Goal: Browse casually: Explore the website without a specific task or goal

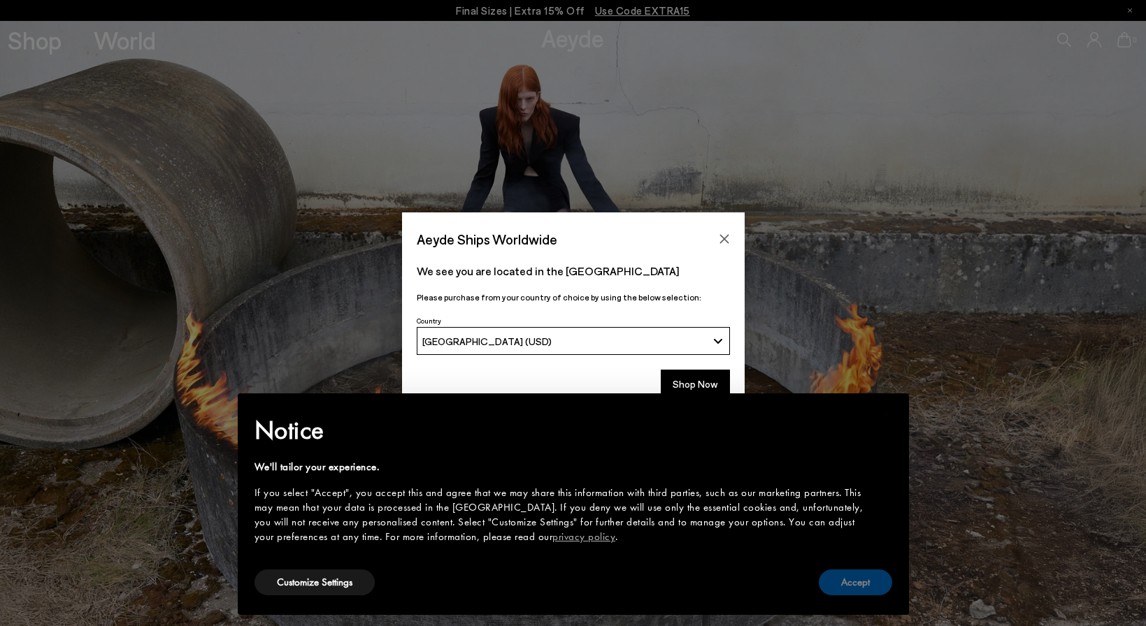
click at [847, 591] on button "Accept" at bounding box center [855, 583] width 73 height 26
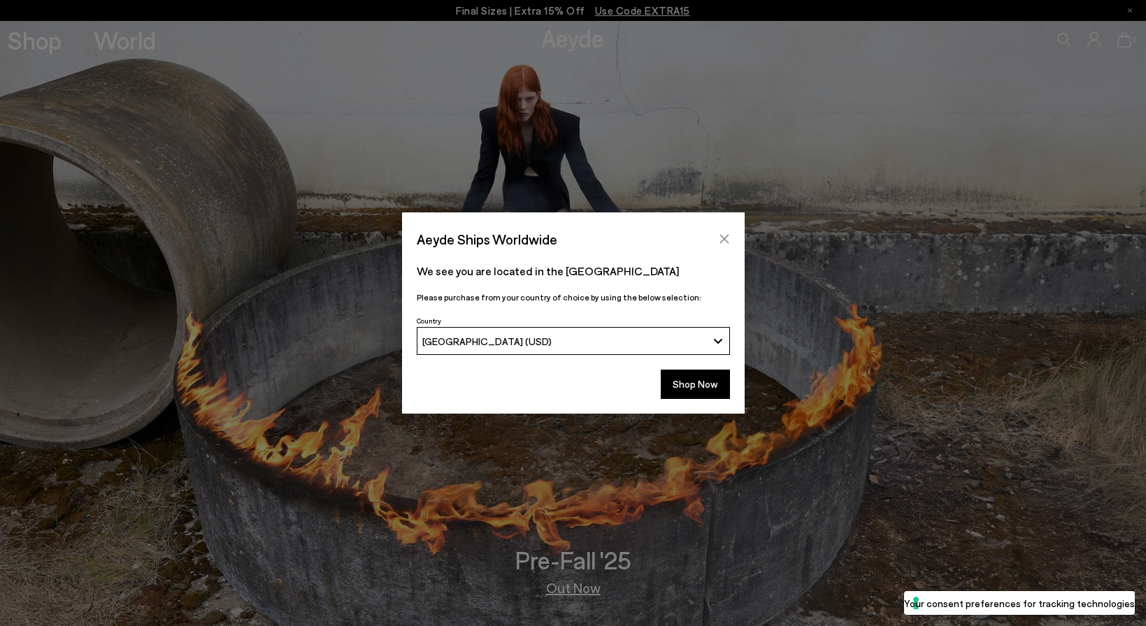
click at [720, 243] on icon "Close" at bounding box center [723, 239] width 9 height 9
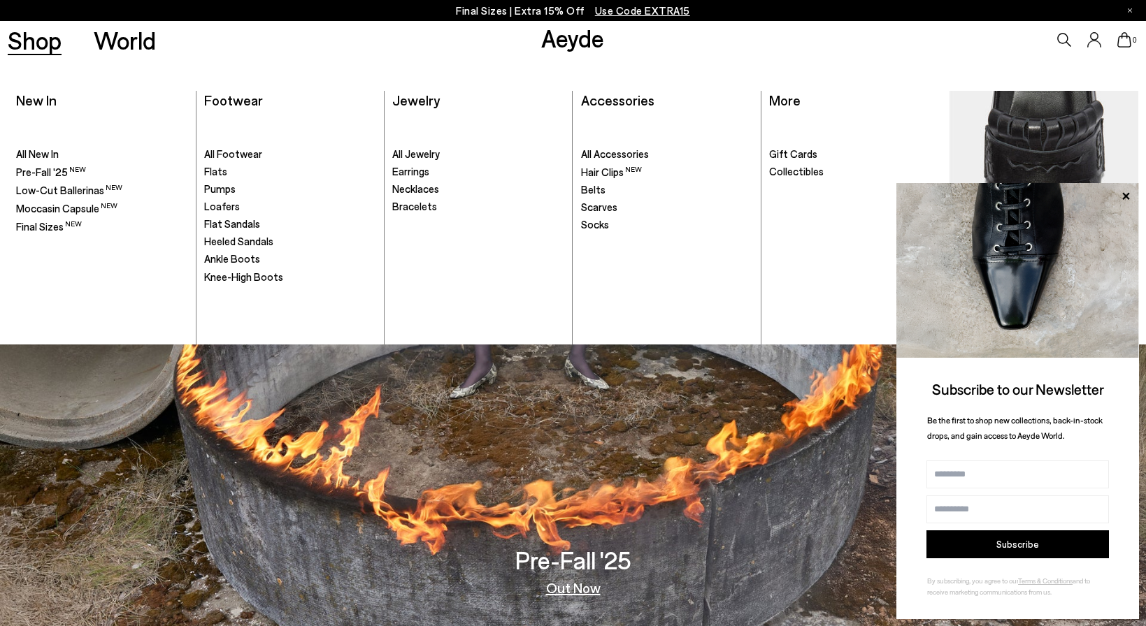
click at [31, 45] on link "Shop" at bounding box center [35, 40] width 54 height 24
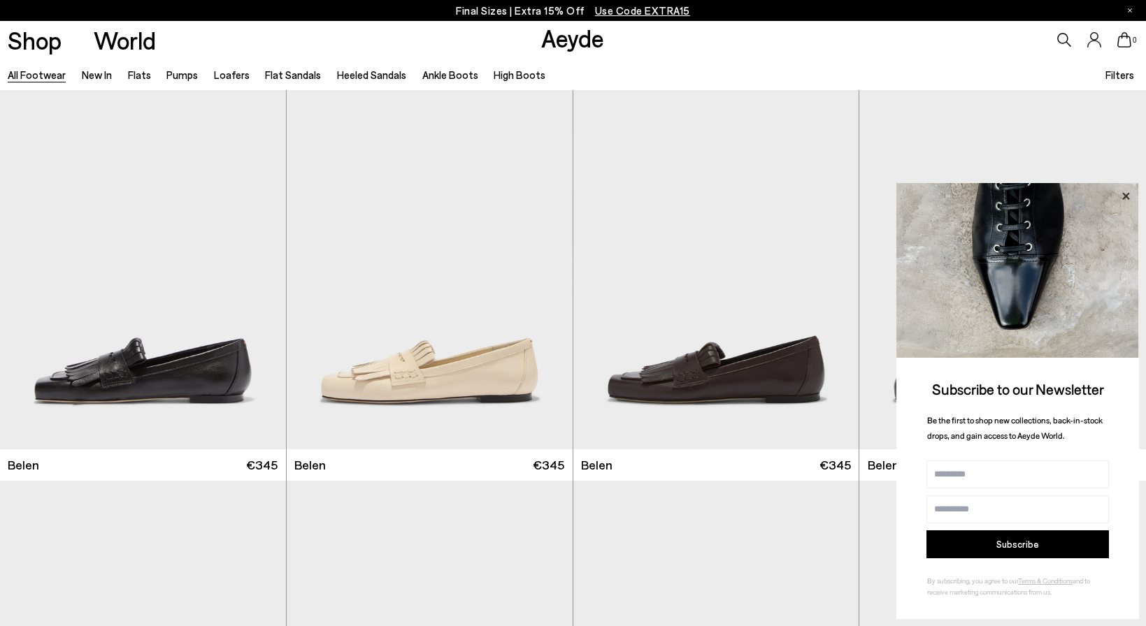
click at [1125, 199] on icon at bounding box center [1125, 195] width 7 height 7
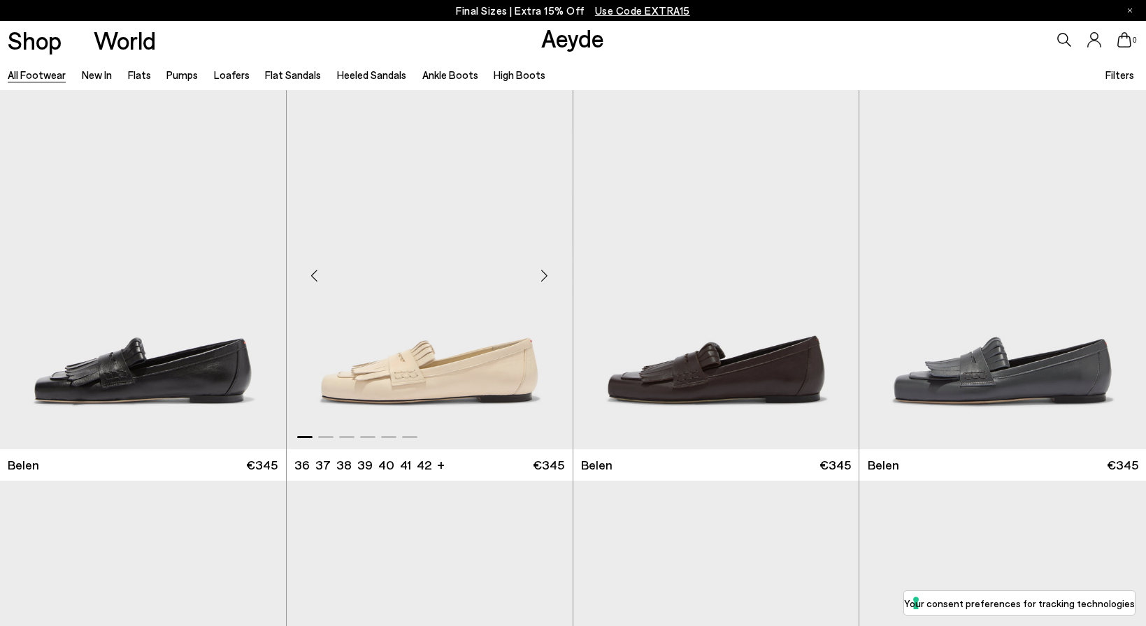
click at [545, 275] on div "Next slide" at bounding box center [545, 275] width 42 height 42
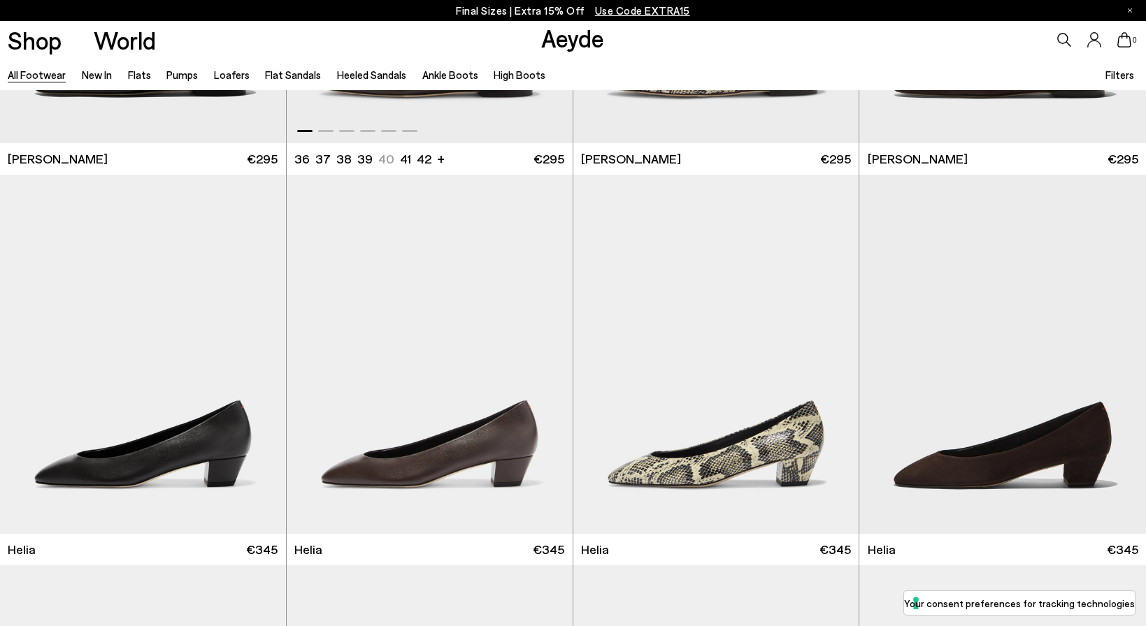
scroll to position [2660, 0]
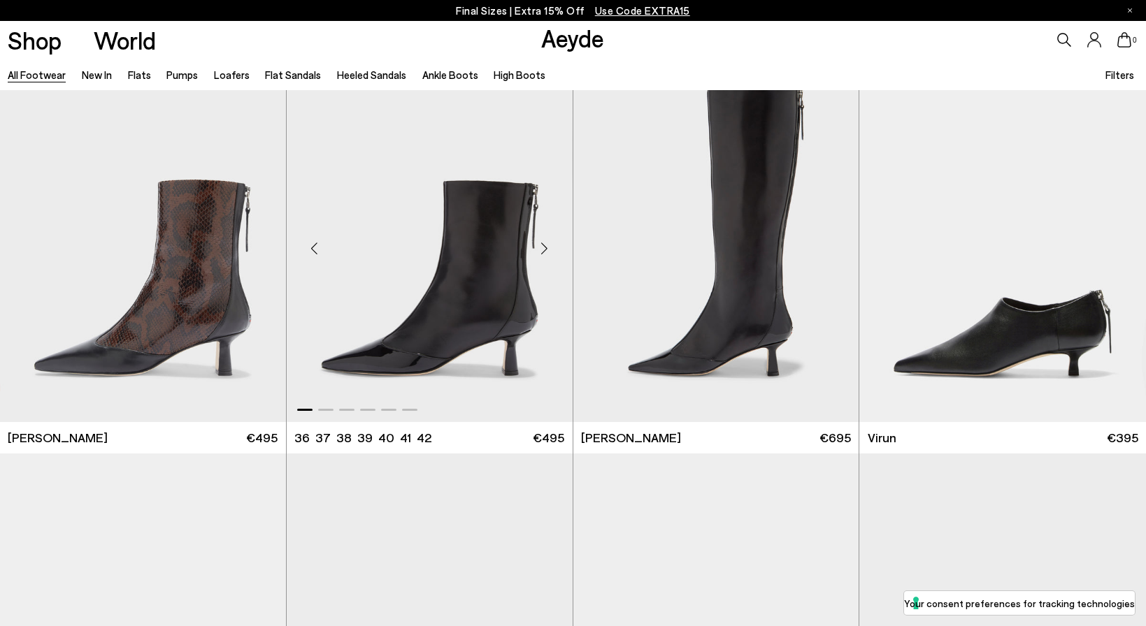
scroll to position [4783, 1]
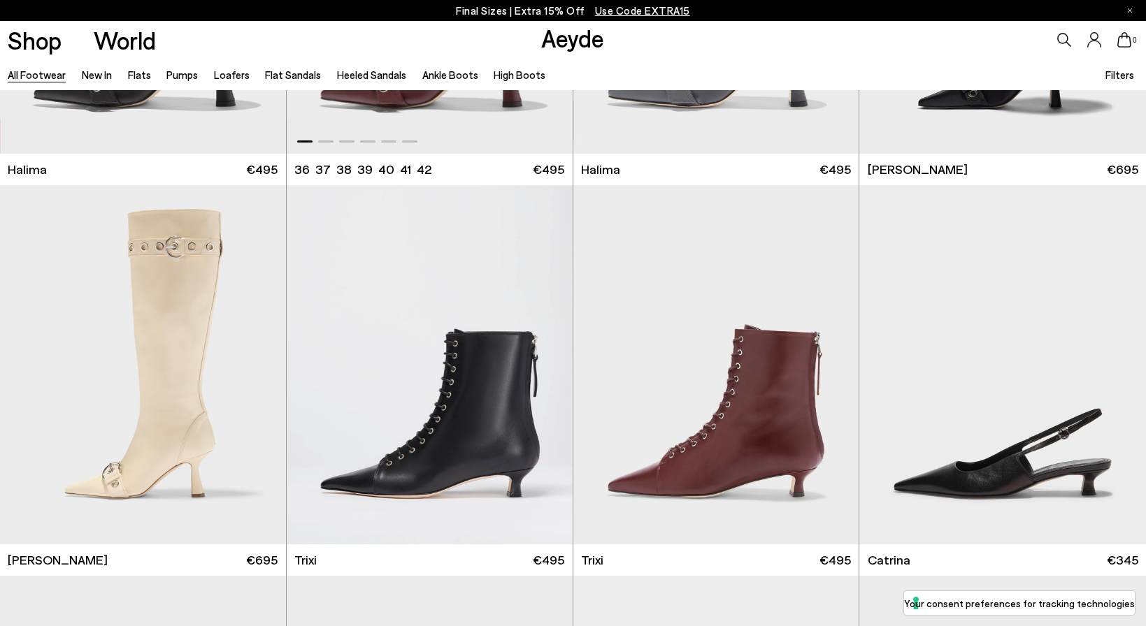
scroll to position [9674, 0]
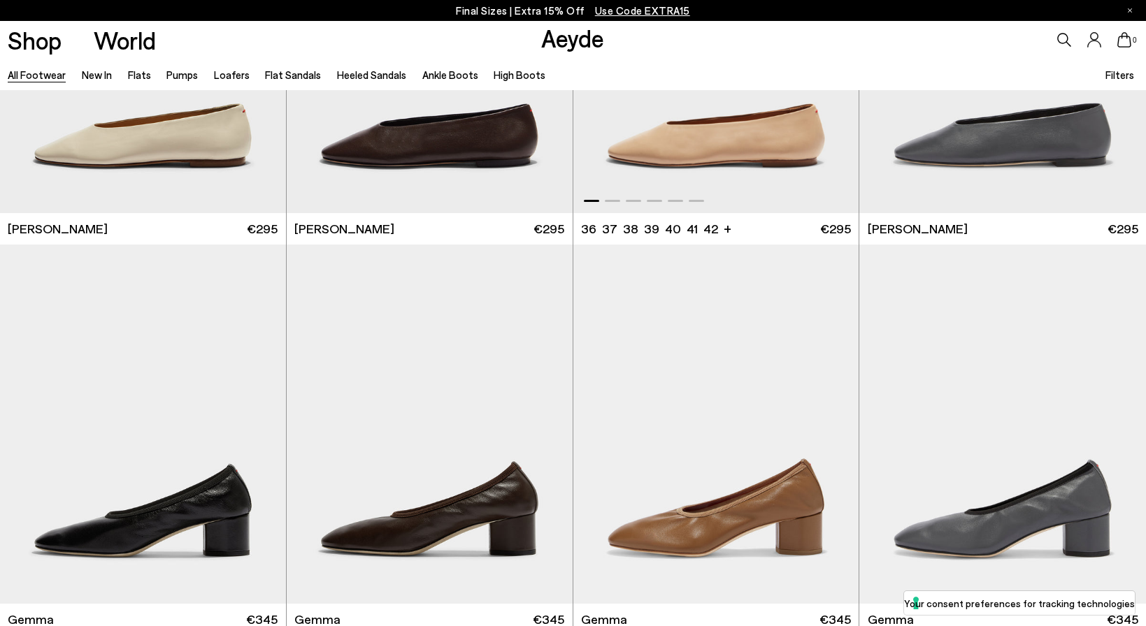
scroll to position [14690, 0]
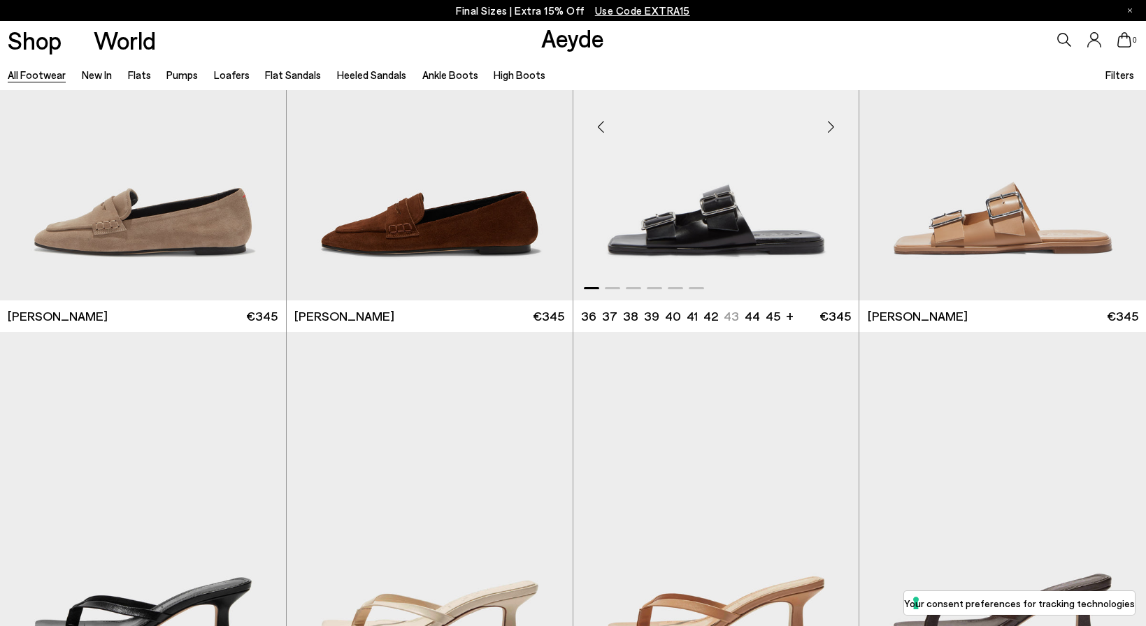
scroll to position [16168, 0]
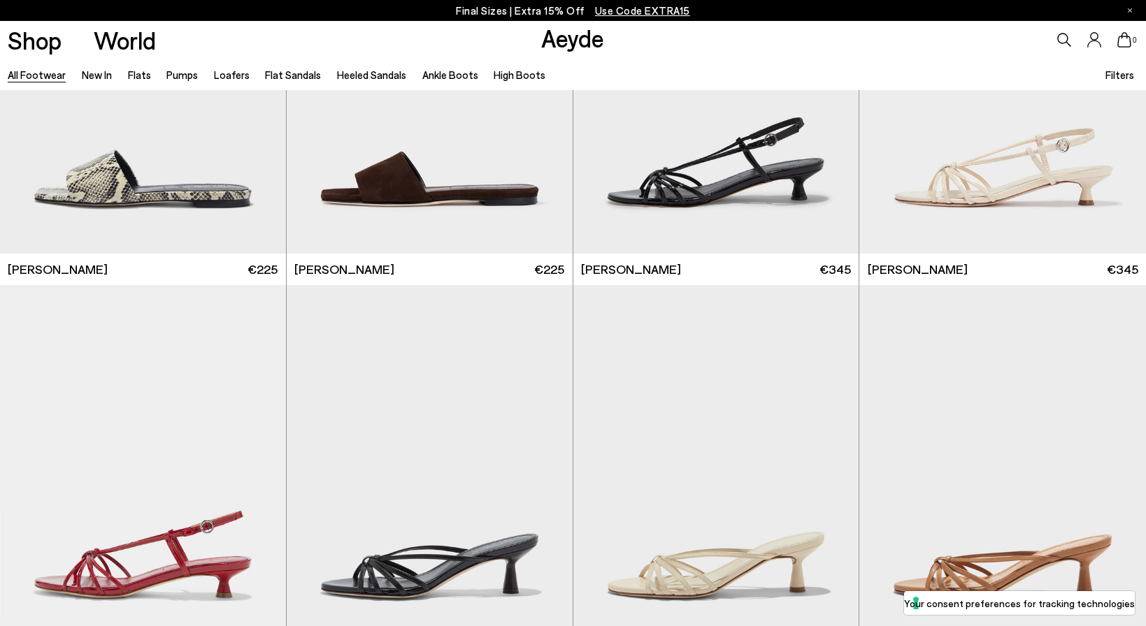
scroll to position [21291, 0]
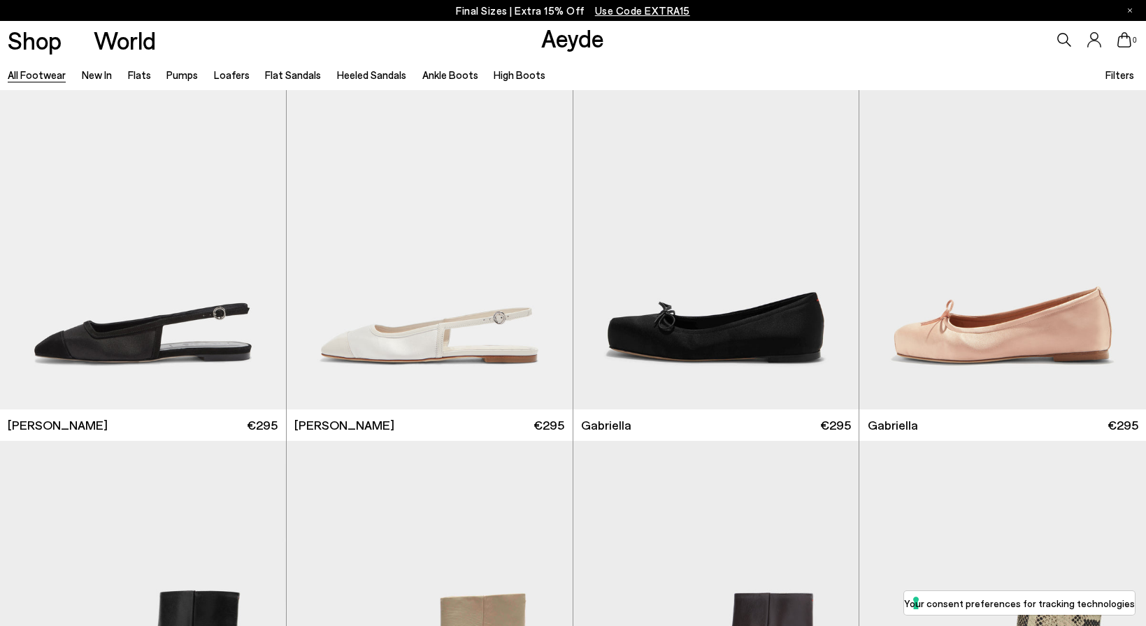
scroll to position [23886, 0]
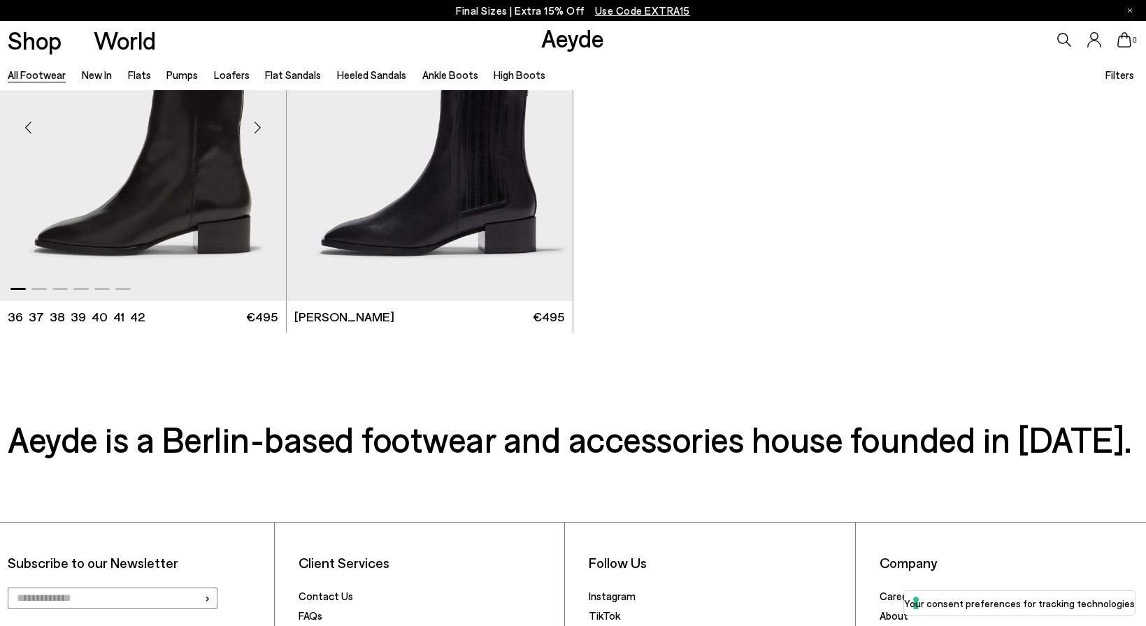
scroll to position [27104, 0]
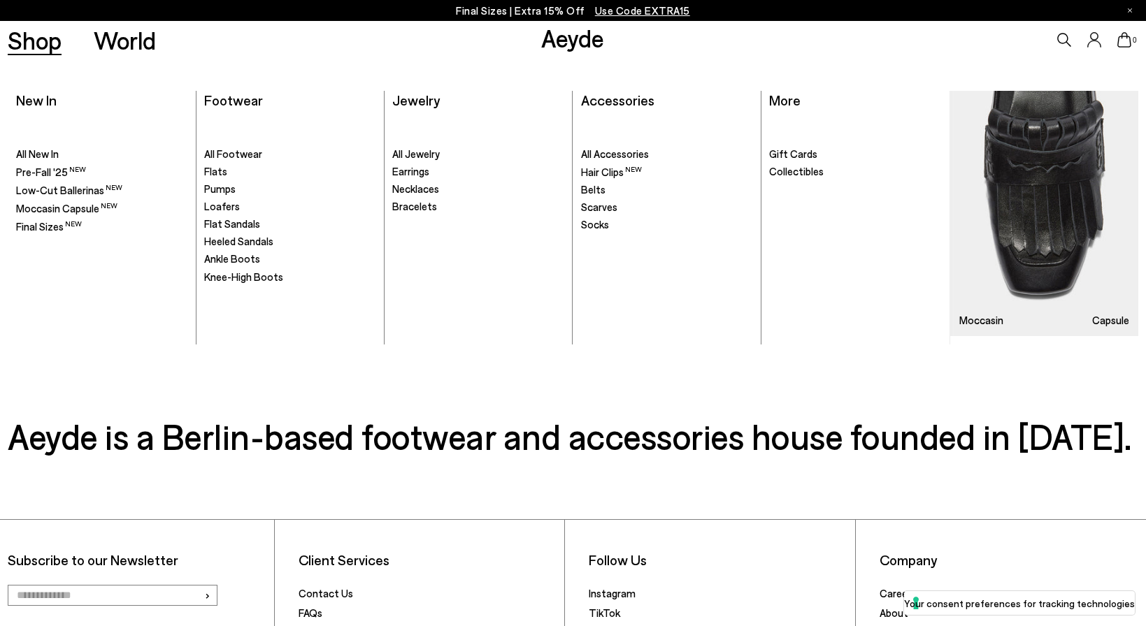
click at [46, 39] on link "Shop" at bounding box center [35, 40] width 54 height 24
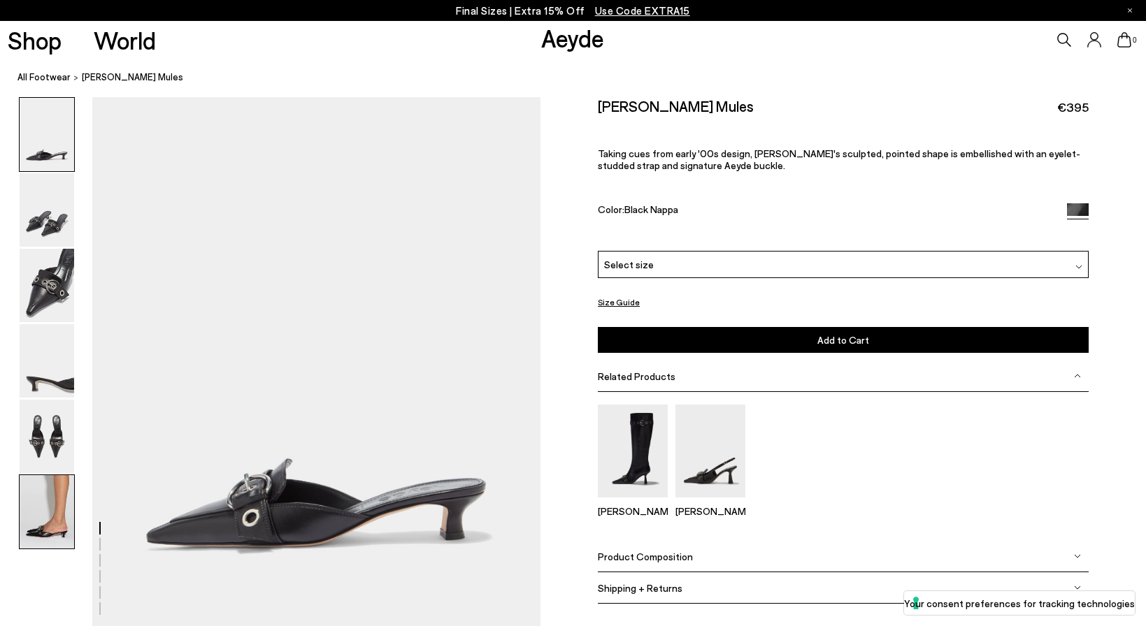
click at [38, 521] on img at bounding box center [47, 511] width 55 height 73
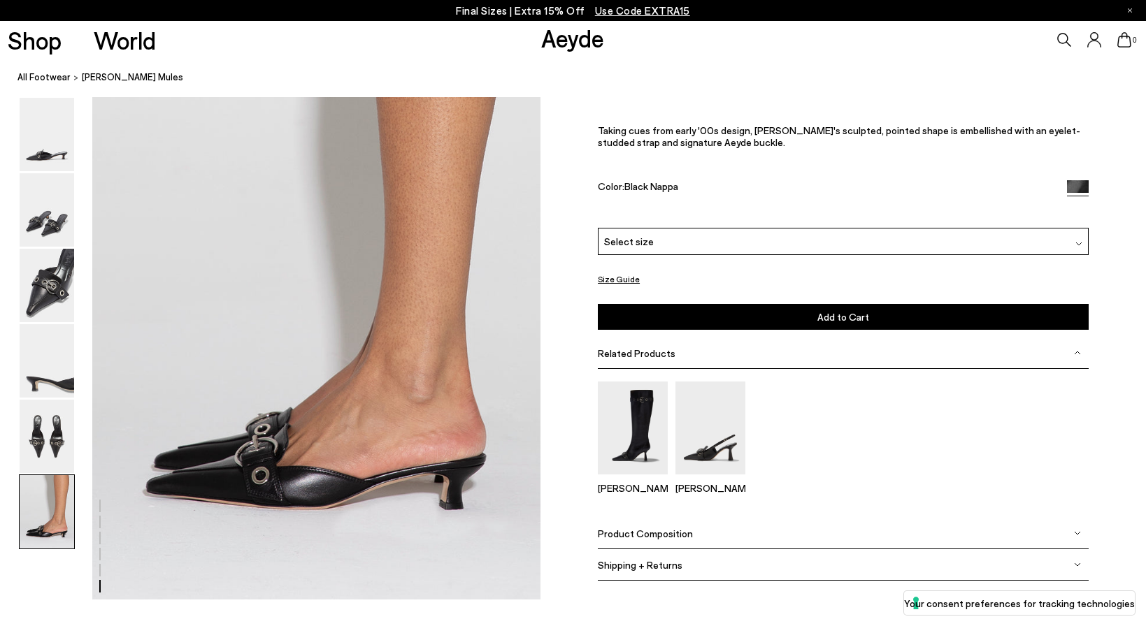
scroll to position [3027, 0]
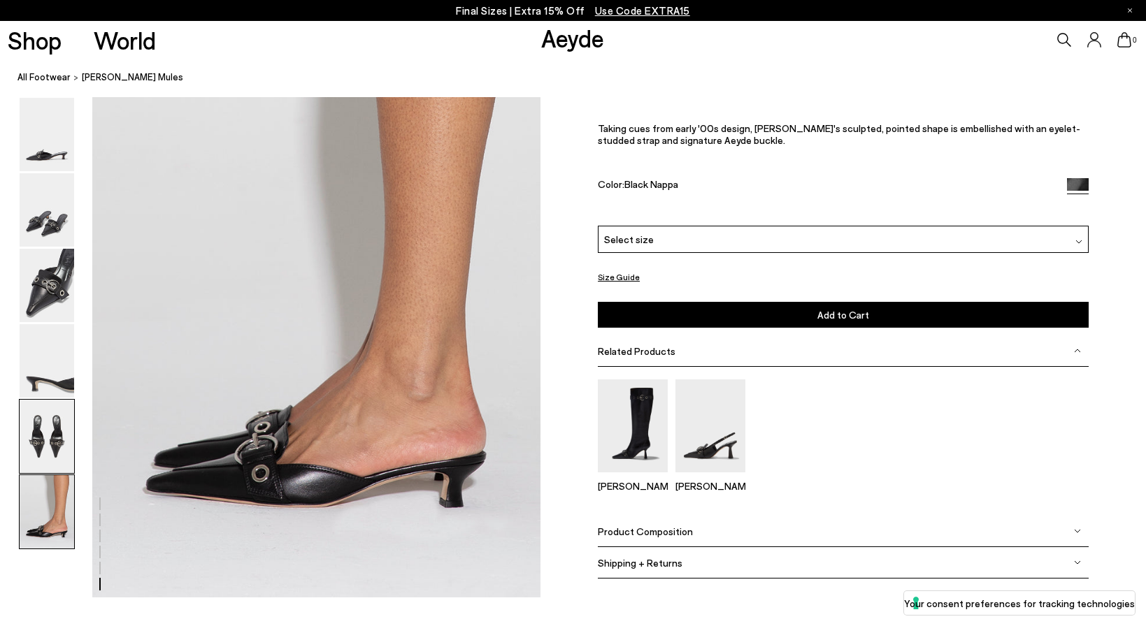
click at [55, 440] on img at bounding box center [47, 436] width 55 height 73
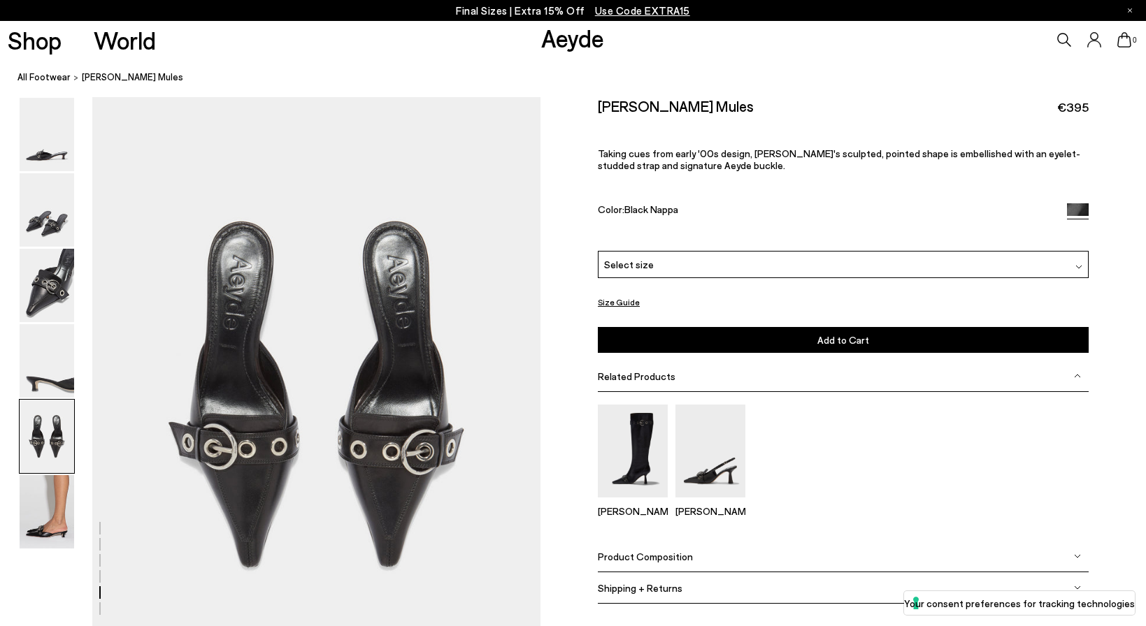
scroll to position [2331, 0]
click at [631, 405] on img at bounding box center [633, 451] width 70 height 93
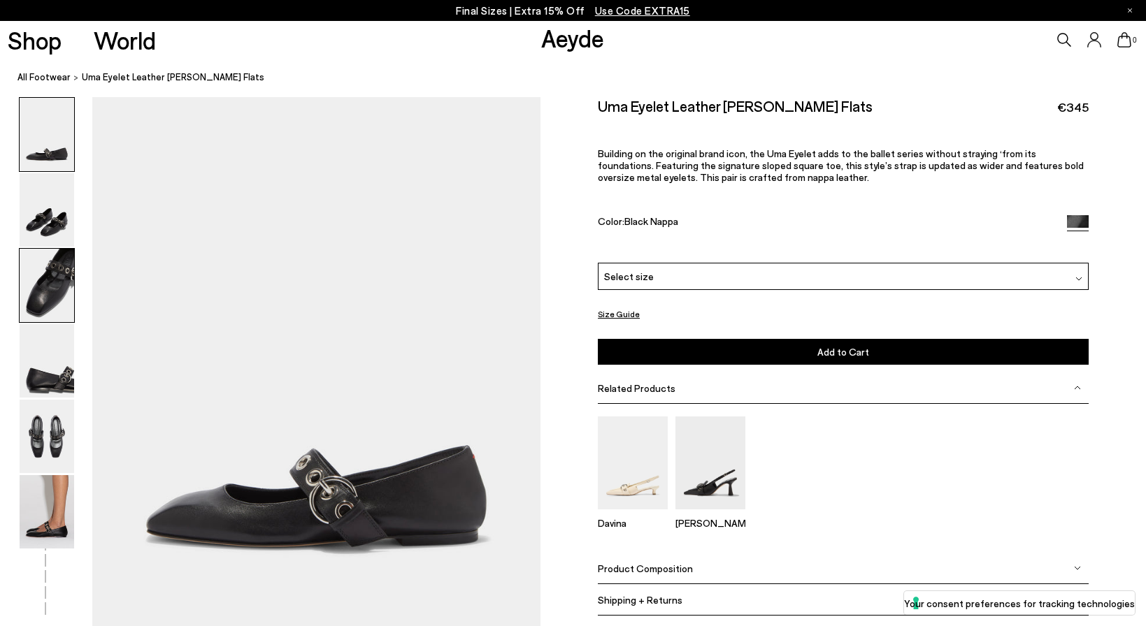
click at [52, 310] on img at bounding box center [47, 285] width 55 height 73
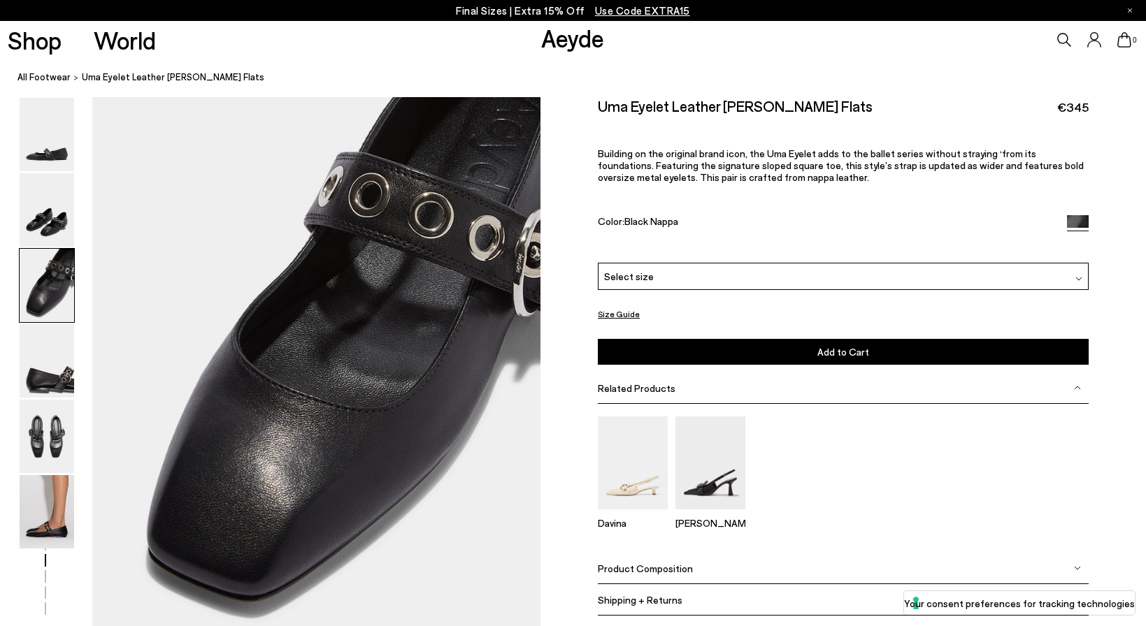
scroll to position [1163, 0]
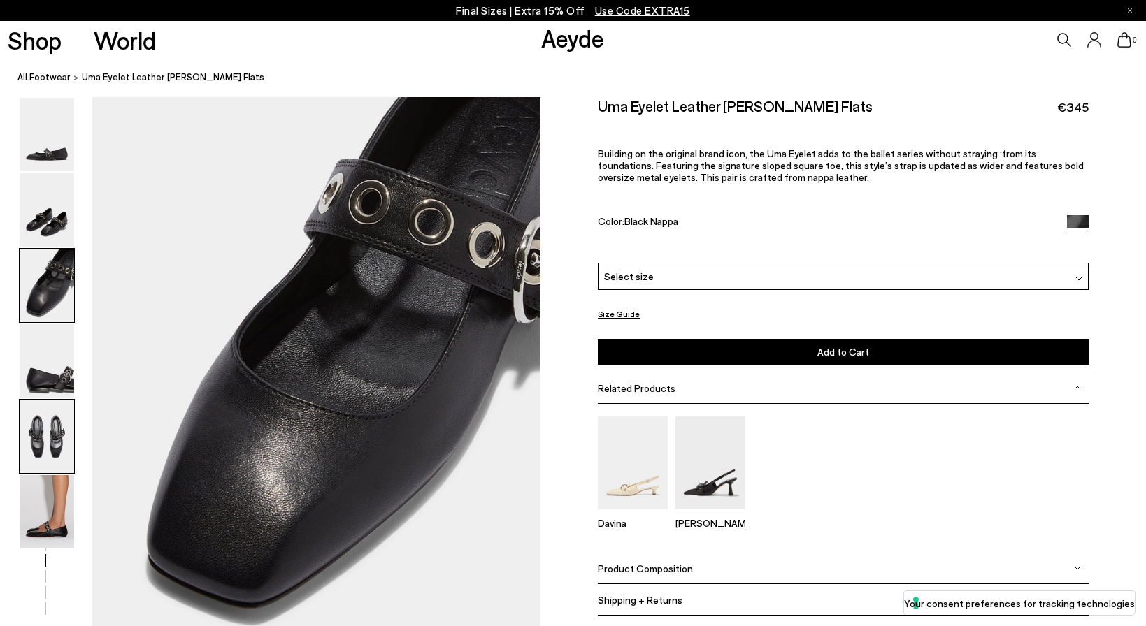
click at [52, 445] on img at bounding box center [47, 436] width 55 height 73
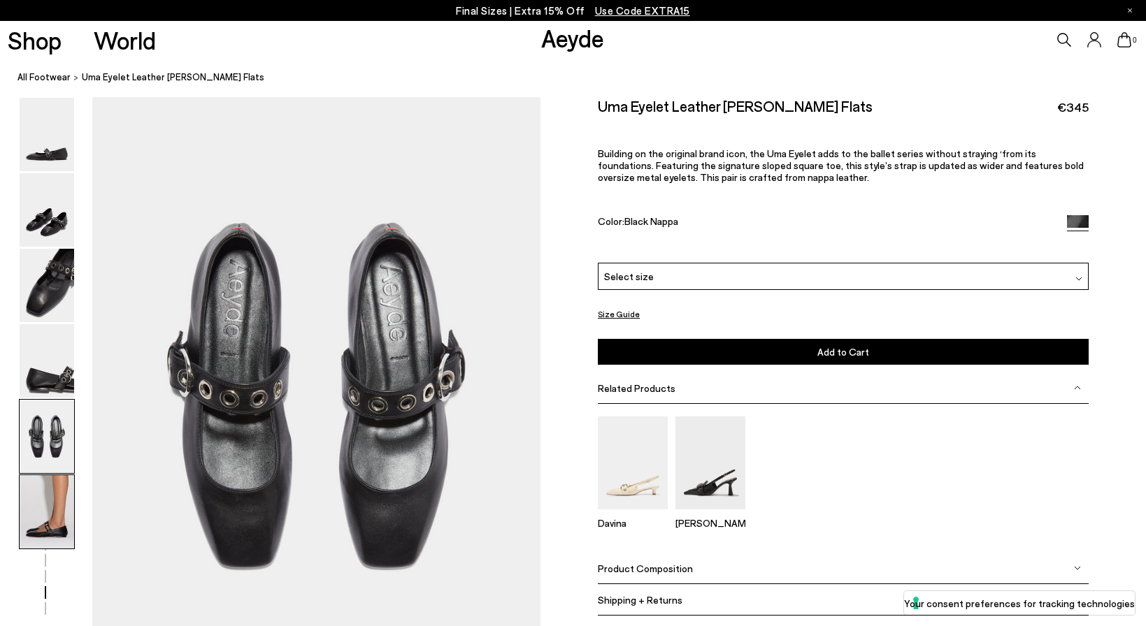
click at [55, 498] on img at bounding box center [47, 511] width 55 height 73
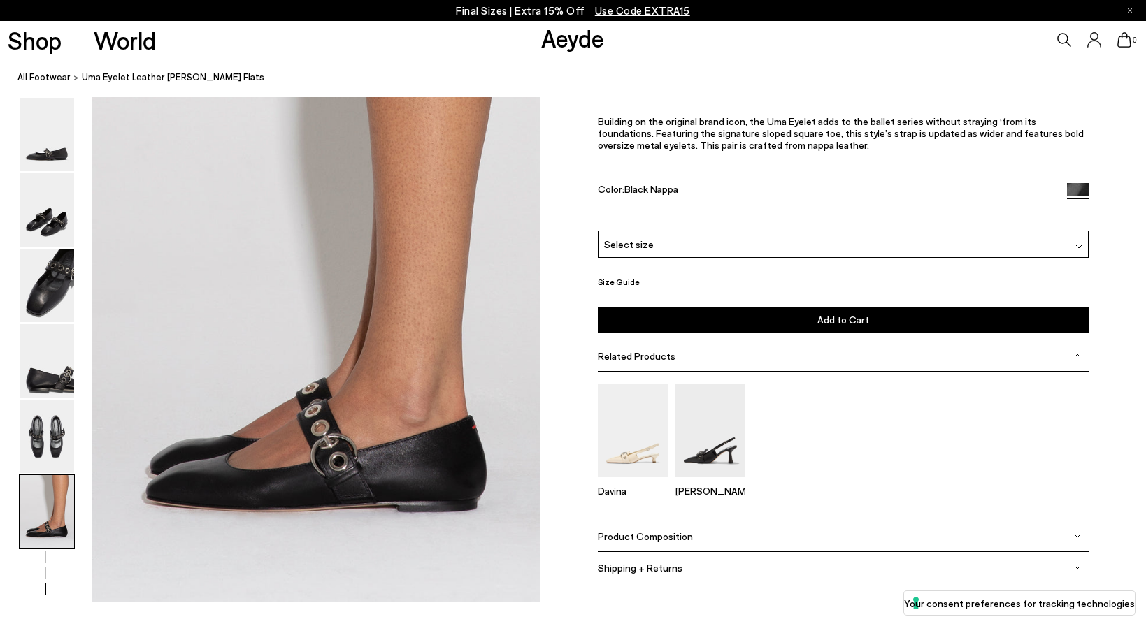
scroll to position [3027, 0]
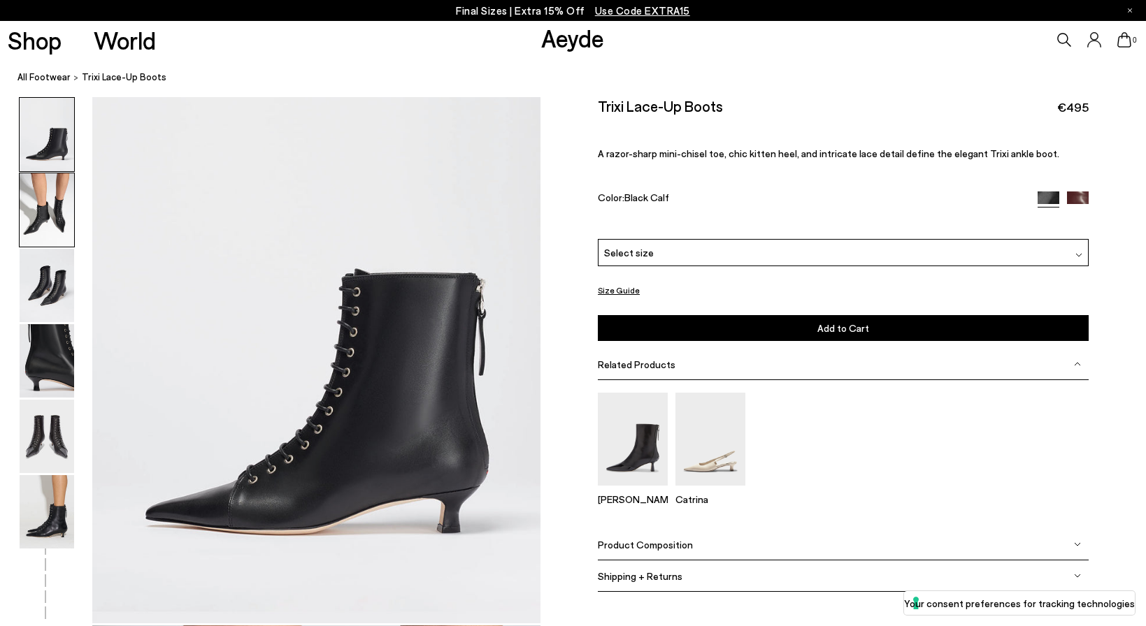
click at [45, 204] on img at bounding box center [47, 209] width 55 height 73
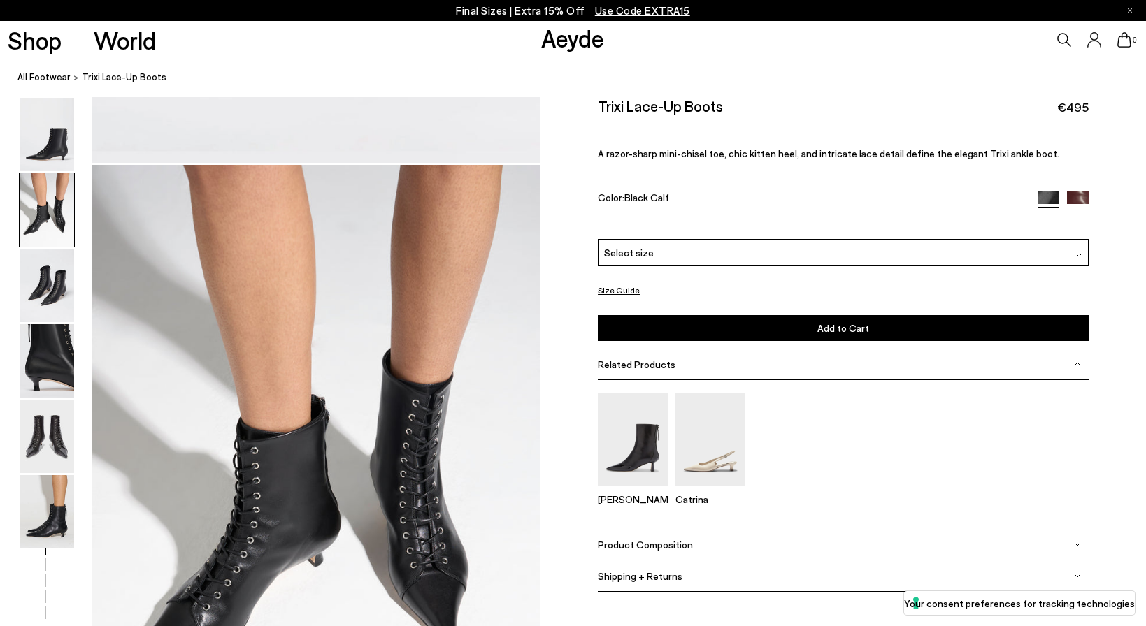
scroll to position [600, 0]
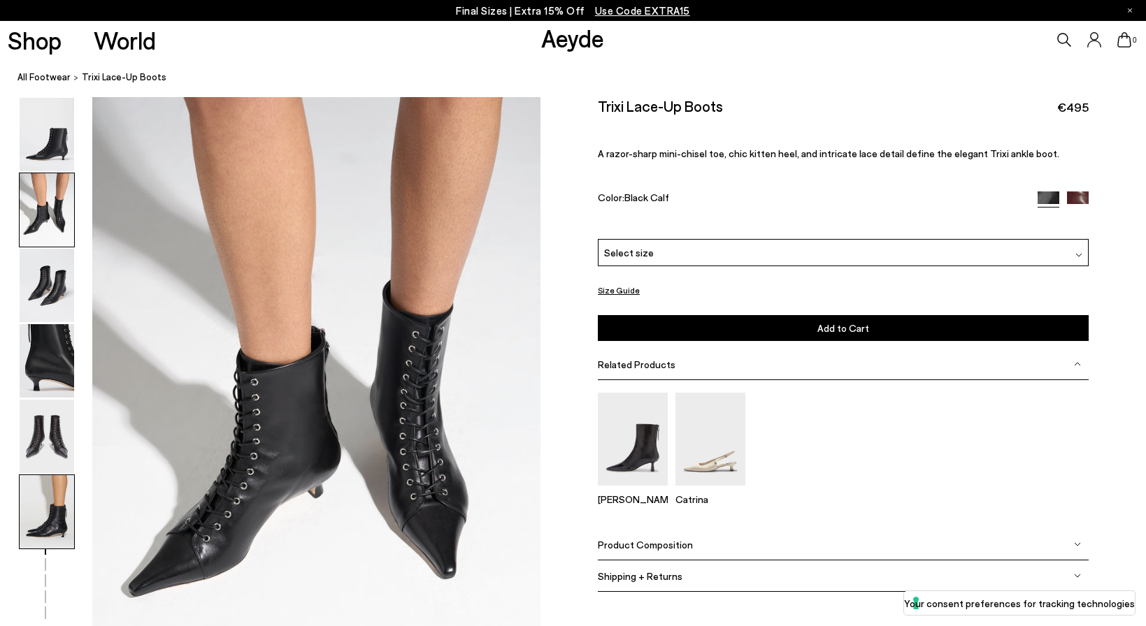
click at [45, 515] on img at bounding box center [47, 511] width 55 height 73
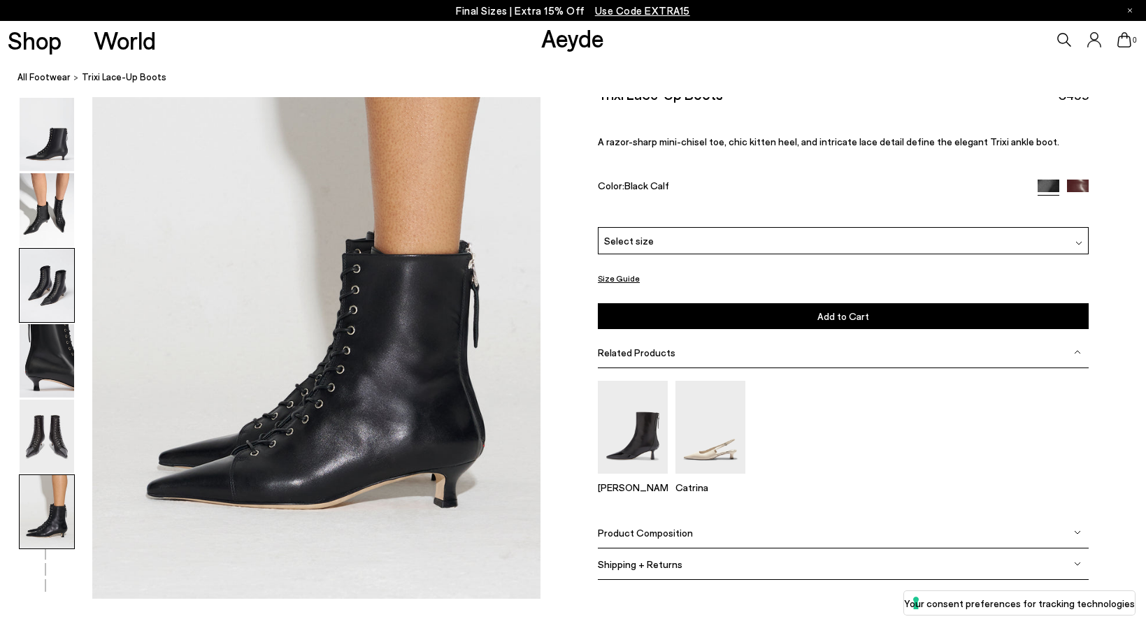
scroll to position [3095, 0]
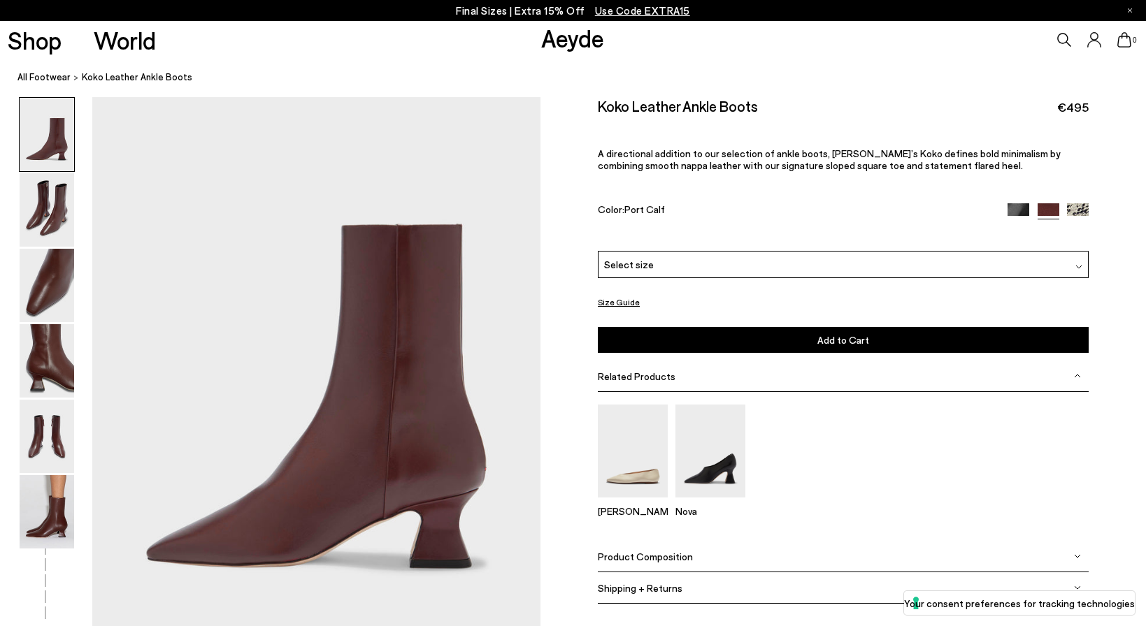
scroll to position [52, 0]
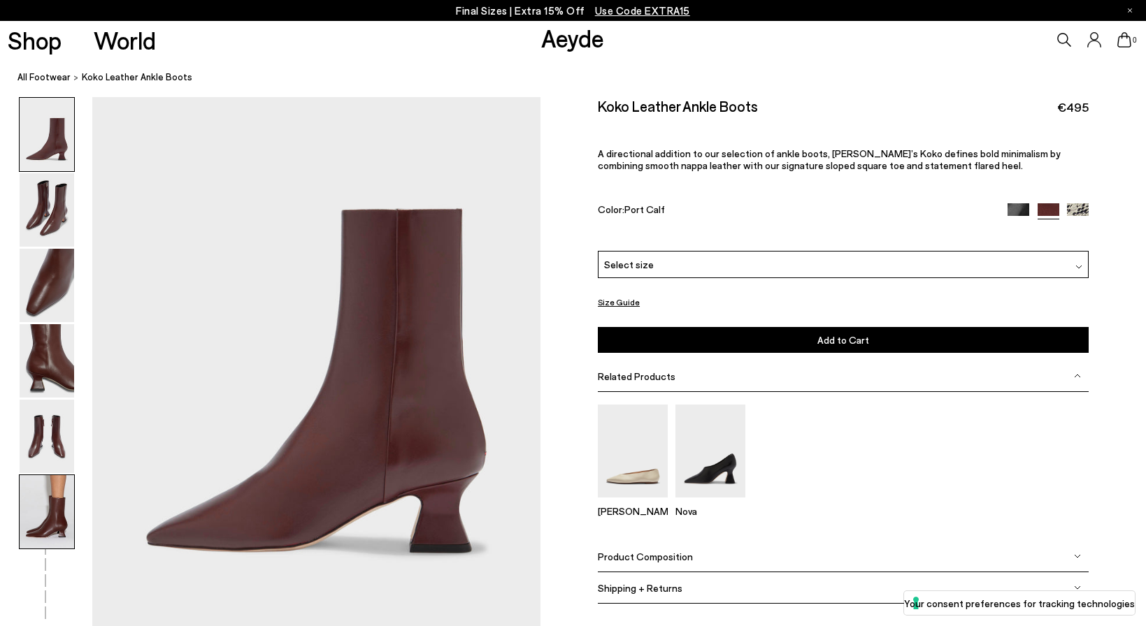
click at [34, 516] on img at bounding box center [47, 511] width 55 height 73
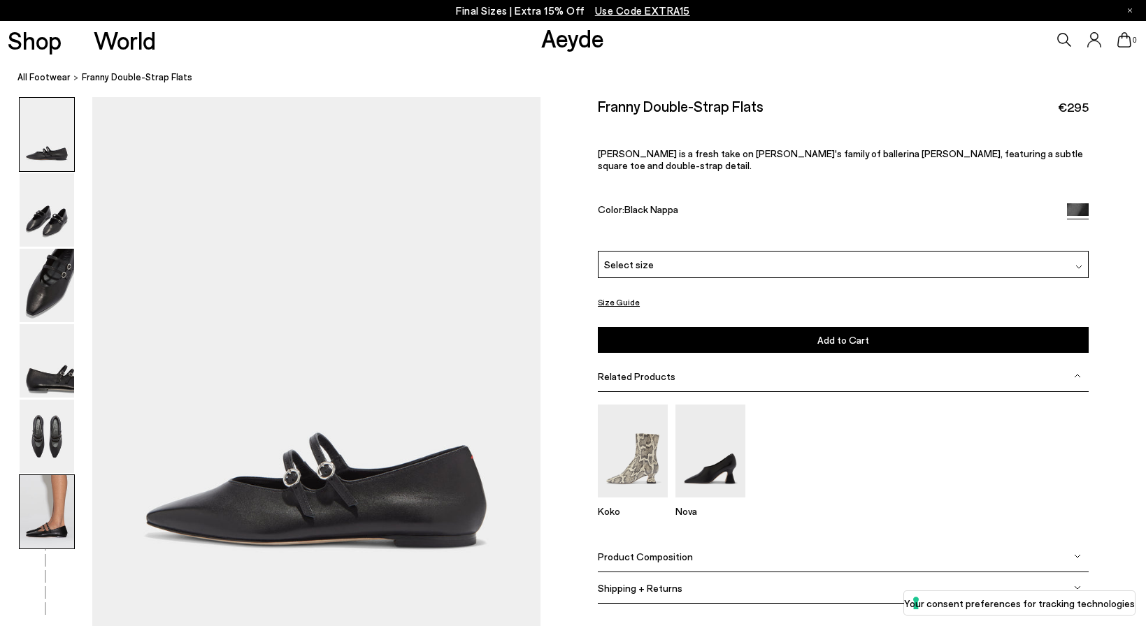
click at [51, 505] on img at bounding box center [47, 511] width 55 height 73
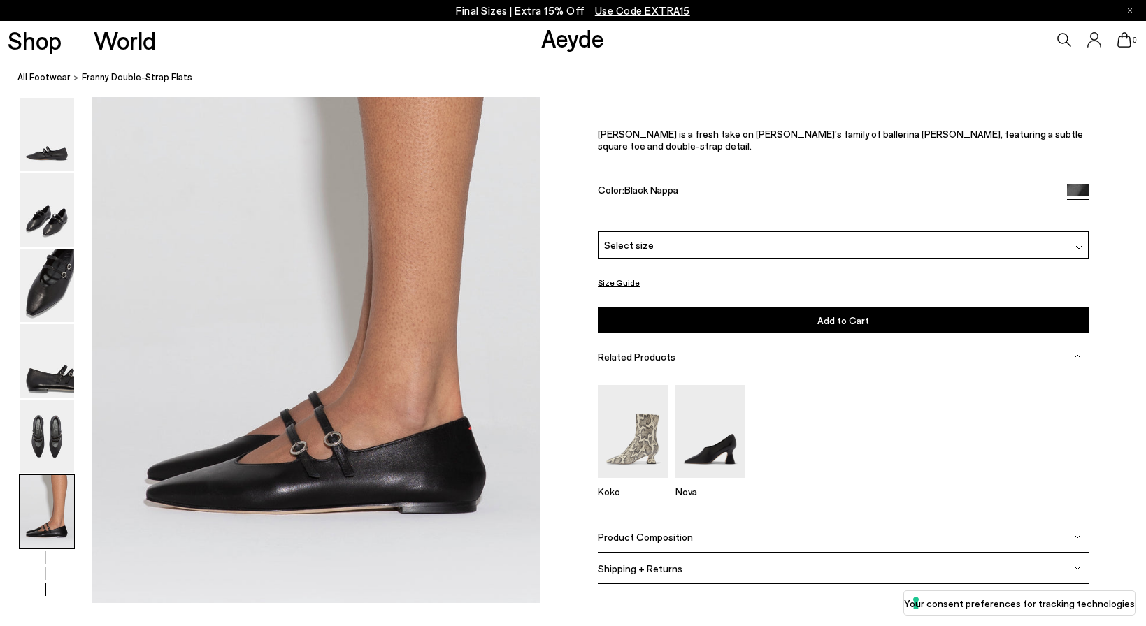
scroll to position [3027, 0]
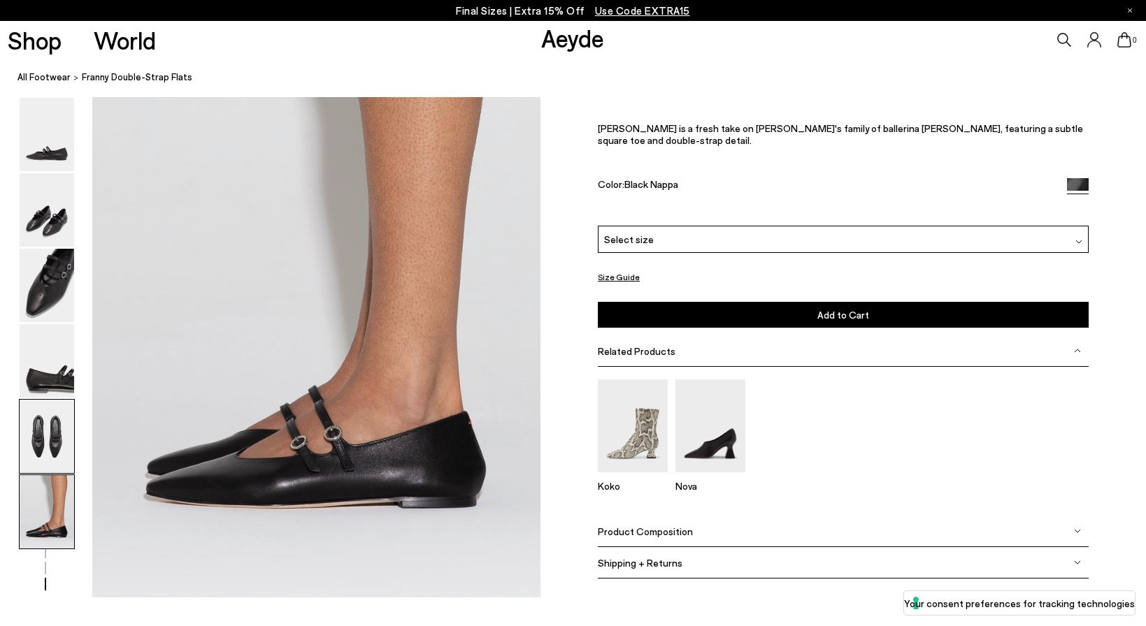
click at [49, 446] on img at bounding box center [47, 436] width 55 height 73
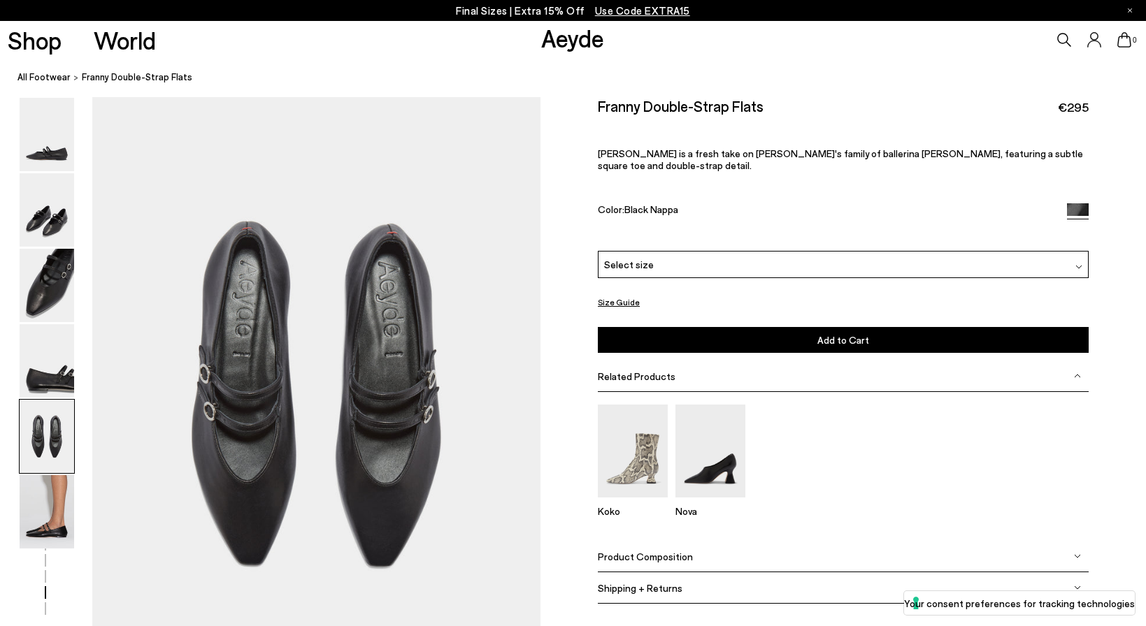
scroll to position [2331, 0]
click at [29, 294] on img at bounding box center [47, 285] width 55 height 73
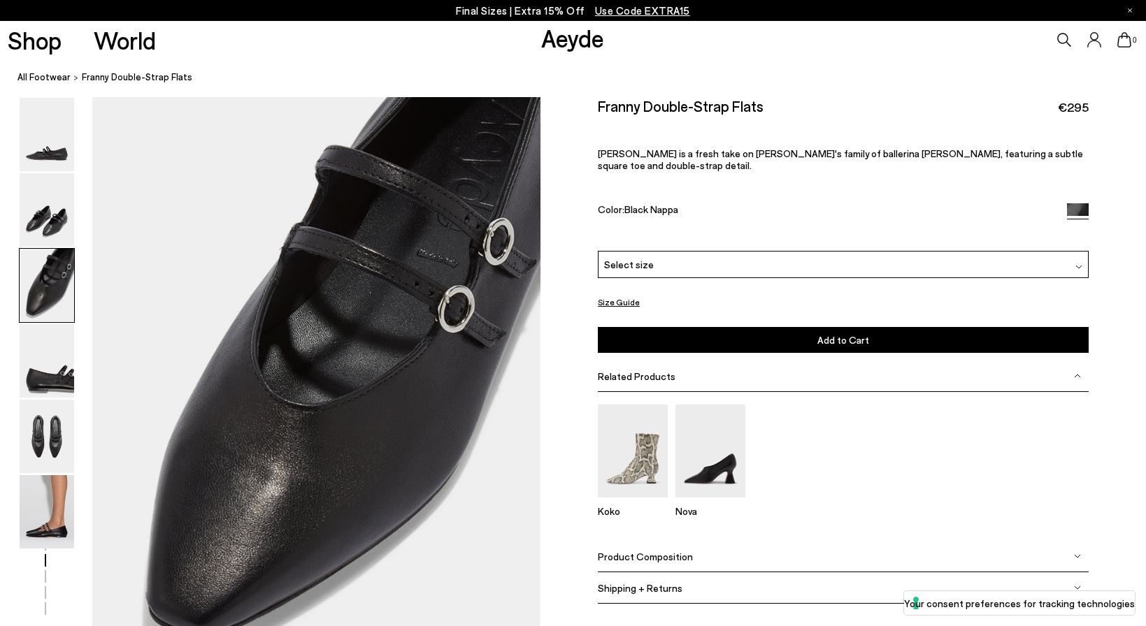
scroll to position [1132, 0]
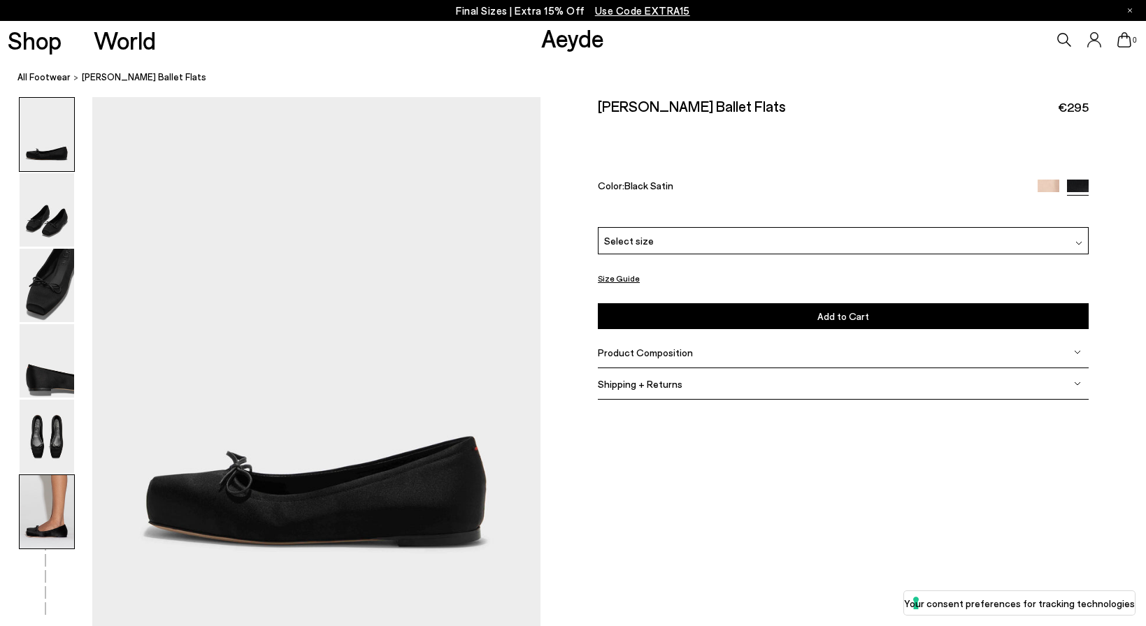
click at [55, 512] on img at bounding box center [47, 511] width 55 height 73
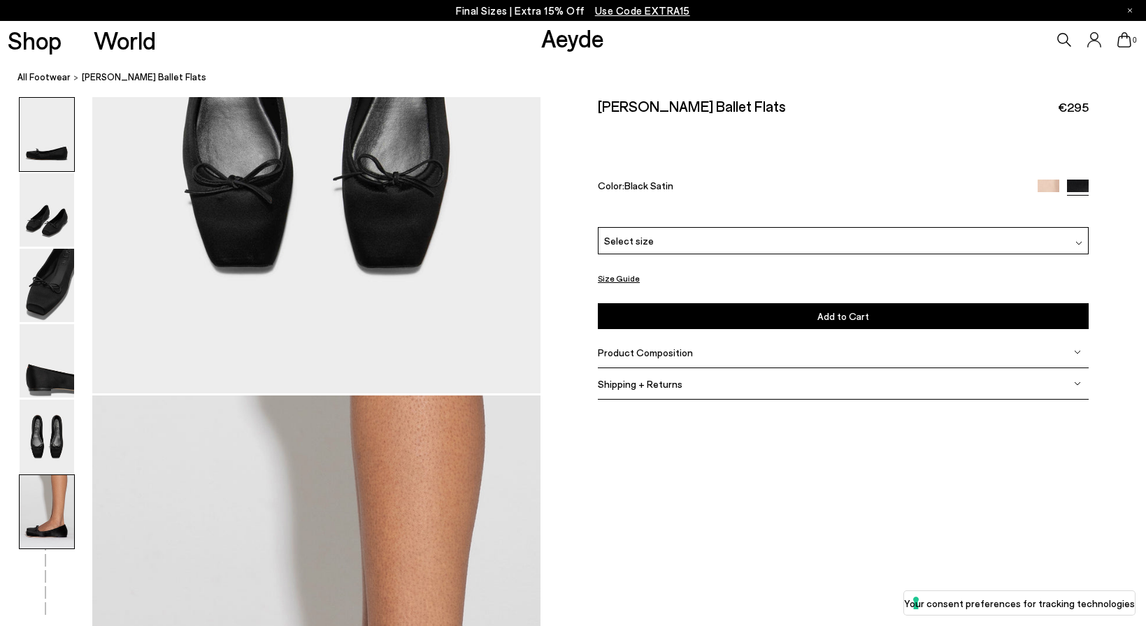
scroll to position [3027, 0]
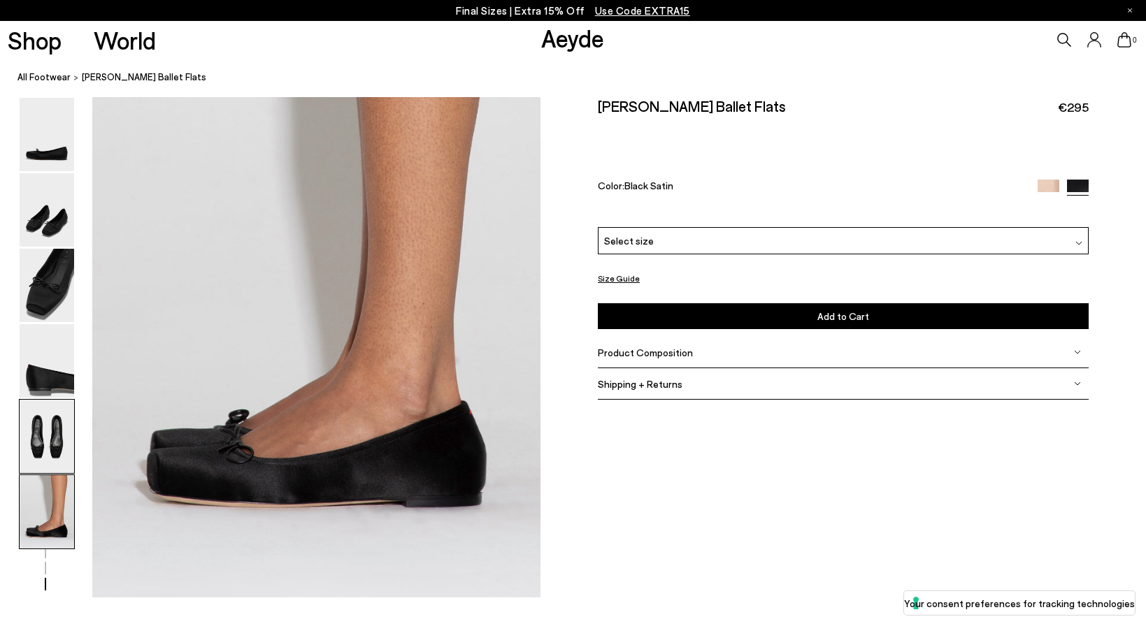
click at [53, 439] on img at bounding box center [47, 436] width 55 height 73
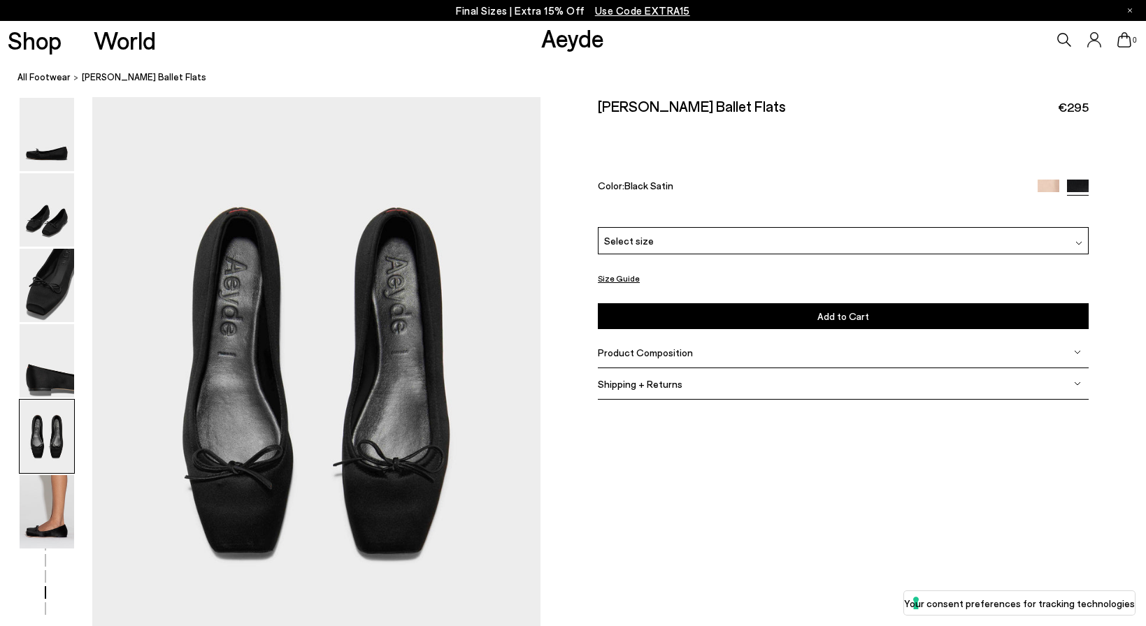
scroll to position [2331, 0]
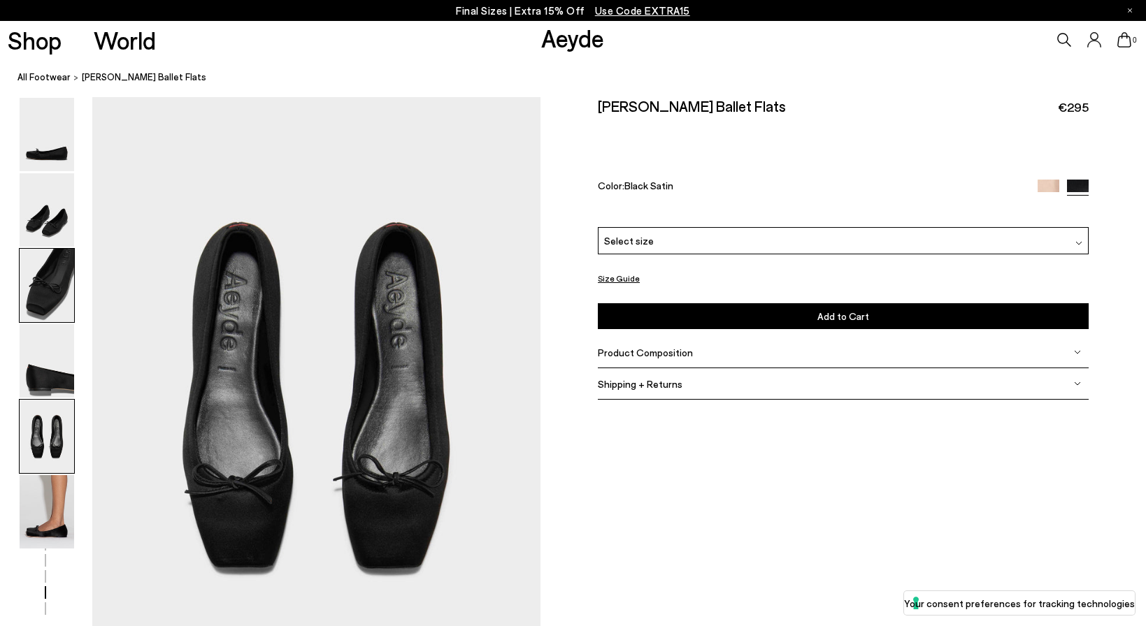
click at [51, 279] on img at bounding box center [47, 285] width 55 height 73
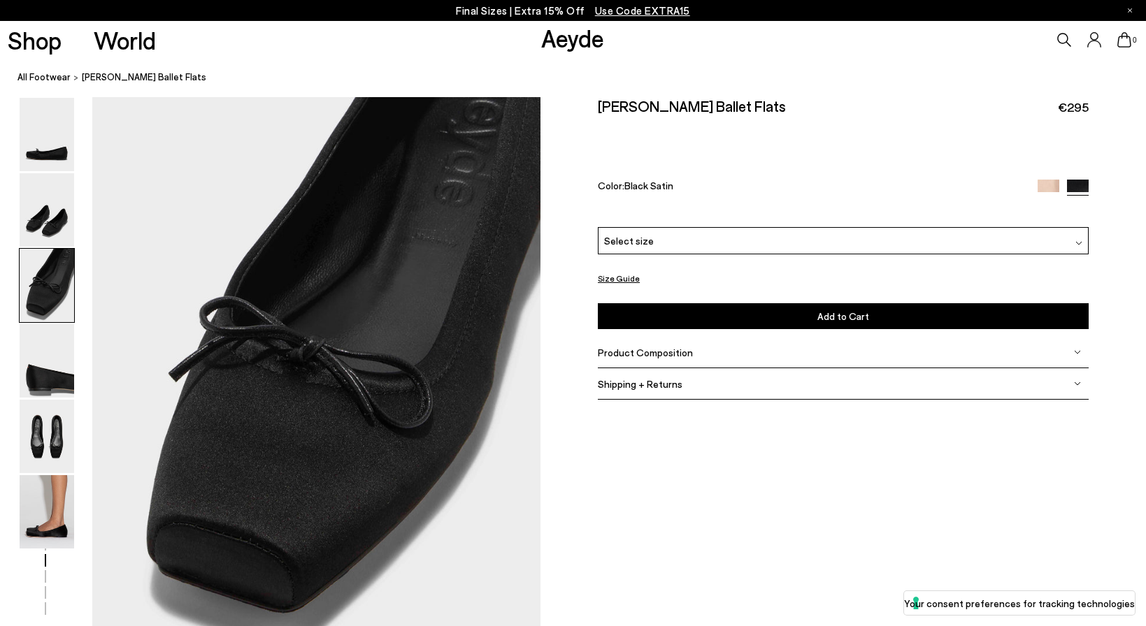
scroll to position [1168, 0]
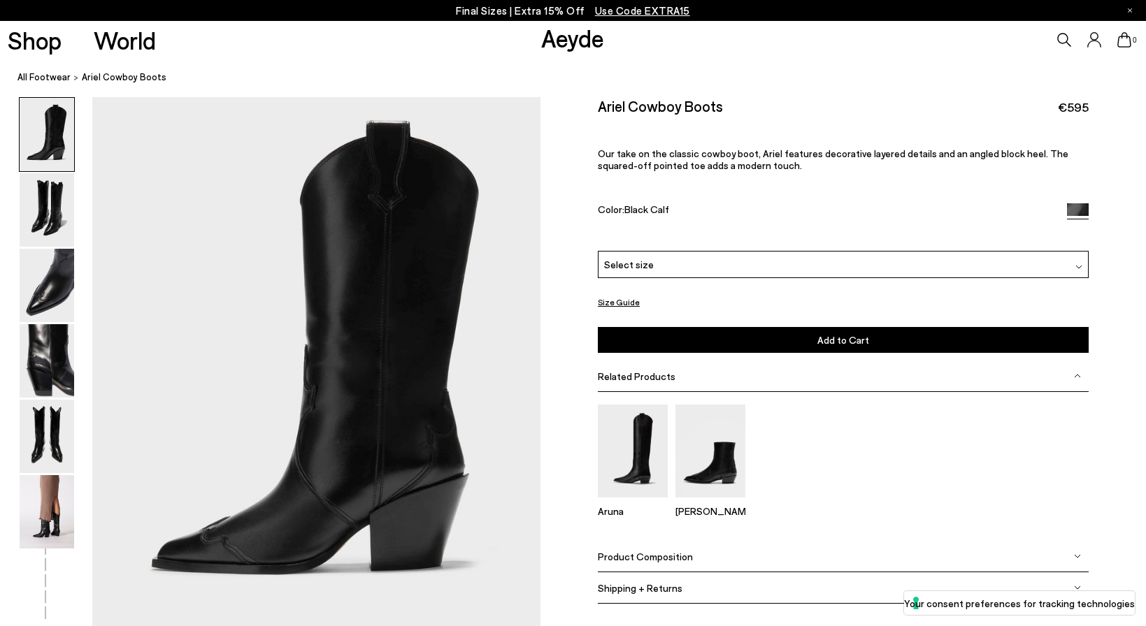
scroll to position [28, 0]
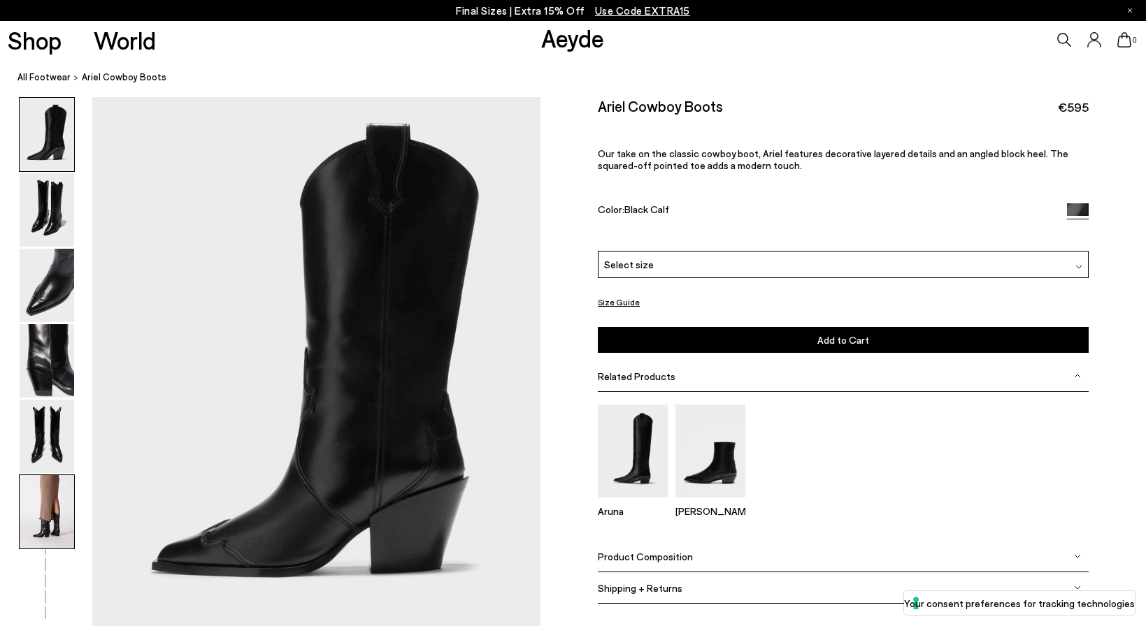
click at [29, 513] on img at bounding box center [47, 511] width 55 height 73
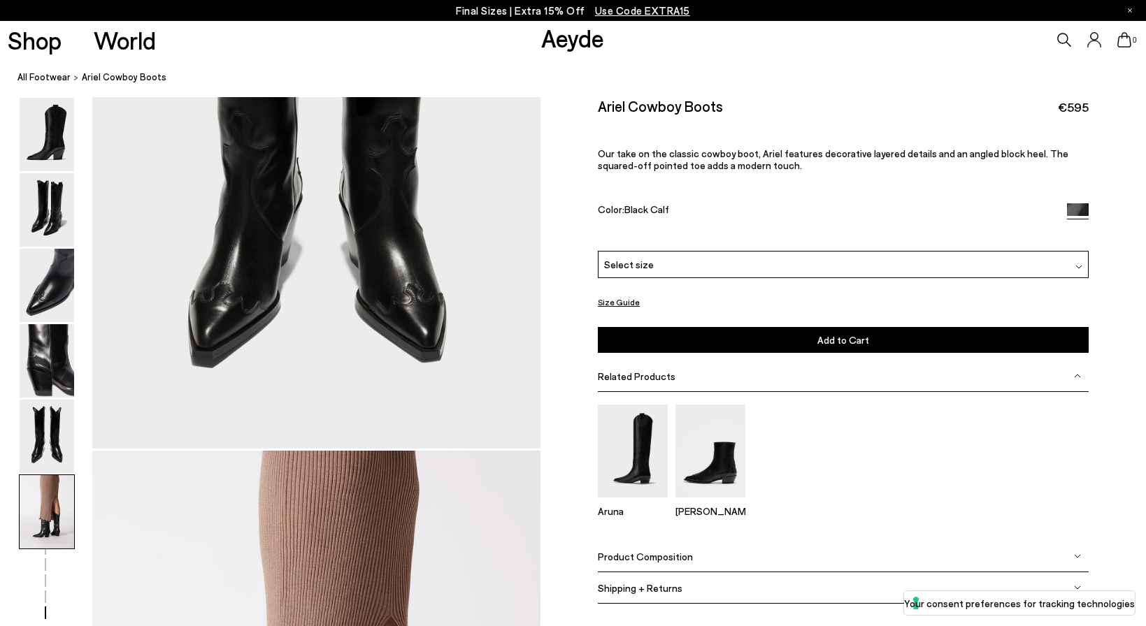
scroll to position [3095, 0]
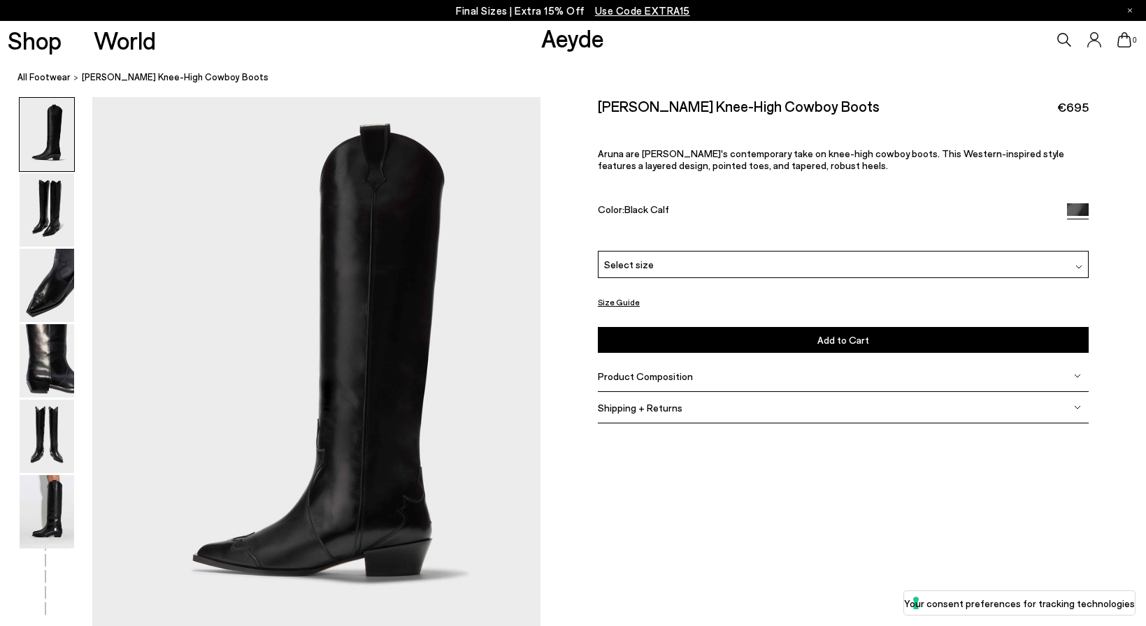
scroll to position [14, 0]
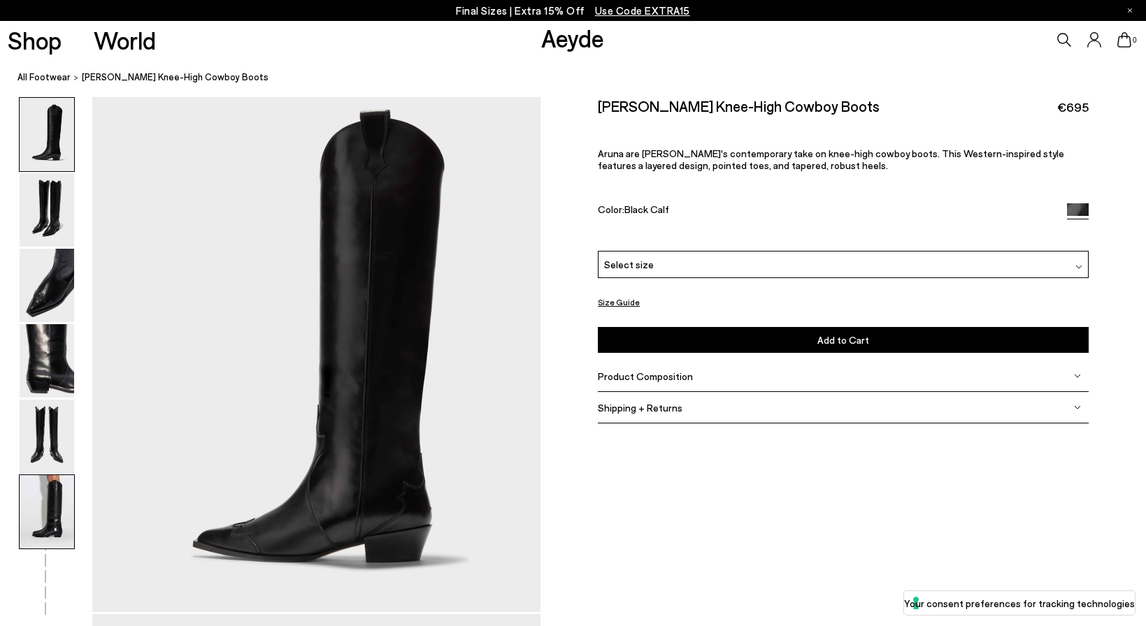
click at [55, 517] on img at bounding box center [47, 511] width 55 height 73
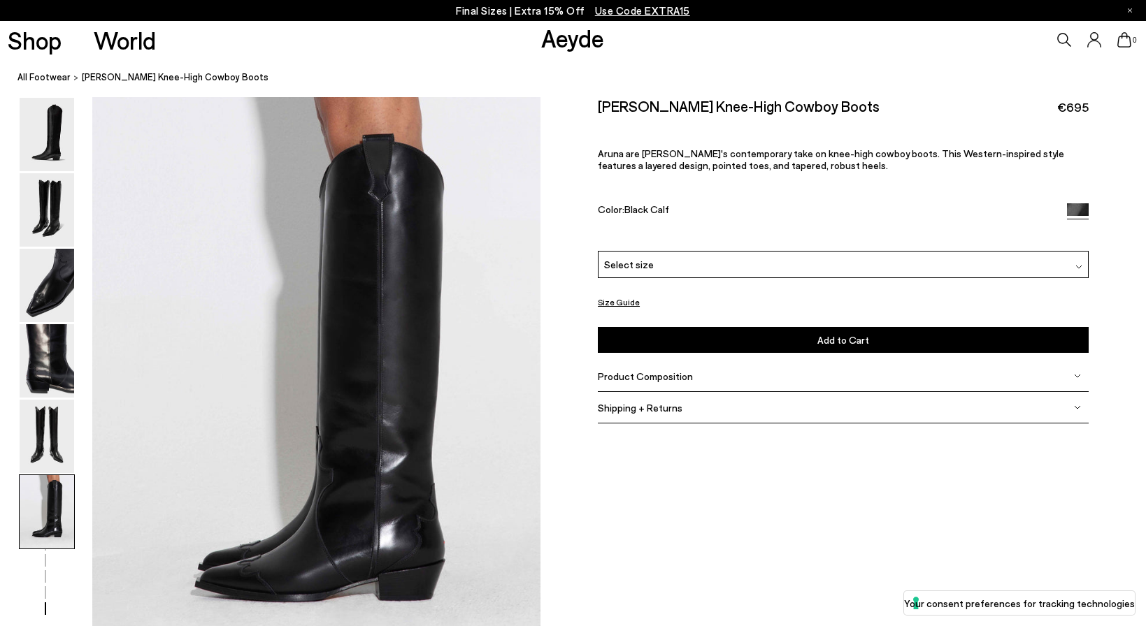
scroll to position [2923, 0]
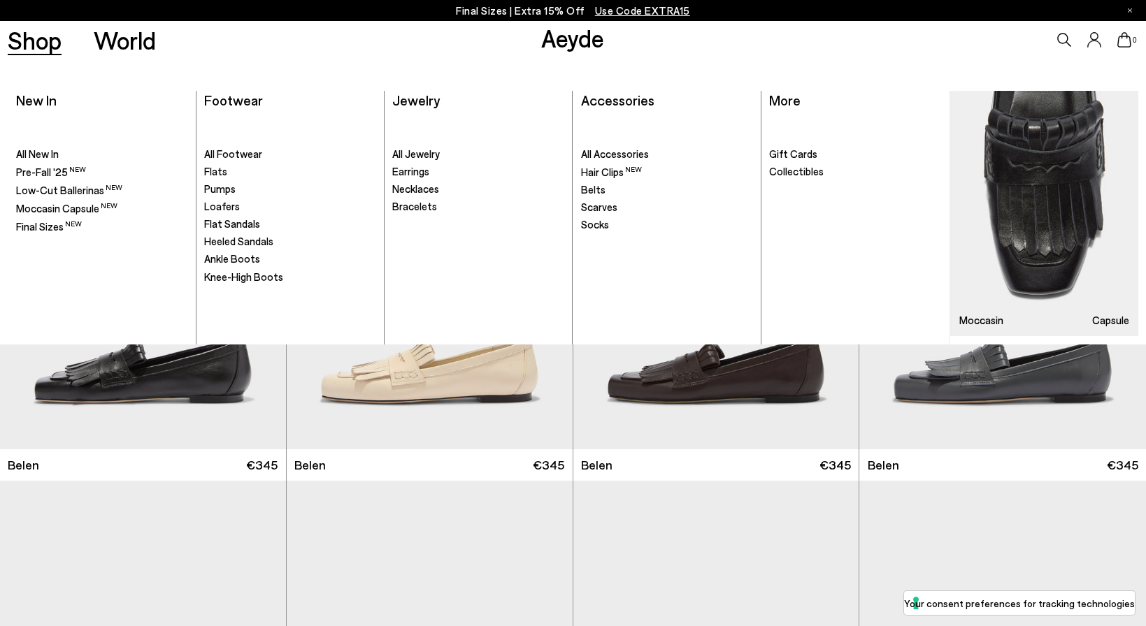
click at [47, 41] on link "Shop" at bounding box center [35, 40] width 54 height 24
click at [426, 153] on span "All Jewelry" at bounding box center [416, 154] width 48 height 13
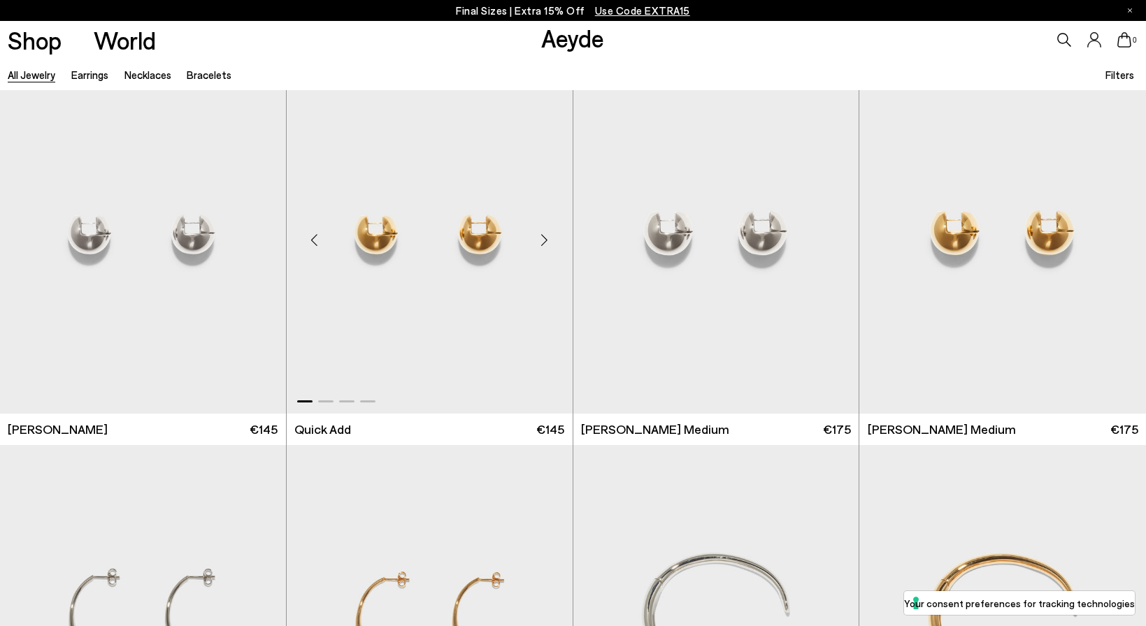
scroll to position [36, 0]
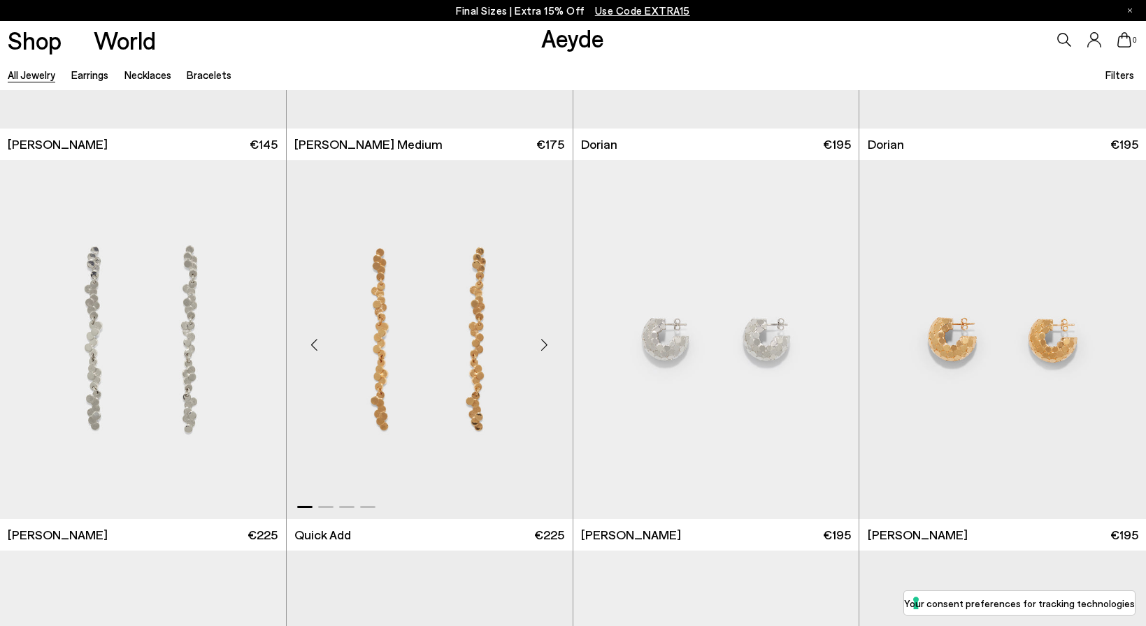
scroll to position [2666, 0]
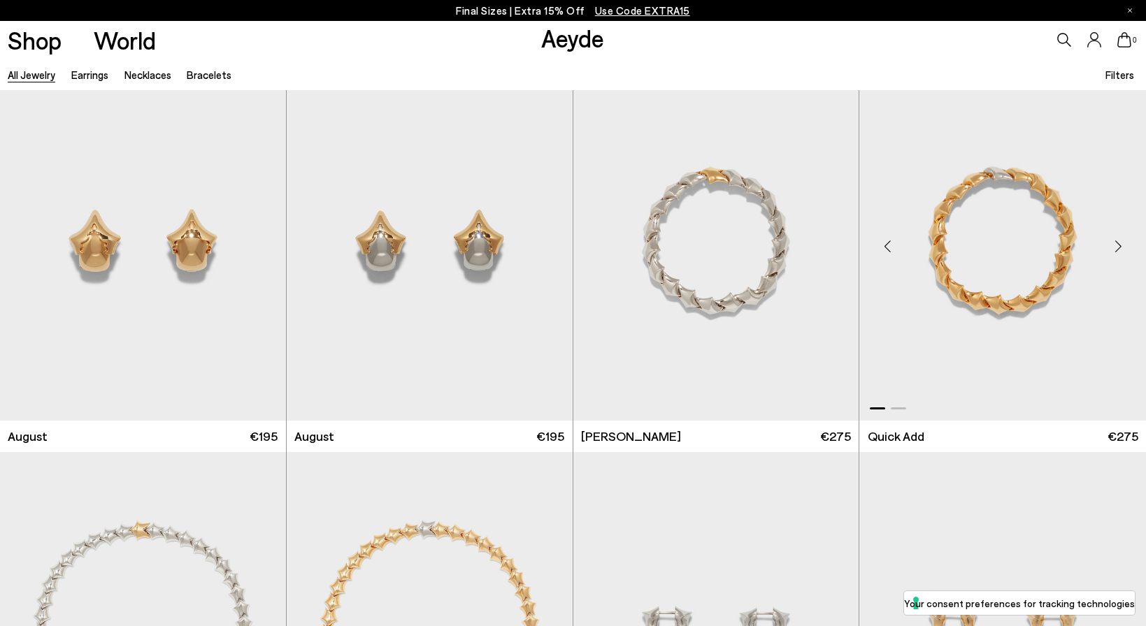
scroll to position [4341, 1]
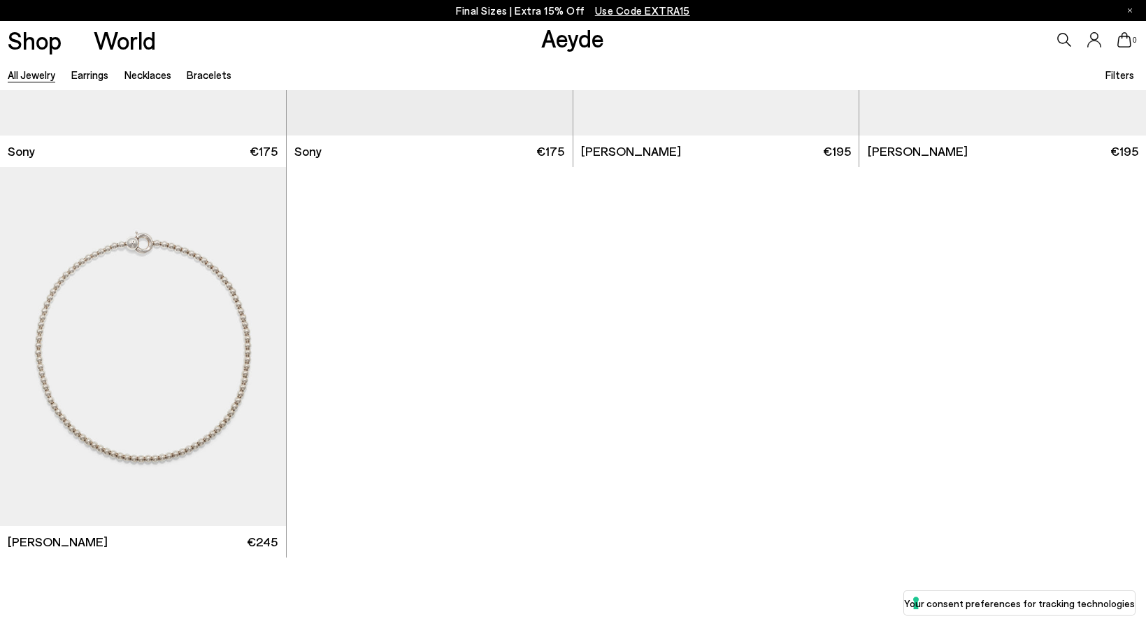
scroll to position [8908, 0]
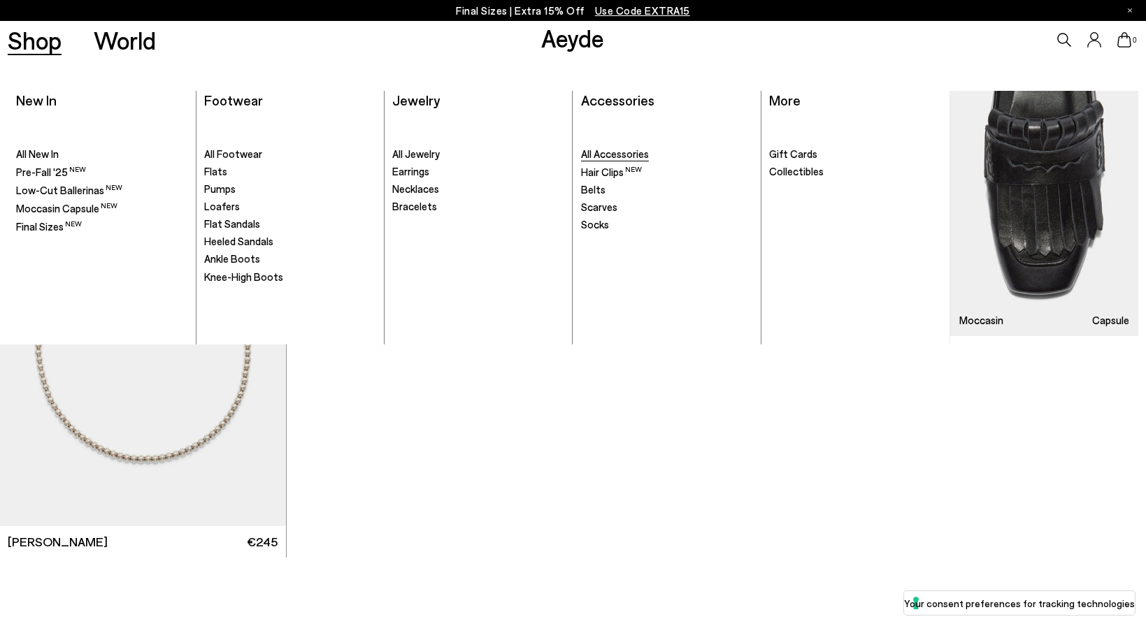
click at [620, 150] on span "All Accessories" at bounding box center [615, 154] width 68 height 13
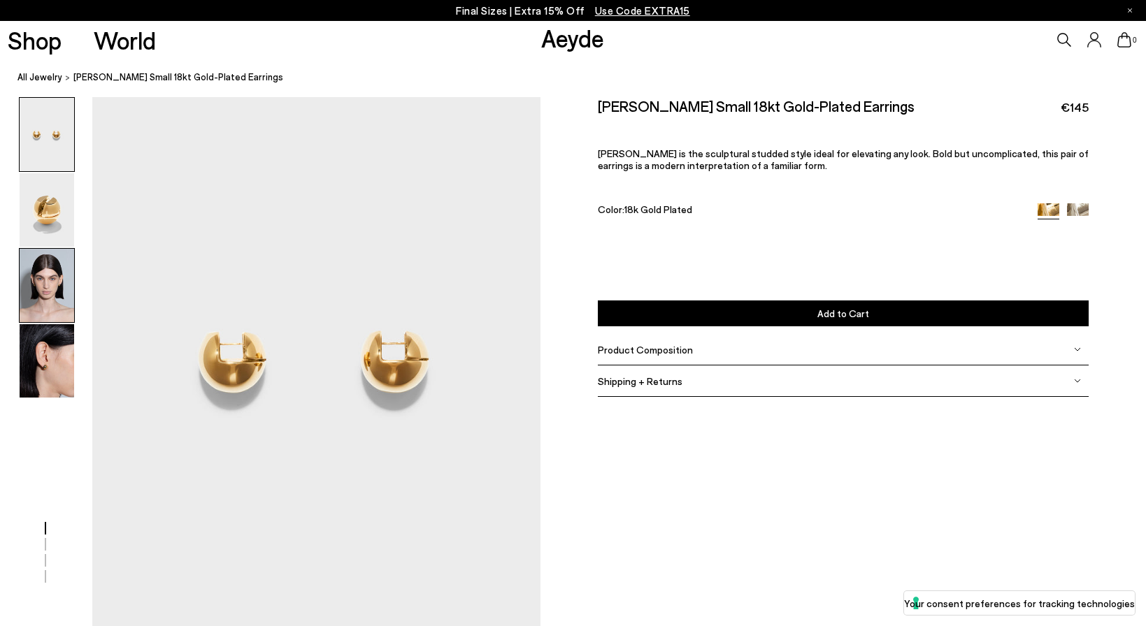
click at [44, 279] on img at bounding box center [47, 285] width 55 height 73
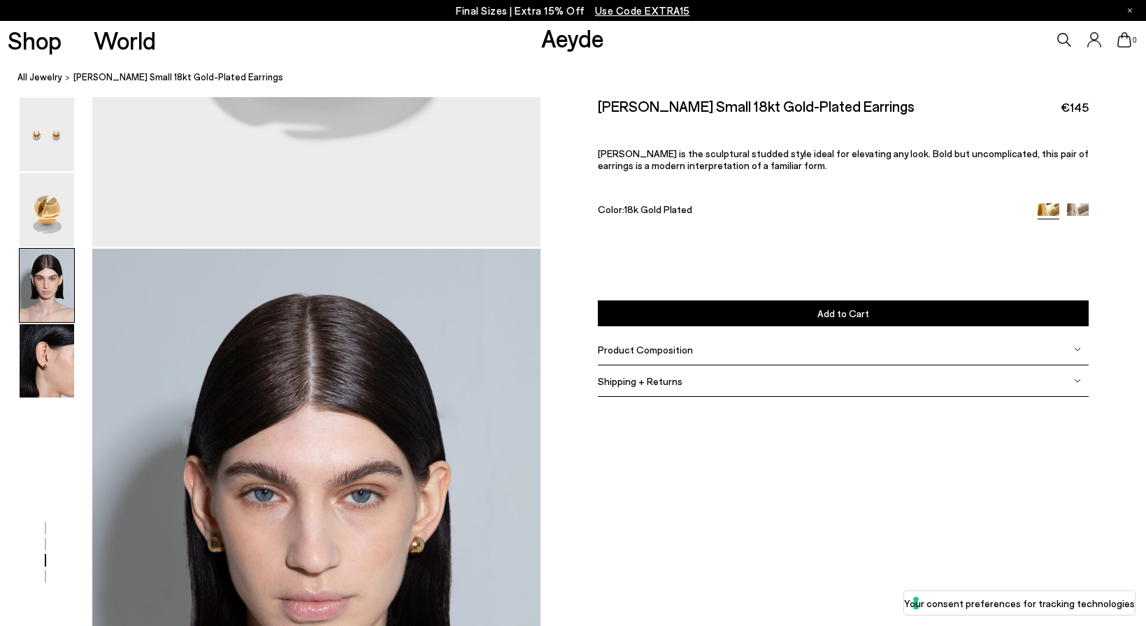
scroll to position [1132, 0]
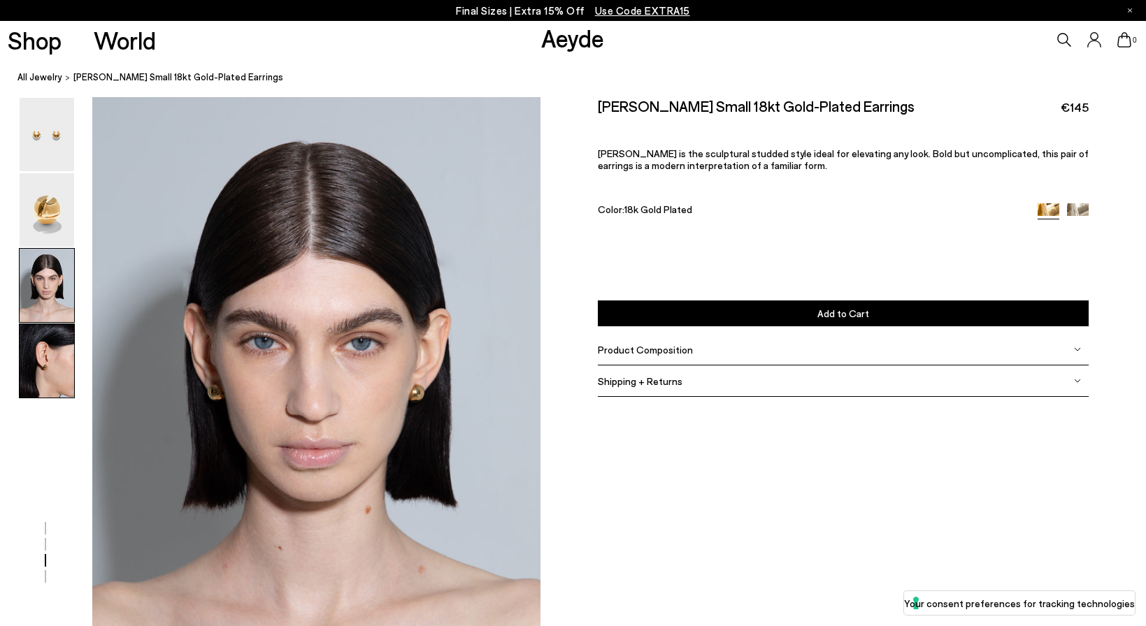
click at [36, 372] on img at bounding box center [47, 360] width 55 height 73
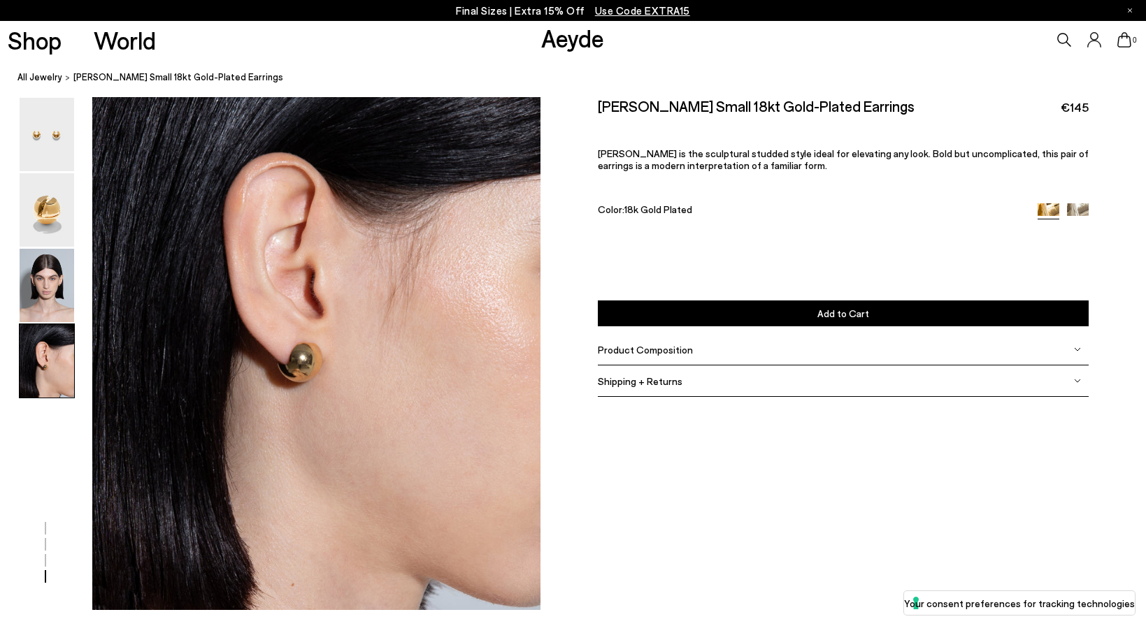
scroll to position [1827, 0]
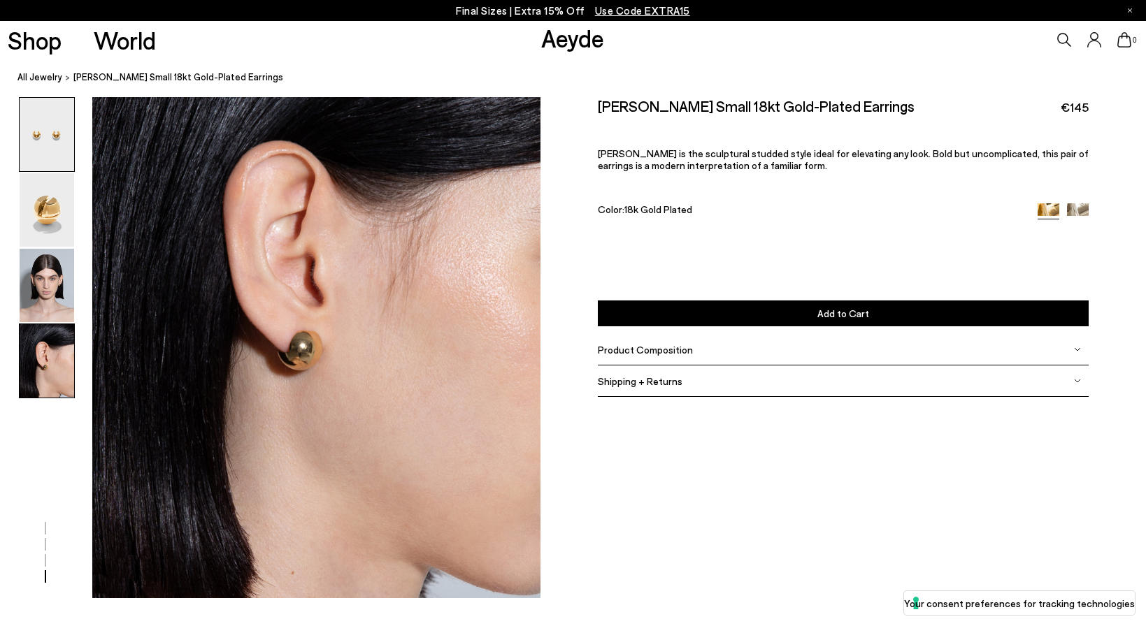
click at [50, 139] on img at bounding box center [47, 134] width 55 height 73
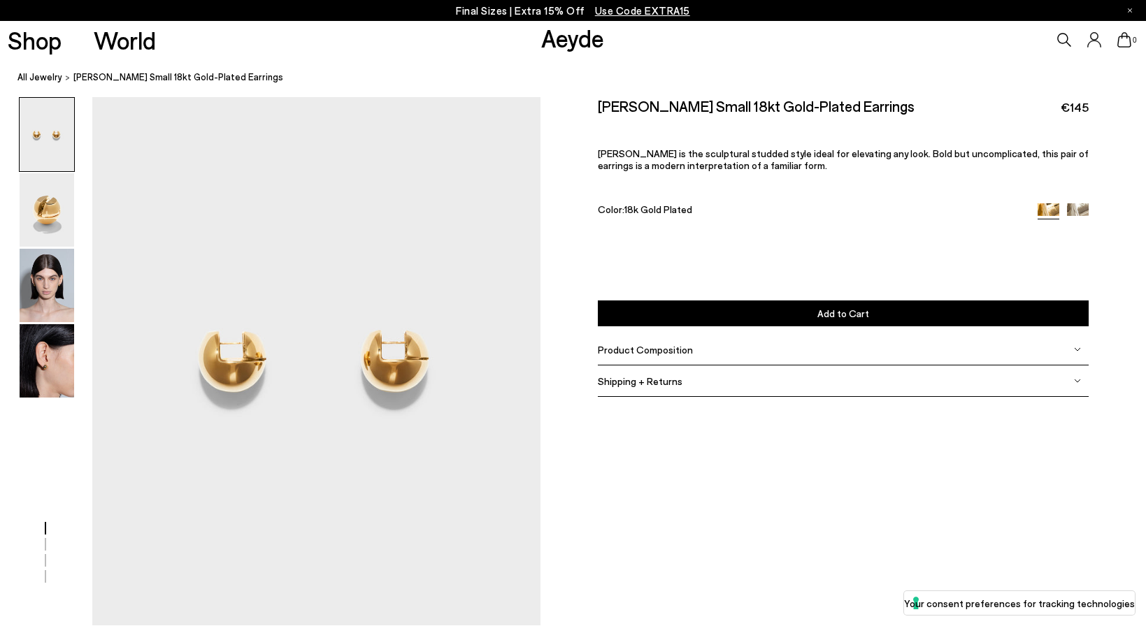
scroll to position [0, 0]
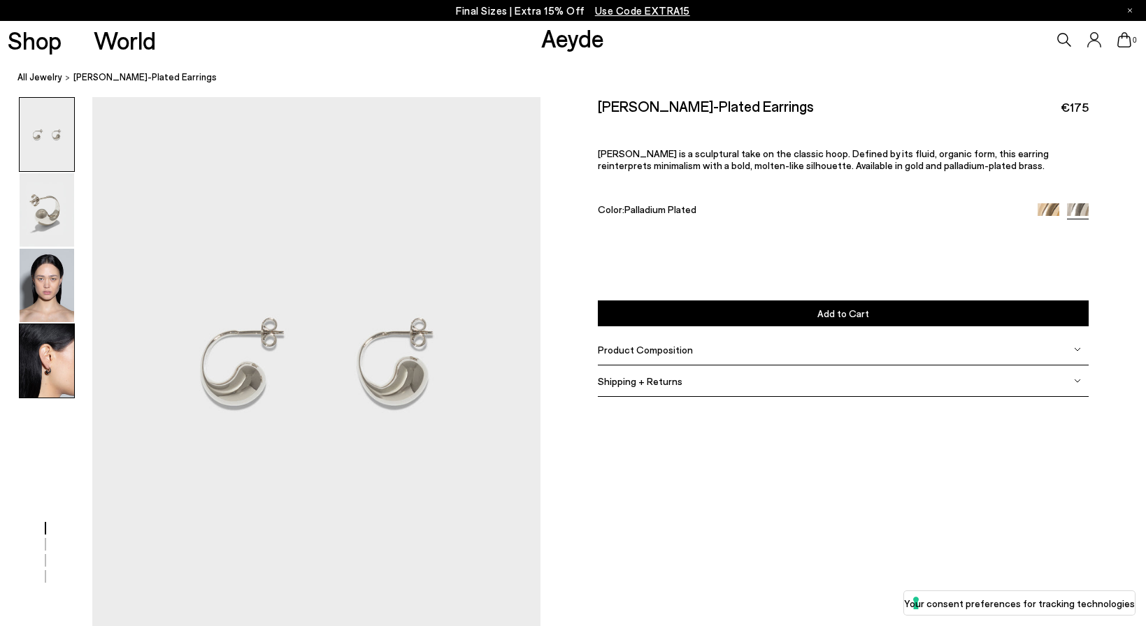
click at [48, 355] on img at bounding box center [47, 360] width 55 height 73
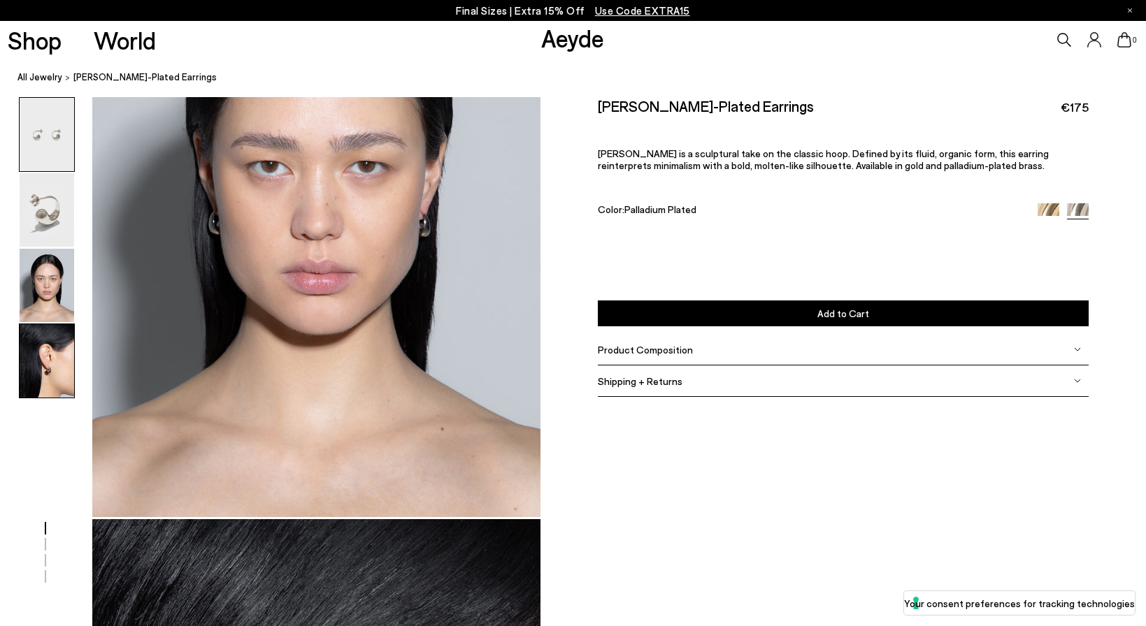
scroll to position [1827, 0]
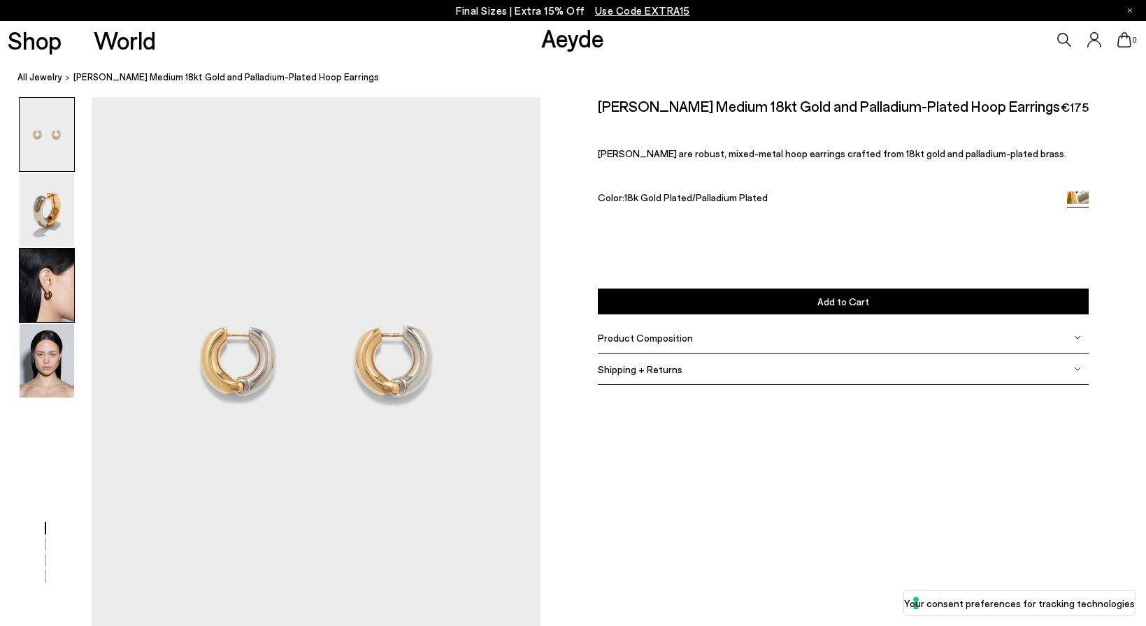
click at [65, 297] on img at bounding box center [47, 285] width 55 height 73
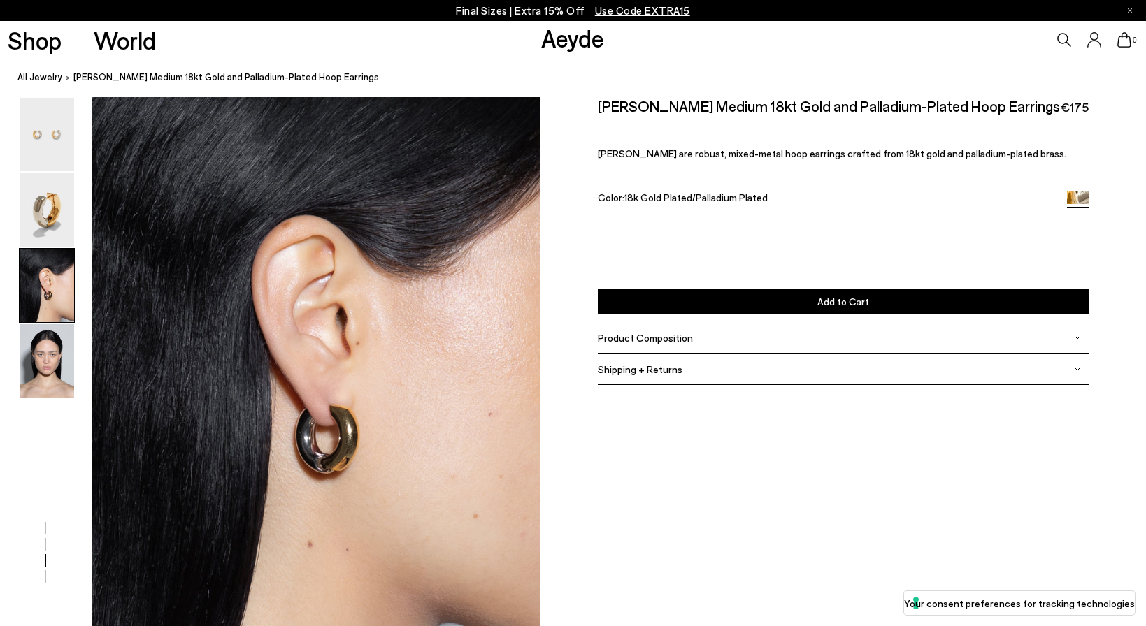
scroll to position [1173, 0]
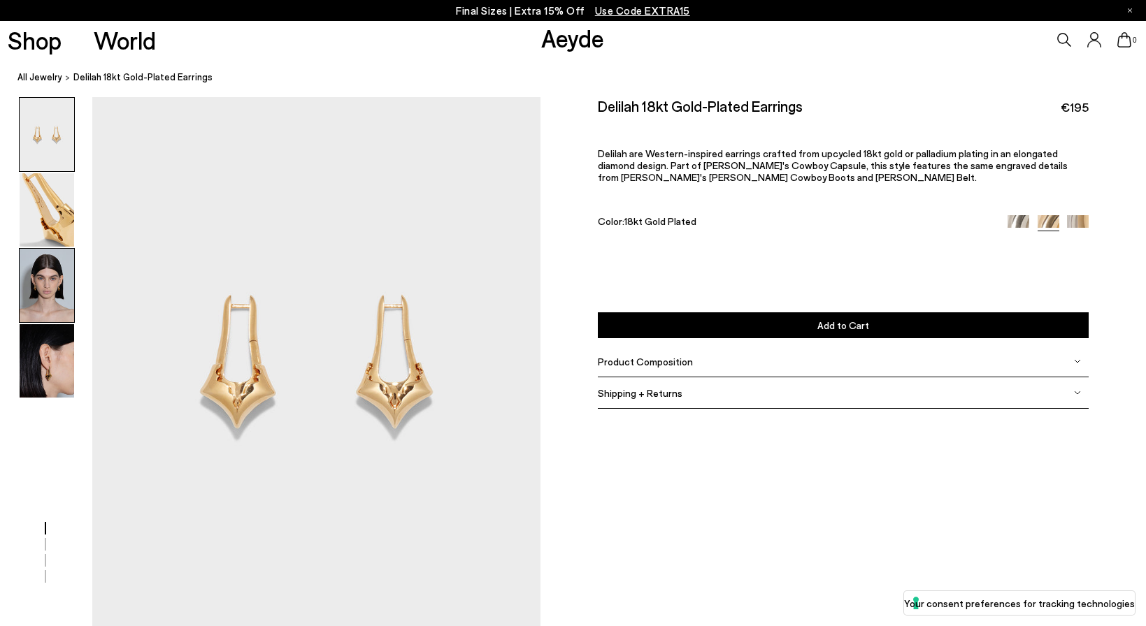
click at [41, 296] on img at bounding box center [47, 285] width 55 height 73
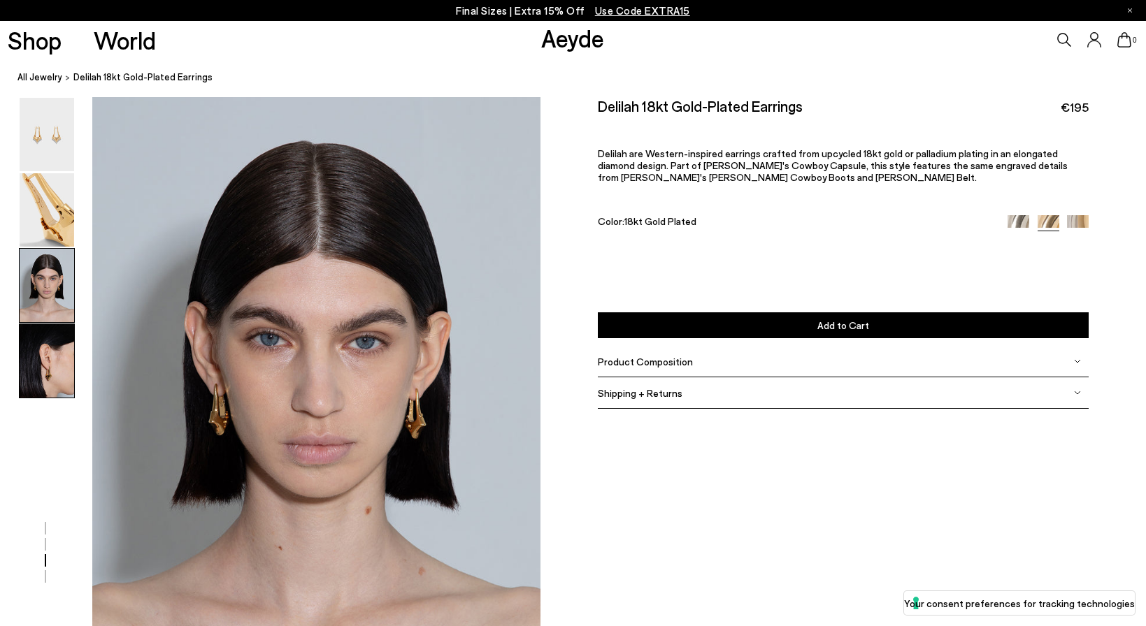
click at [45, 371] on img at bounding box center [47, 360] width 55 height 73
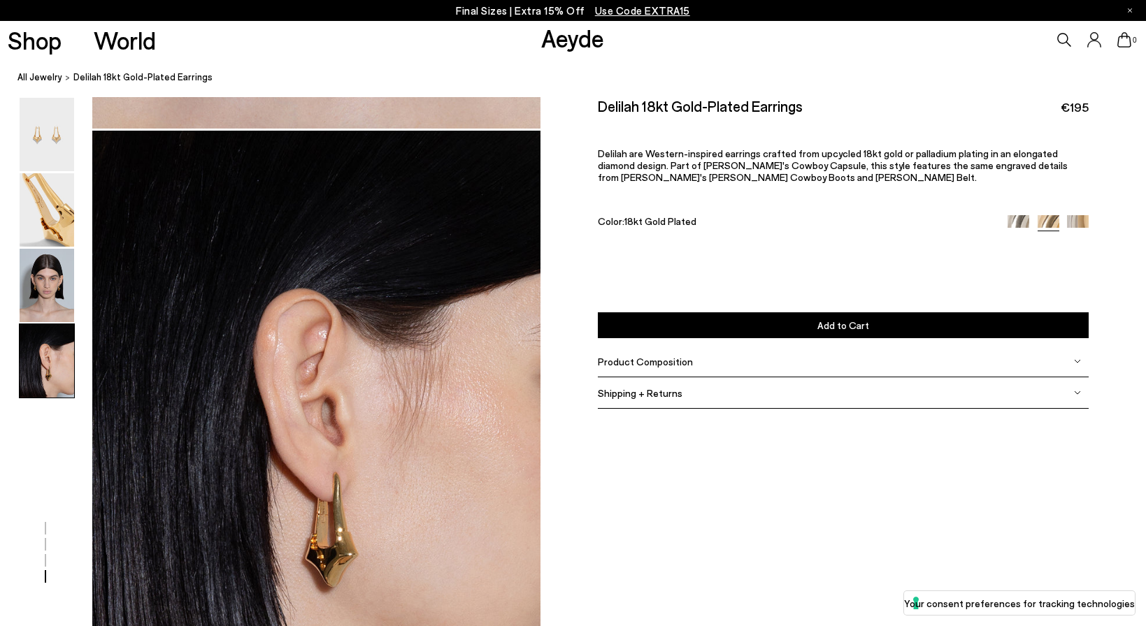
scroll to position [1827, 0]
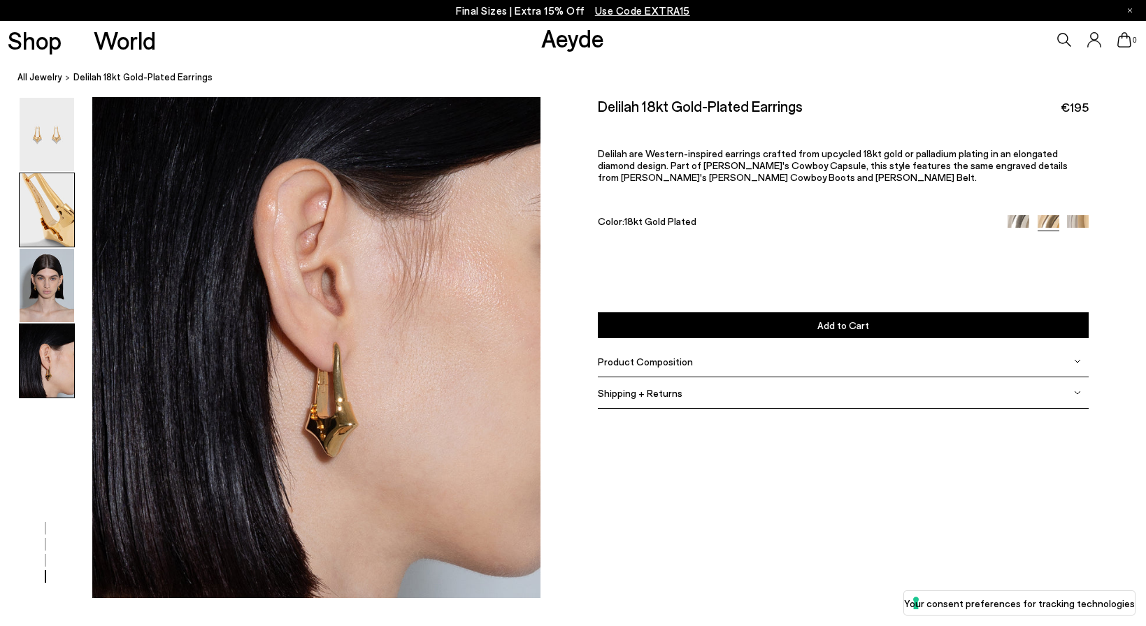
click at [34, 217] on img at bounding box center [47, 209] width 55 height 73
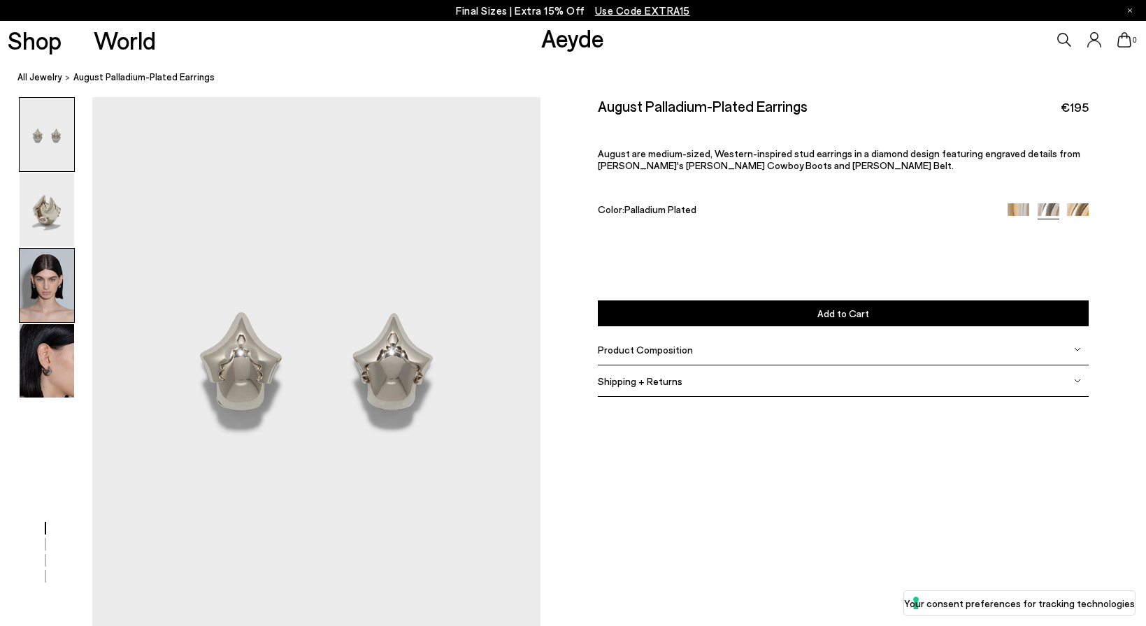
click at [45, 301] on img at bounding box center [47, 285] width 55 height 73
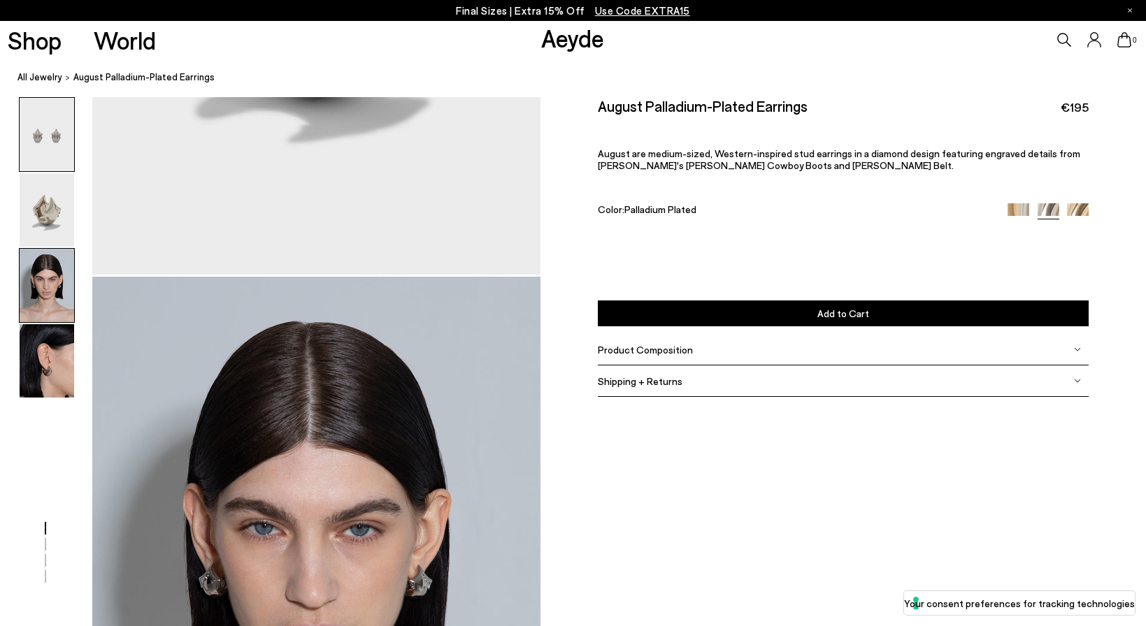
scroll to position [1132, 0]
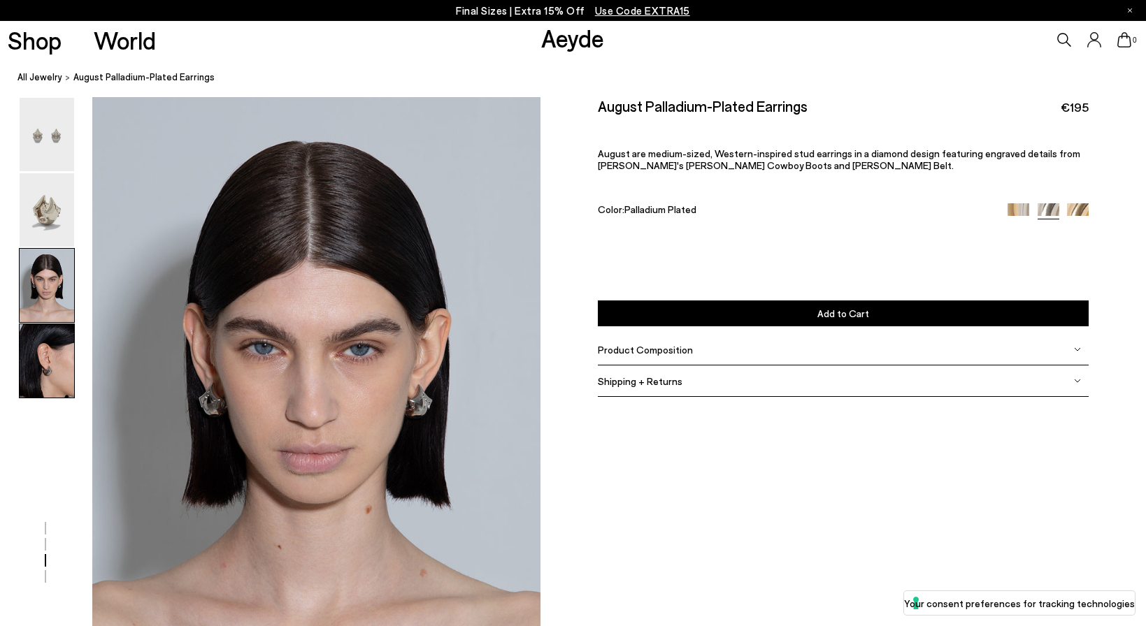
click at [44, 362] on img at bounding box center [47, 360] width 55 height 73
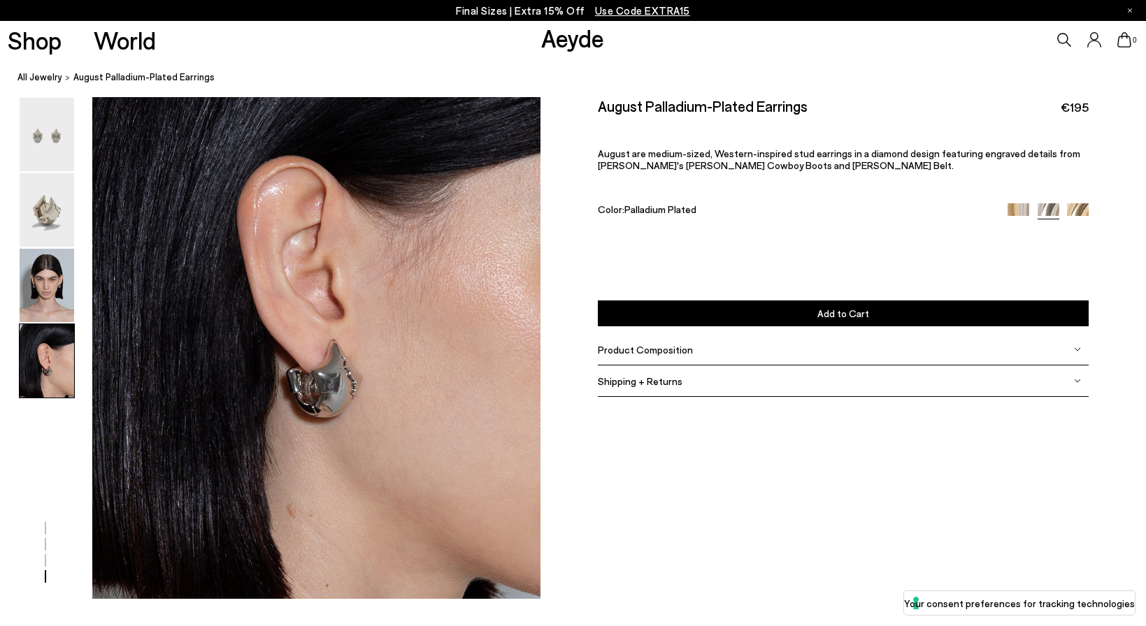
scroll to position [1827, 0]
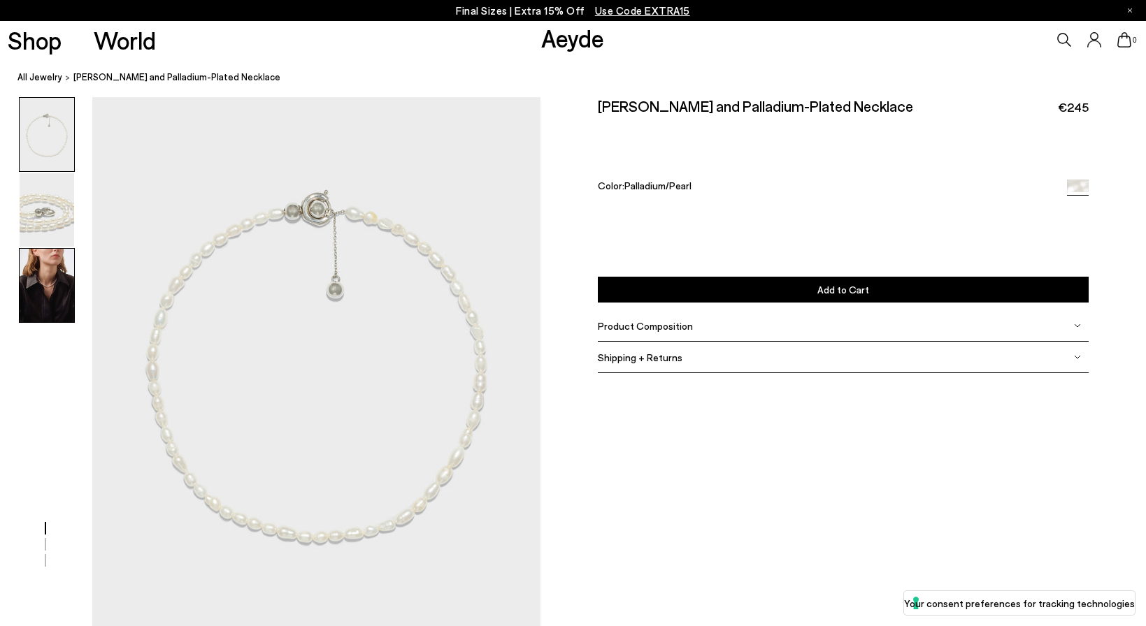
click at [62, 301] on img at bounding box center [47, 285] width 55 height 73
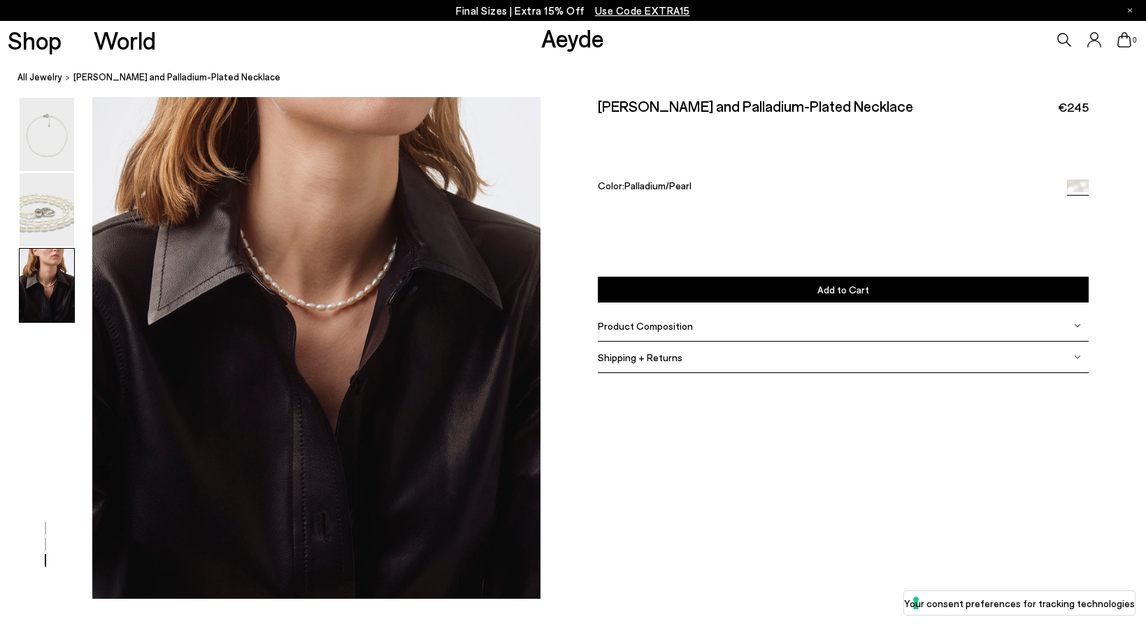
scroll to position [1228, 0]
click at [50, 222] on img at bounding box center [47, 209] width 55 height 73
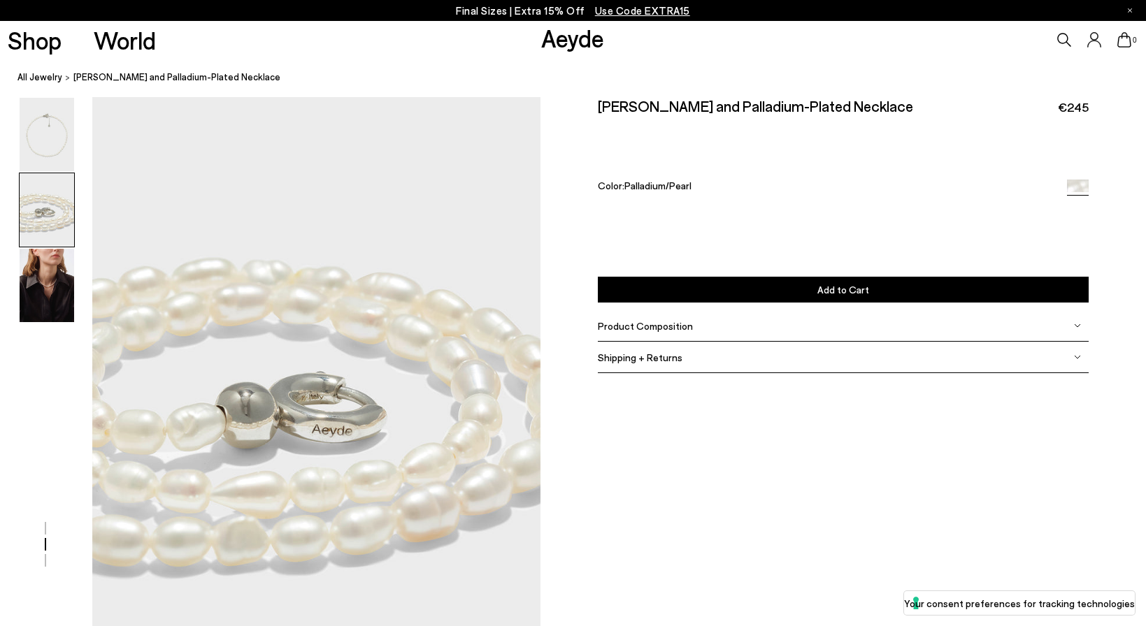
scroll to position [532, 0]
click at [49, 158] on img at bounding box center [47, 134] width 55 height 73
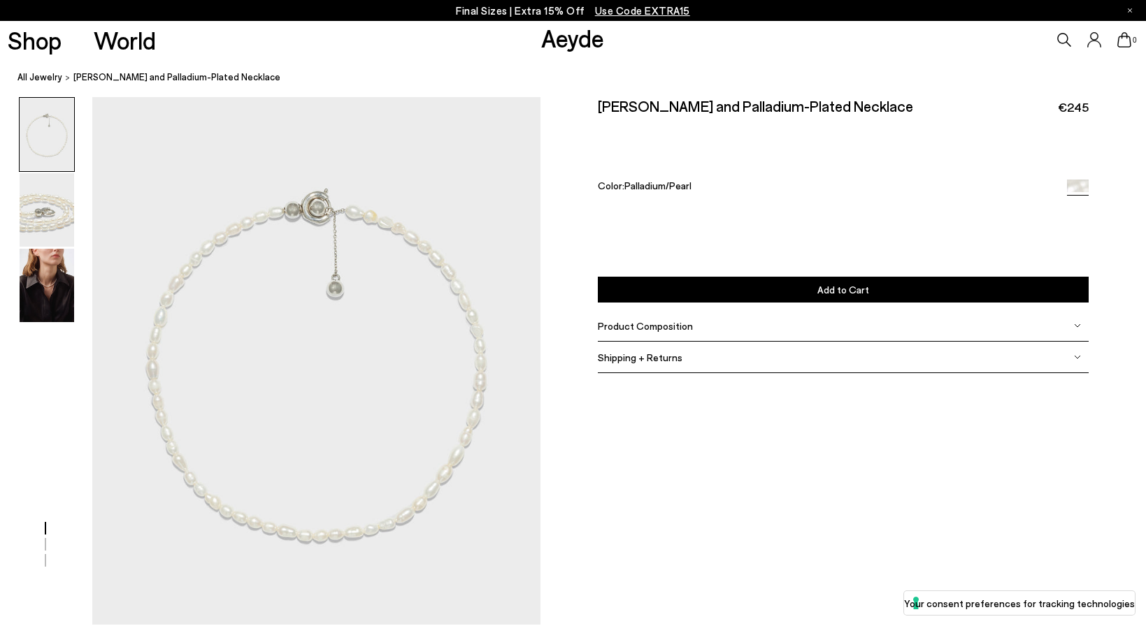
scroll to position [0, 0]
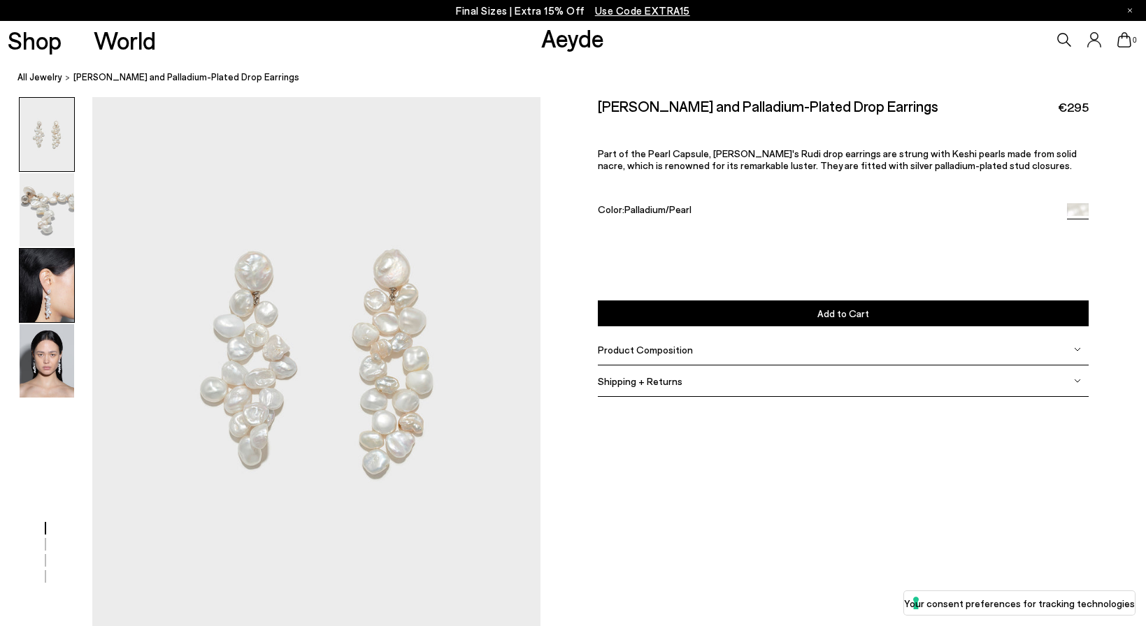
click at [48, 285] on img at bounding box center [47, 285] width 55 height 73
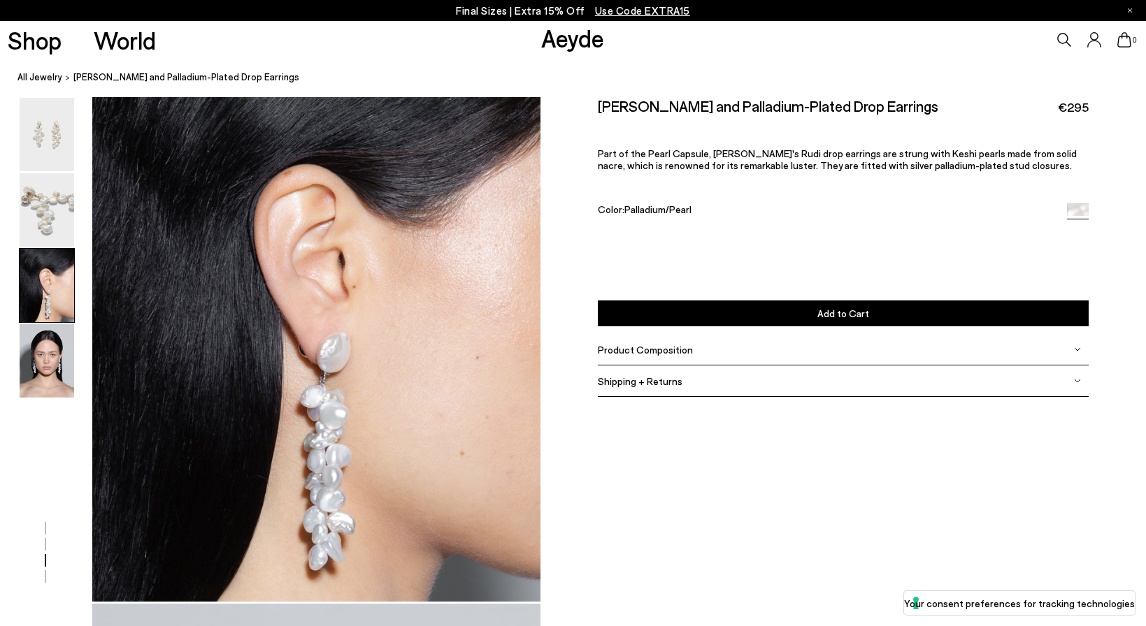
scroll to position [1232, 0]
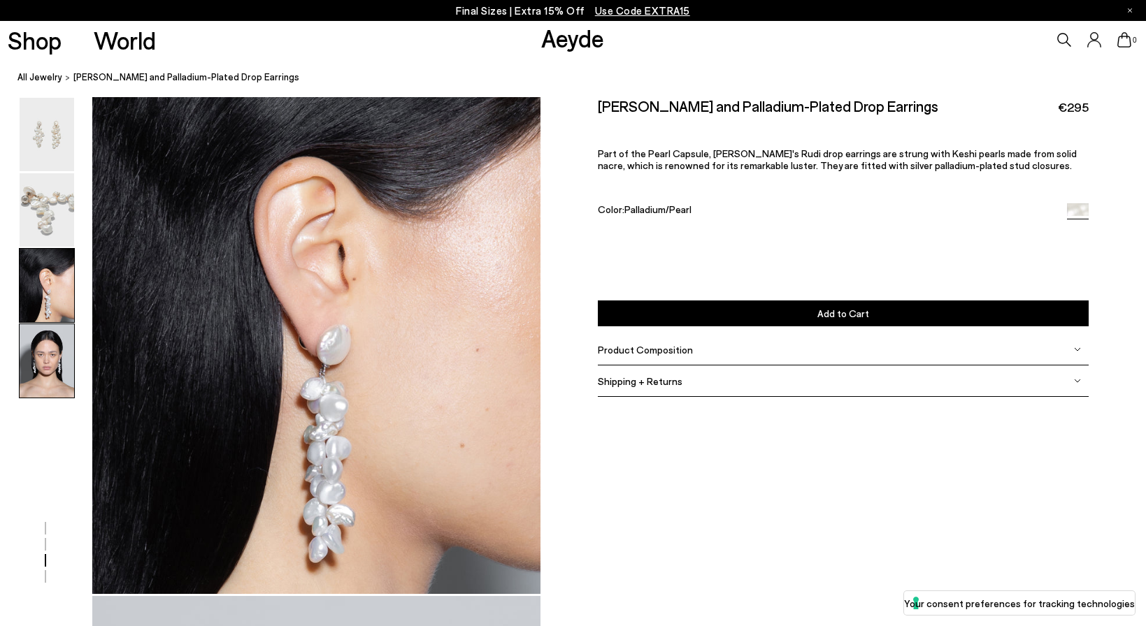
click at [57, 360] on img at bounding box center [47, 360] width 55 height 73
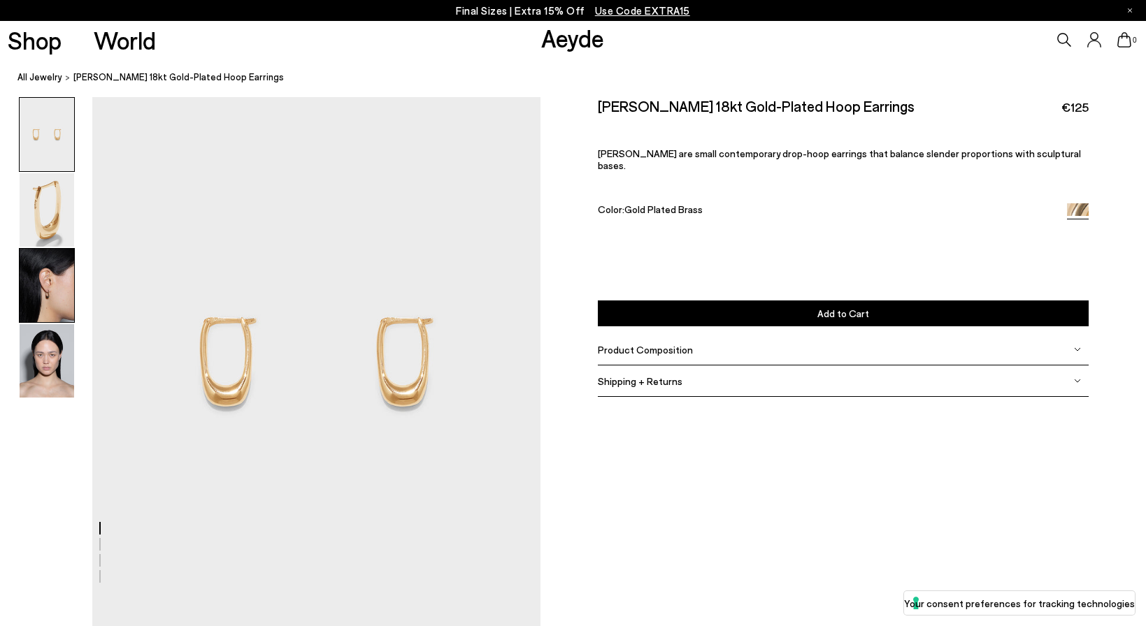
click at [48, 285] on img at bounding box center [47, 285] width 55 height 73
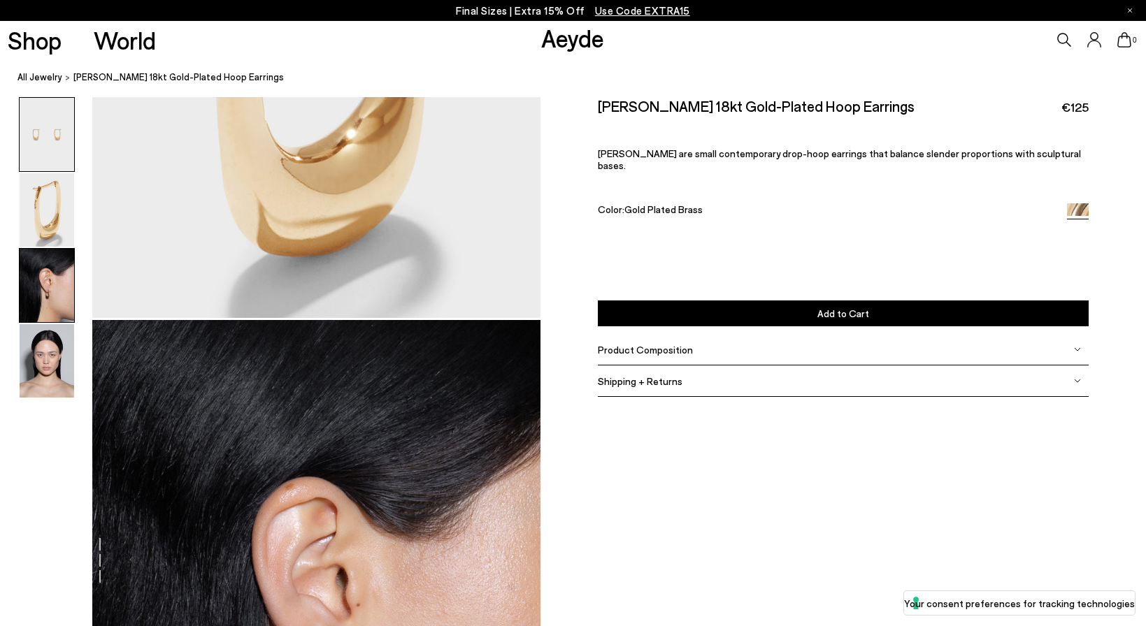
scroll to position [1132, 0]
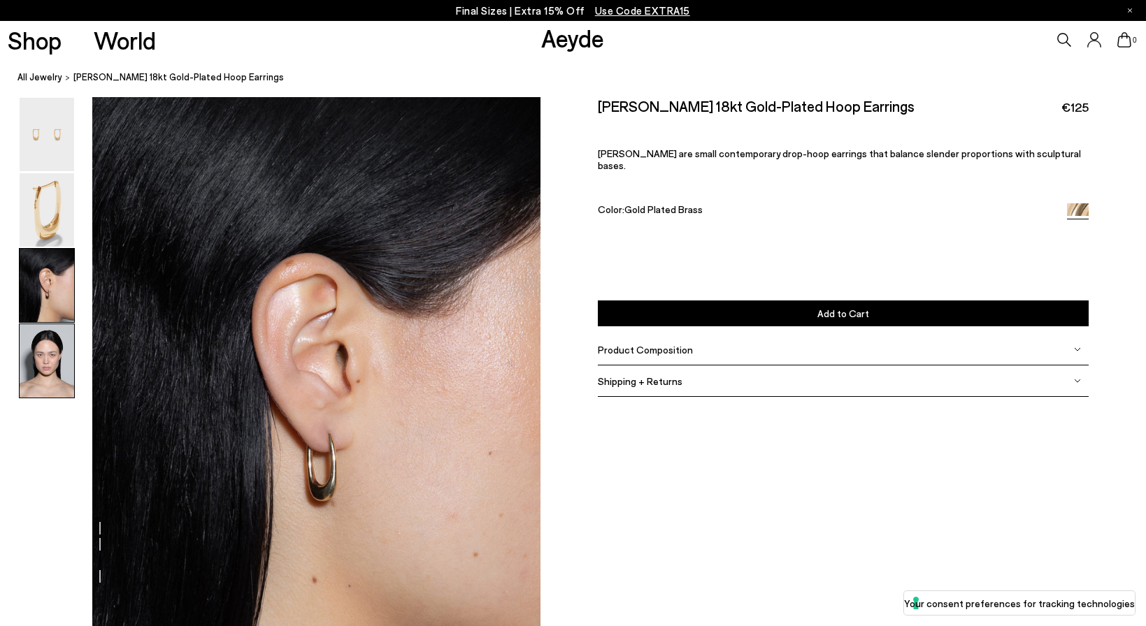
click at [59, 352] on img at bounding box center [47, 360] width 55 height 73
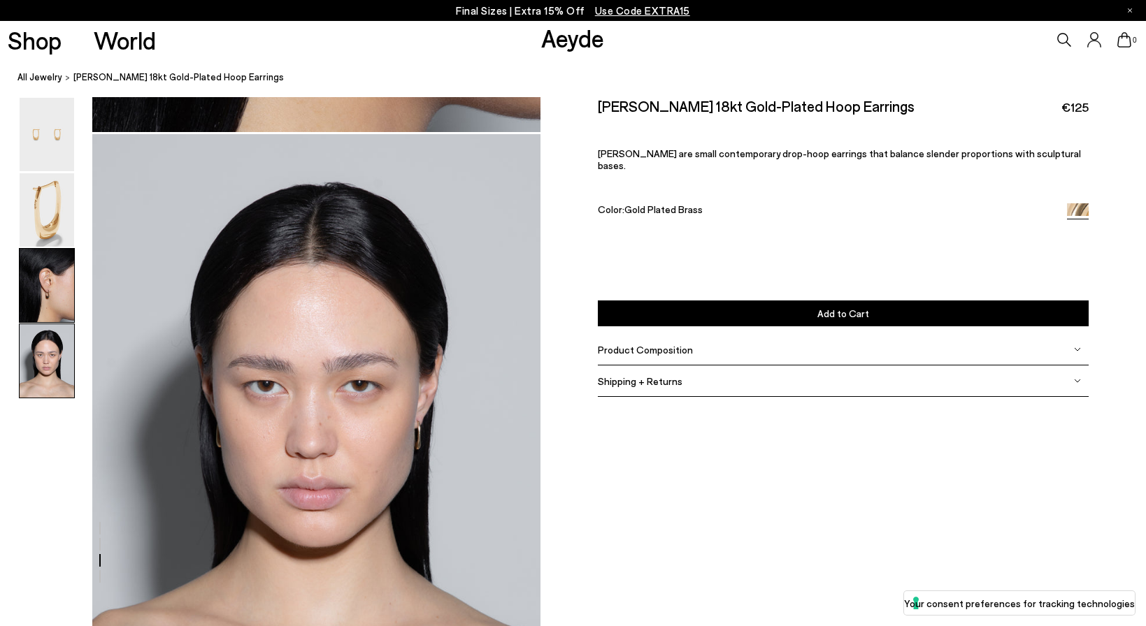
scroll to position [1827, 0]
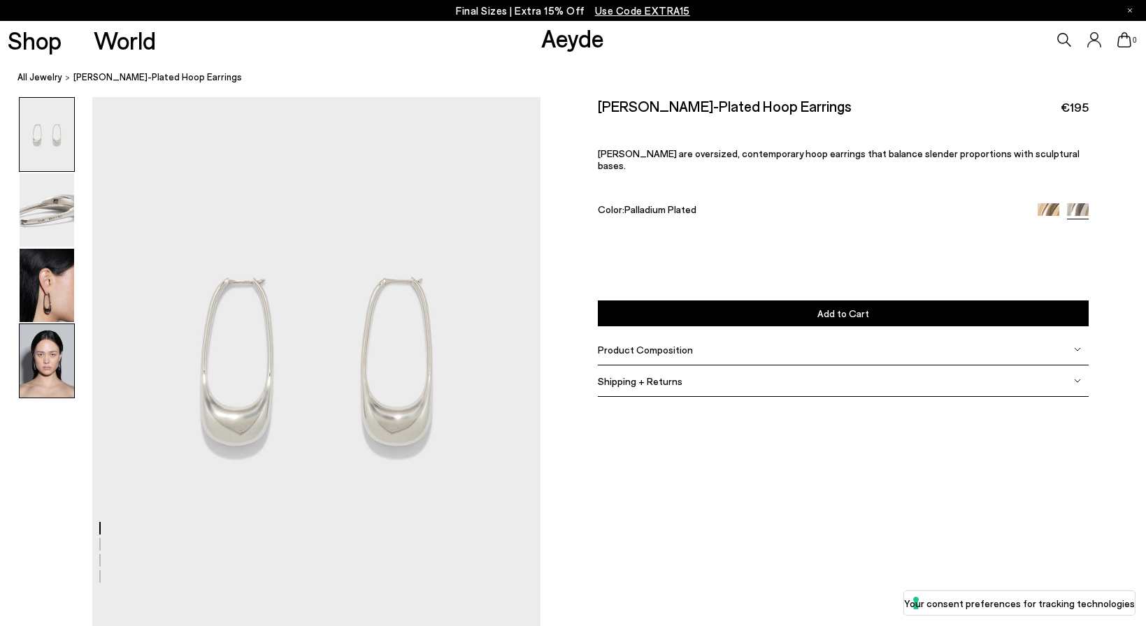
click at [50, 373] on img at bounding box center [47, 360] width 55 height 73
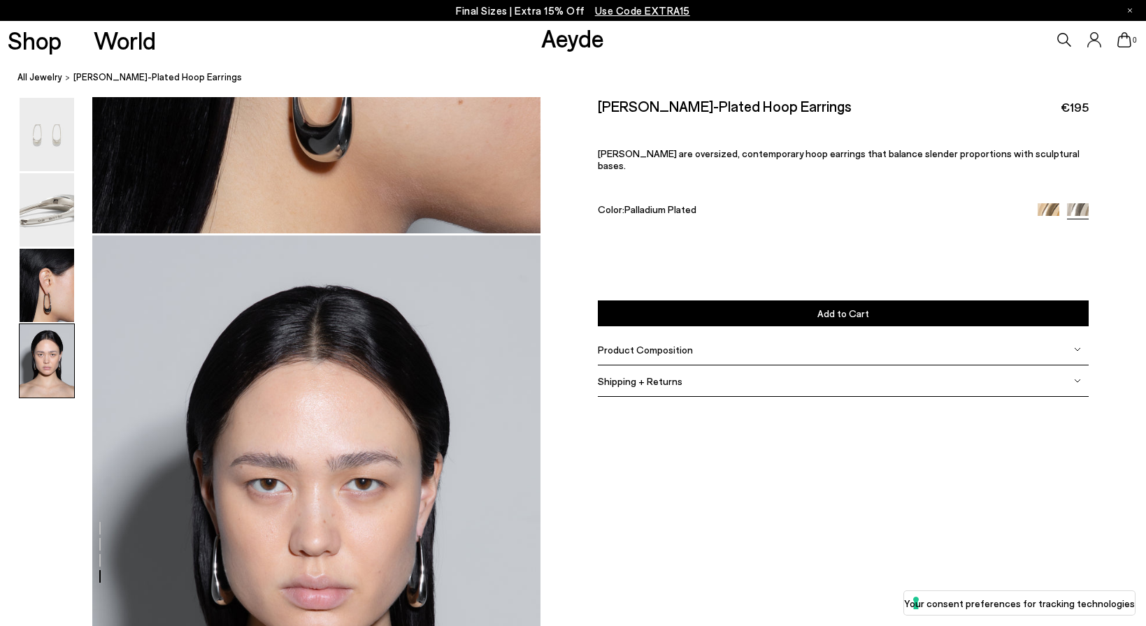
scroll to position [1827, 0]
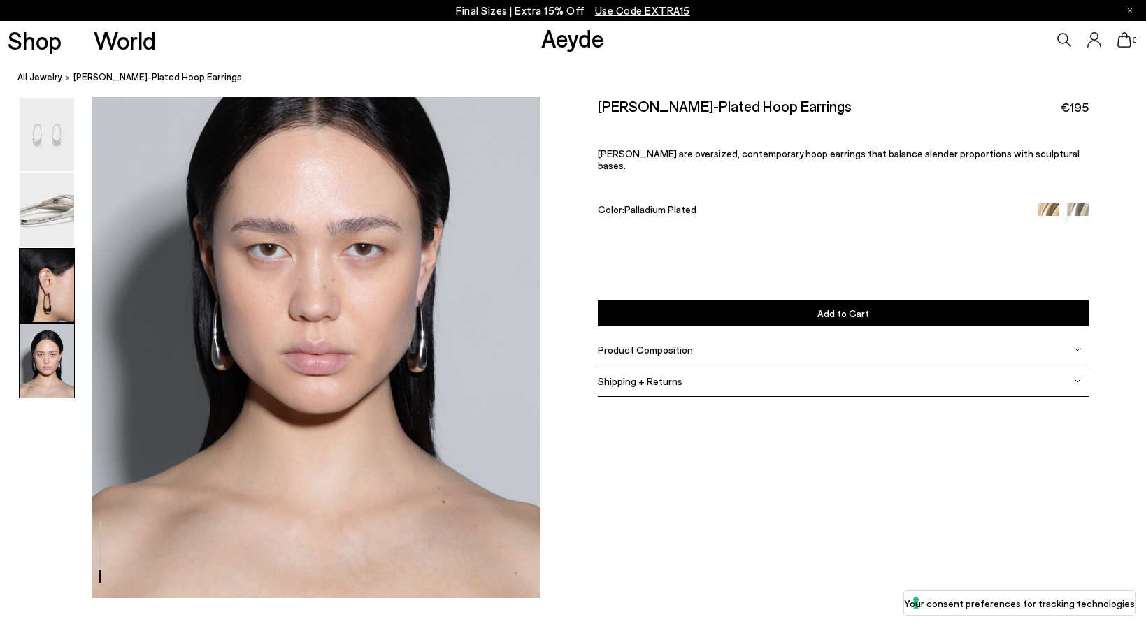
click at [43, 275] on img at bounding box center [47, 285] width 55 height 73
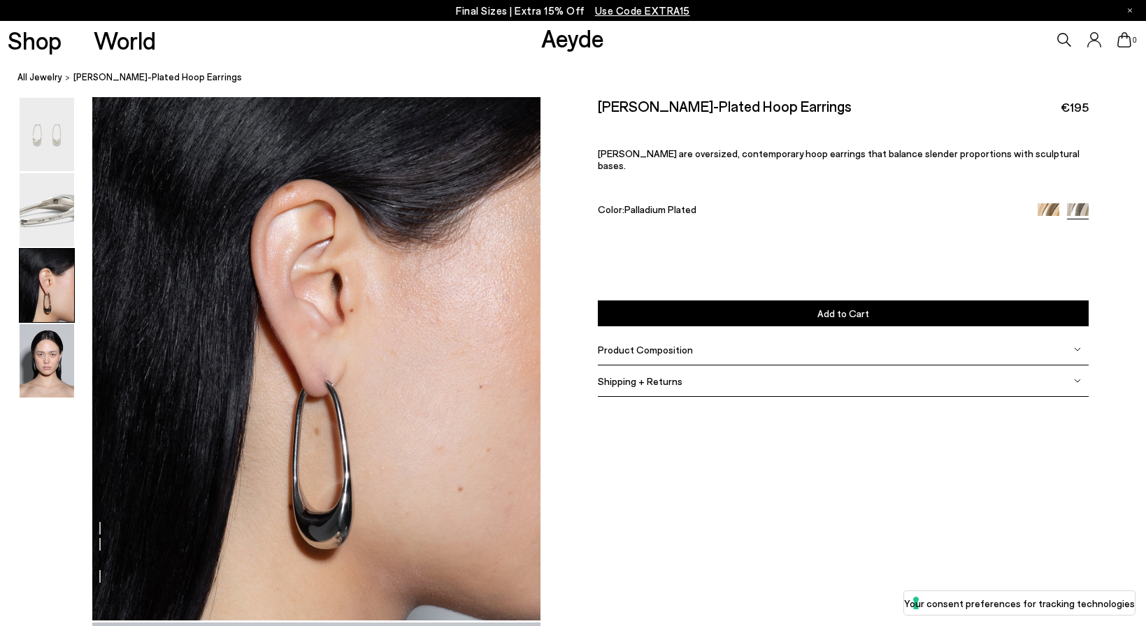
scroll to position [1208, 0]
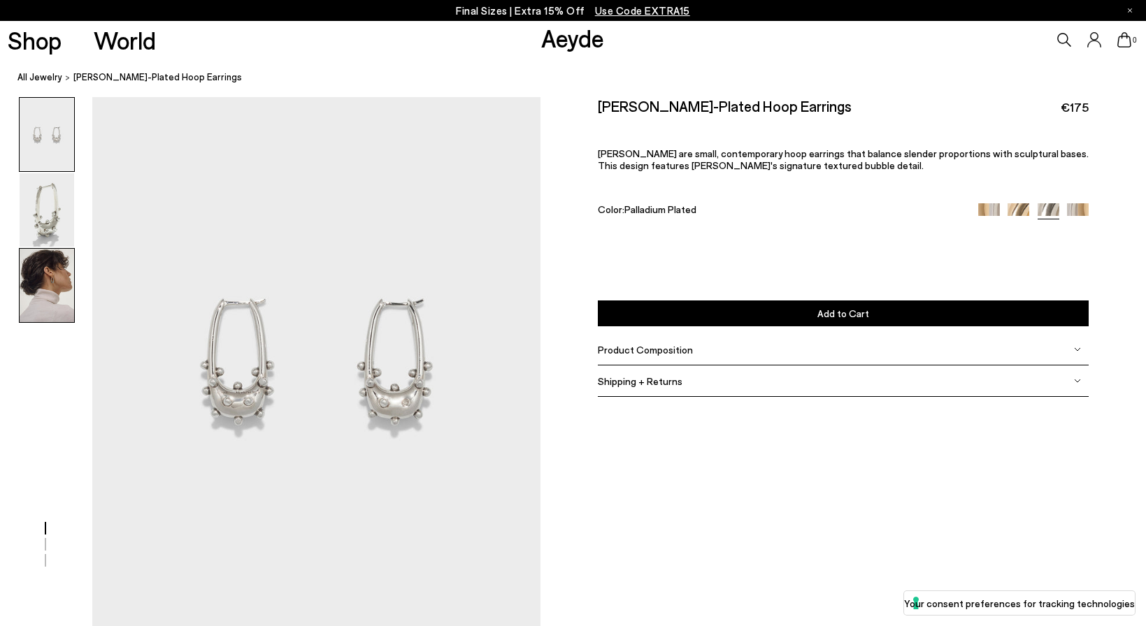
click at [36, 296] on img at bounding box center [47, 285] width 55 height 73
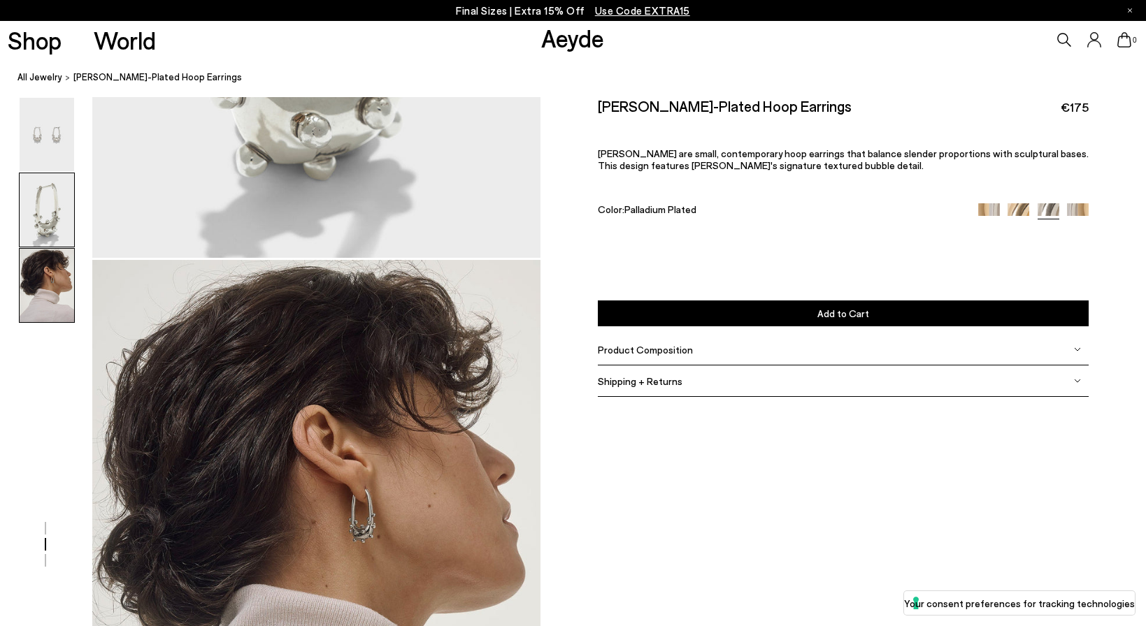
scroll to position [1228, 0]
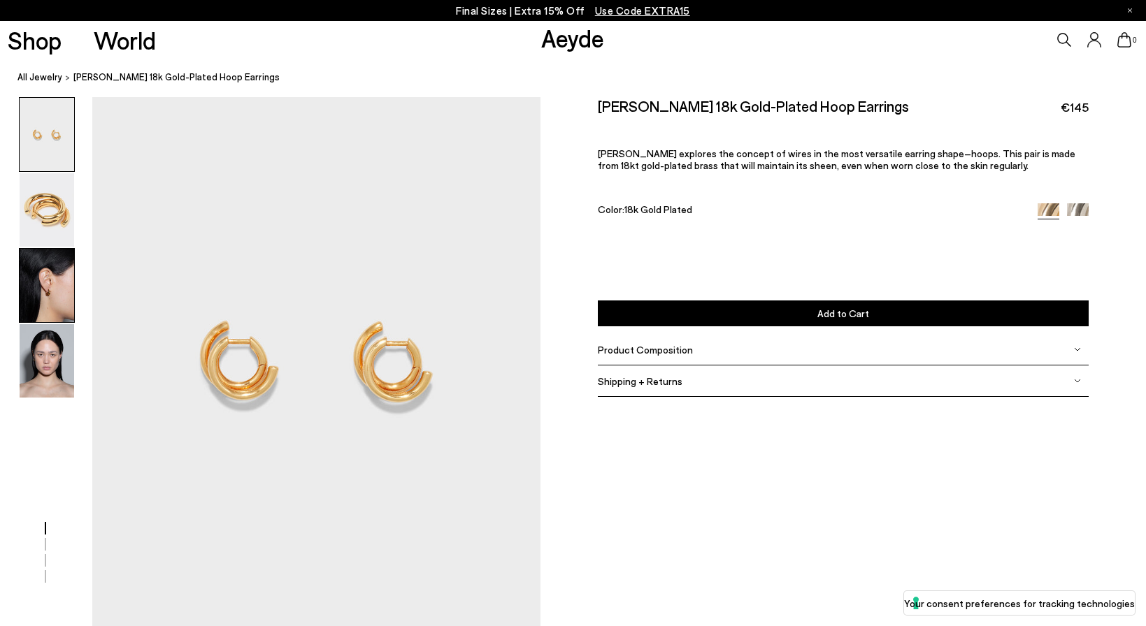
click at [44, 309] on img at bounding box center [47, 285] width 55 height 73
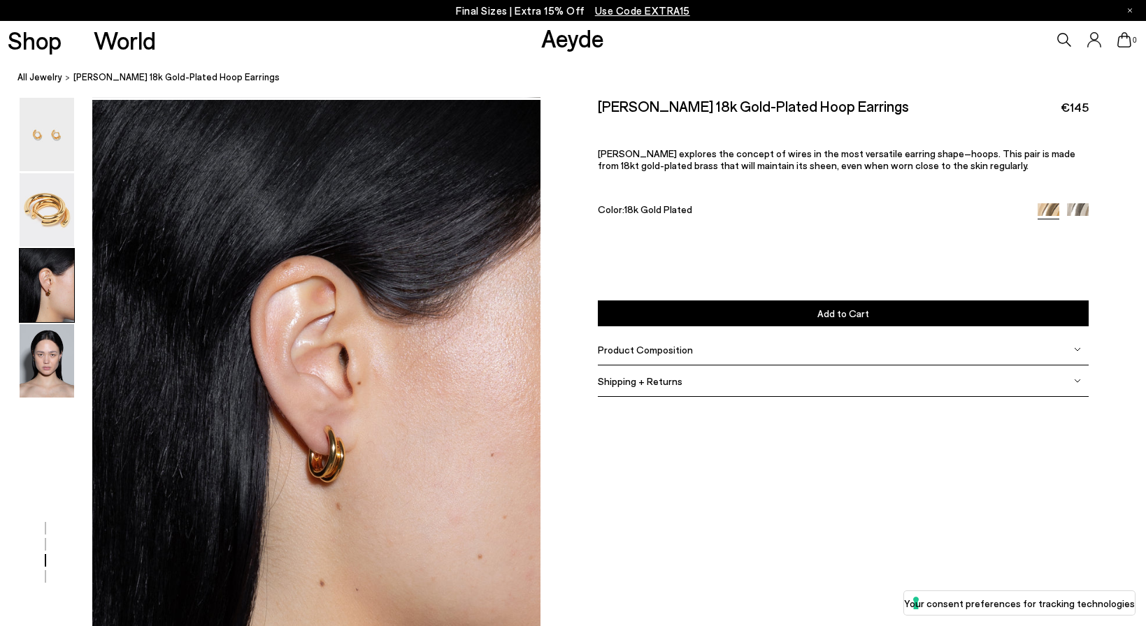
scroll to position [1132, 0]
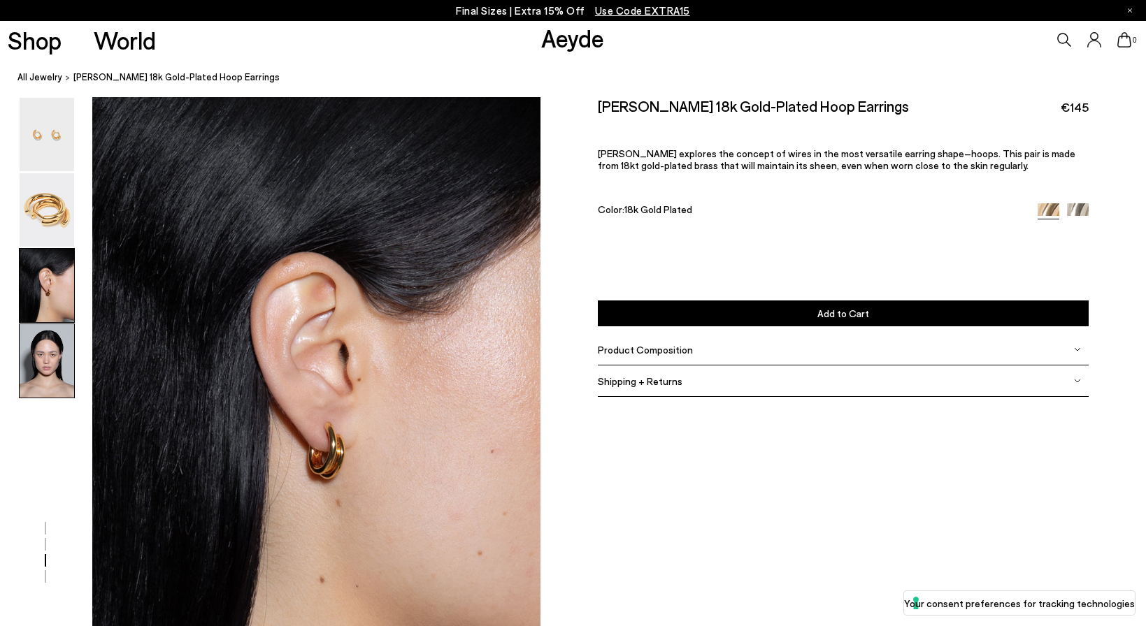
click at [55, 362] on img at bounding box center [47, 360] width 55 height 73
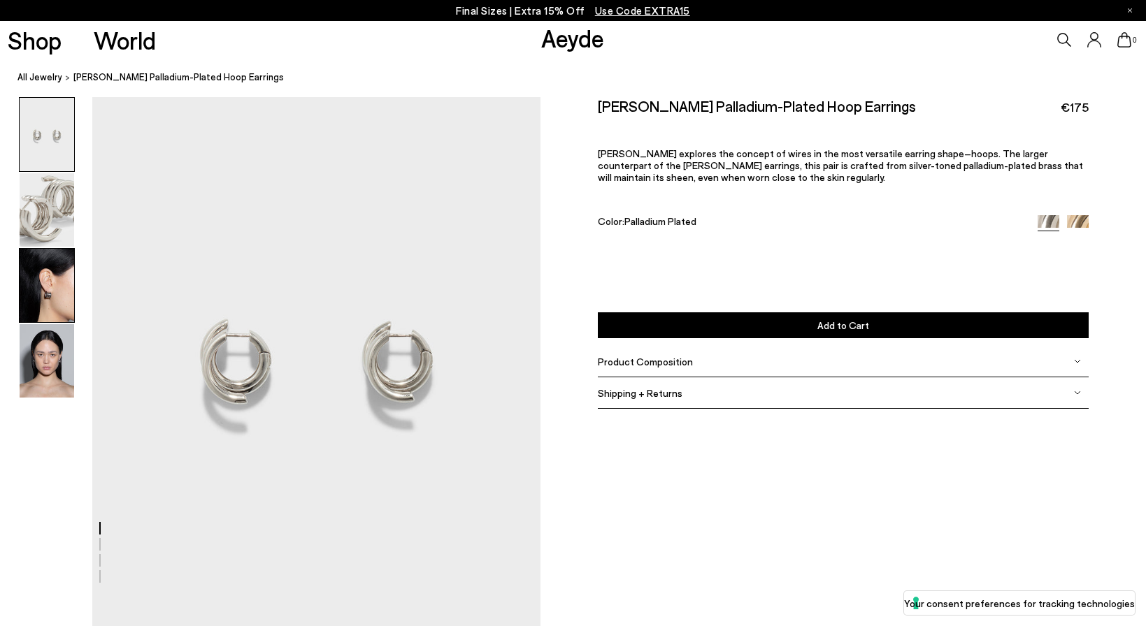
click at [46, 292] on img at bounding box center [47, 285] width 55 height 73
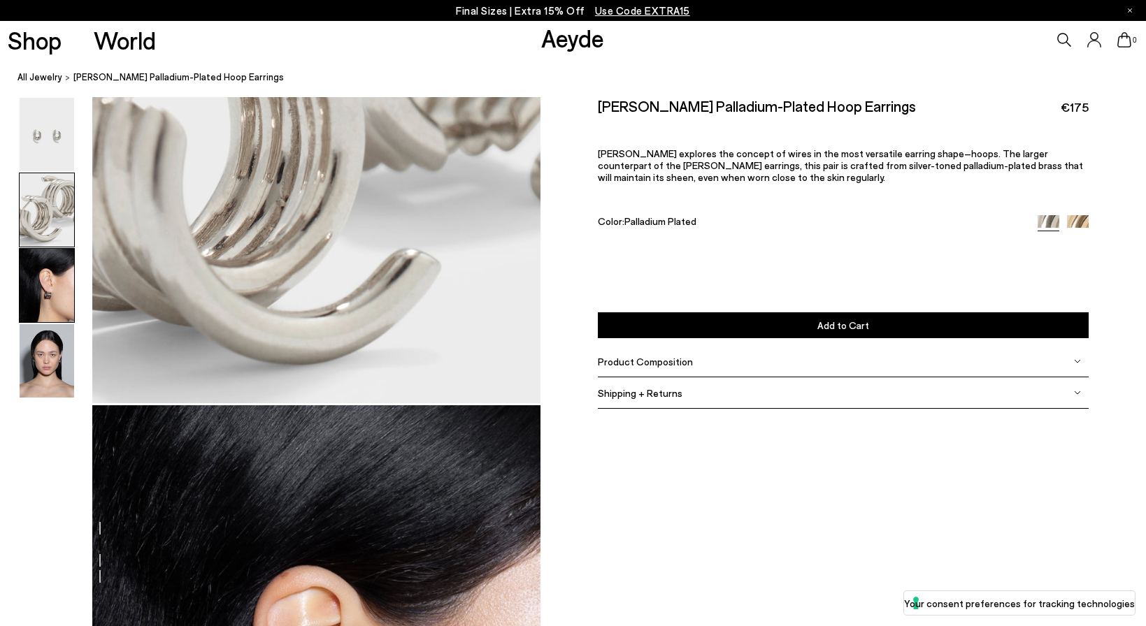
scroll to position [1132, 0]
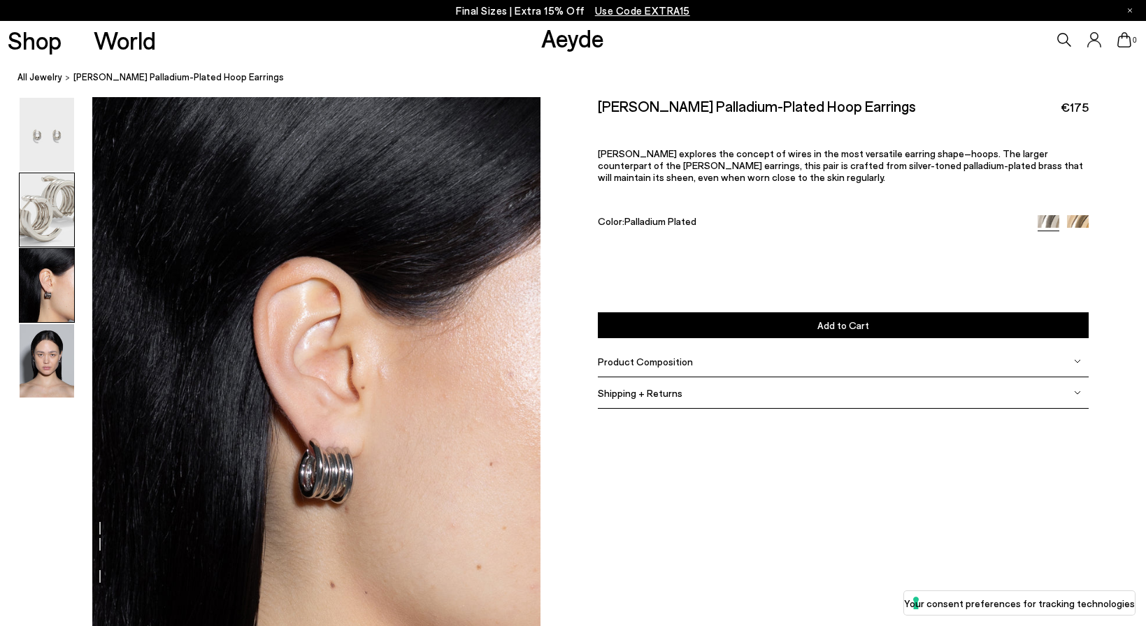
click at [66, 185] on img at bounding box center [47, 209] width 55 height 73
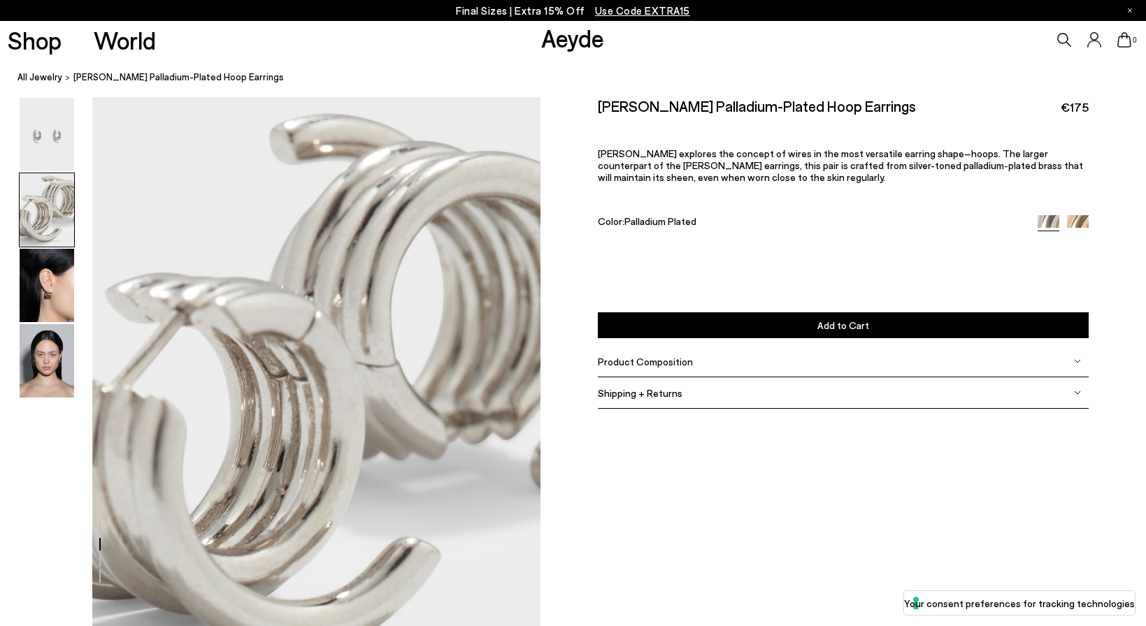
scroll to position [532, 0]
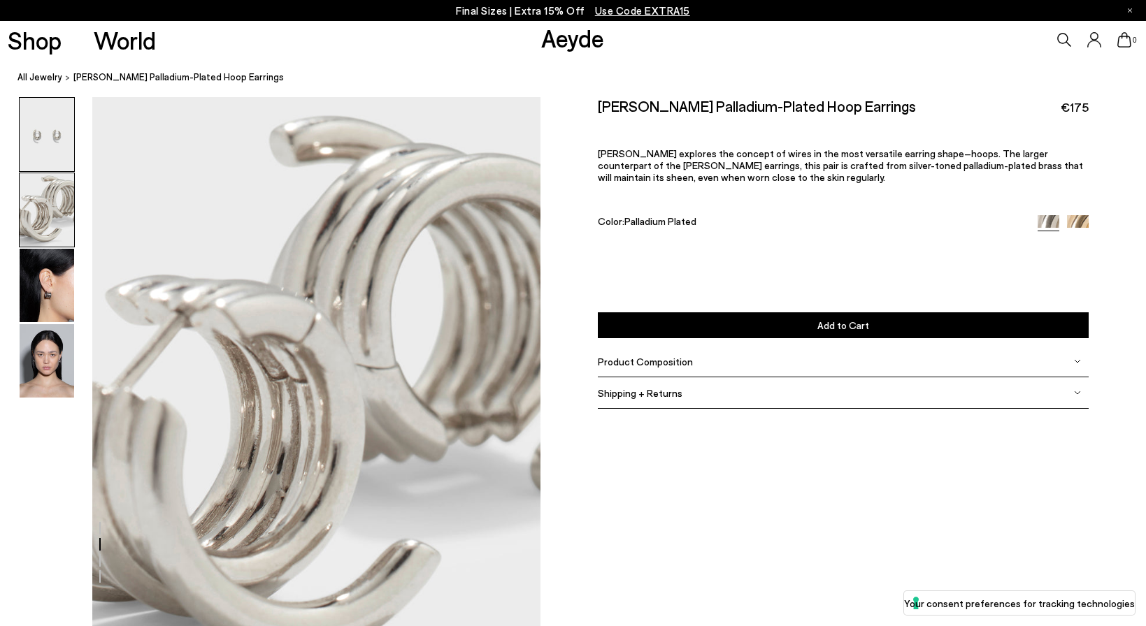
click at [50, 141] on img at bounding box center [47, 134] width 55 height 73
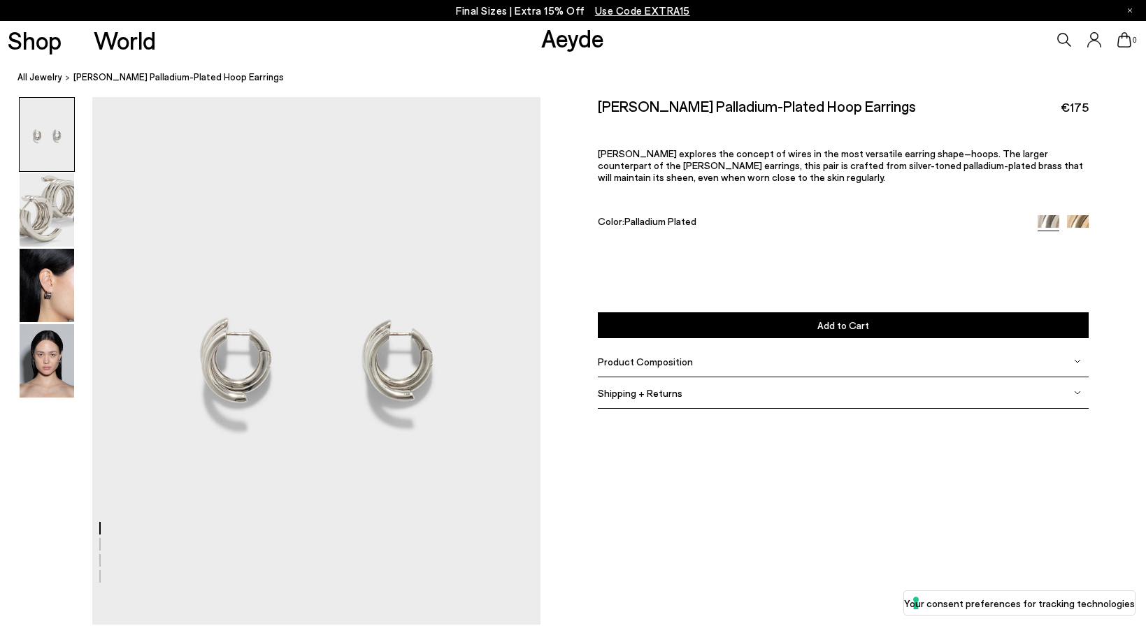
scroll to position [0, 0]
click at [45, 210] on img at bounding box center [47, 209] width 55 height 73
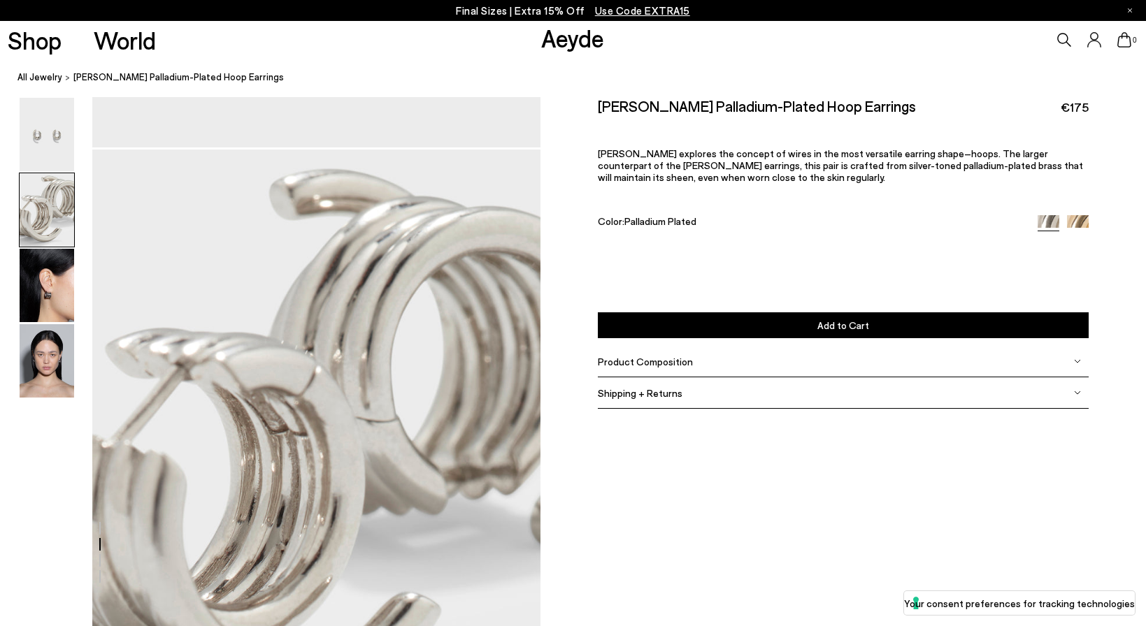
scroll to position [532, 0]
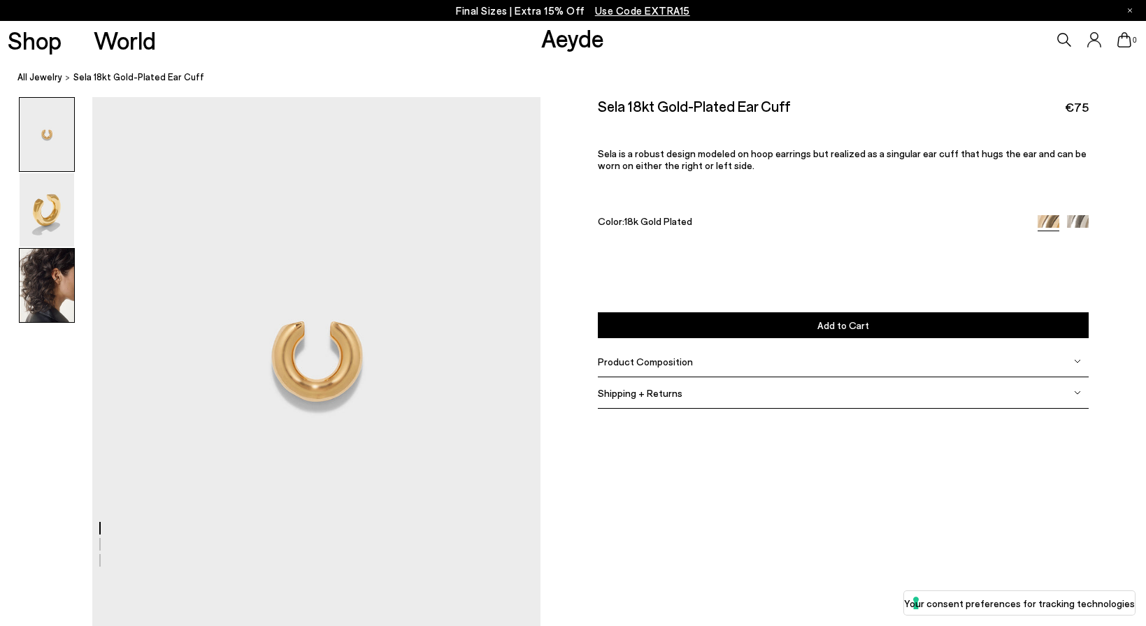
click at [34, 301] on img at bounding box center [47, 285] width 55 height 73
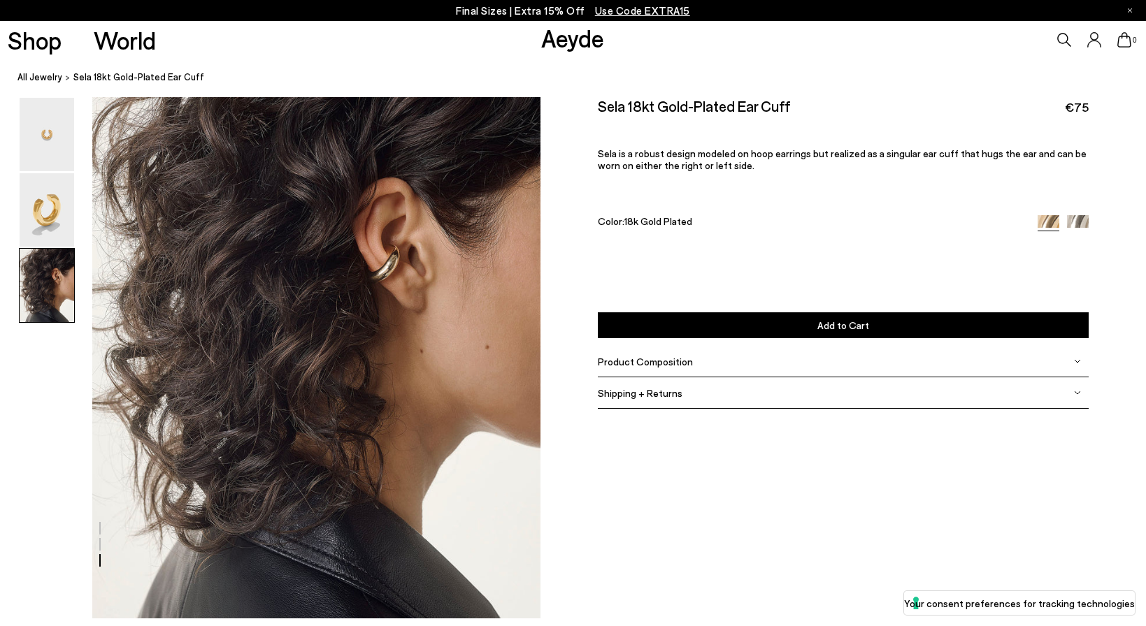
scroll to position [1228, 0]
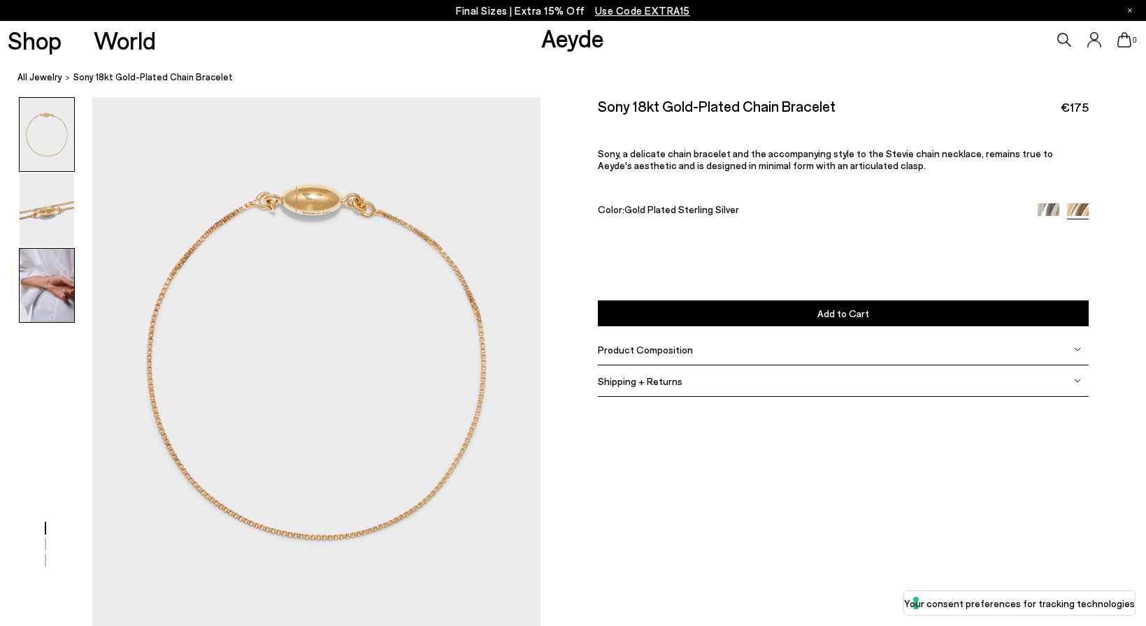
click at [41, 291] on img at bounding box center [47, 285] width 55 height 73
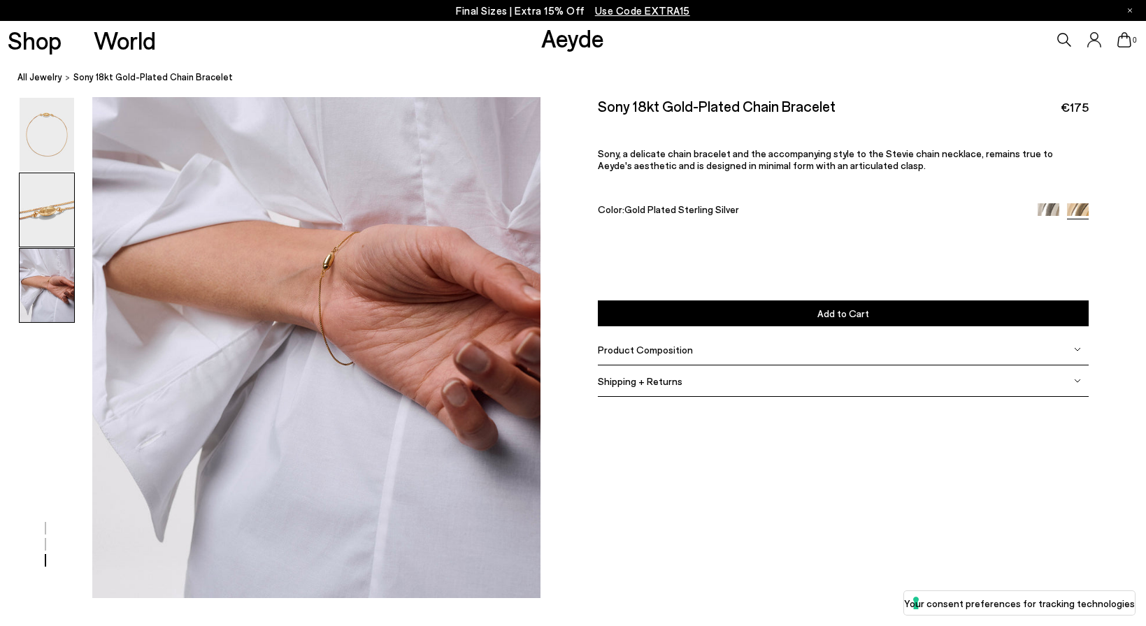
click at [57, 237] on img at bounding box center [47, 209] width 55 height 73
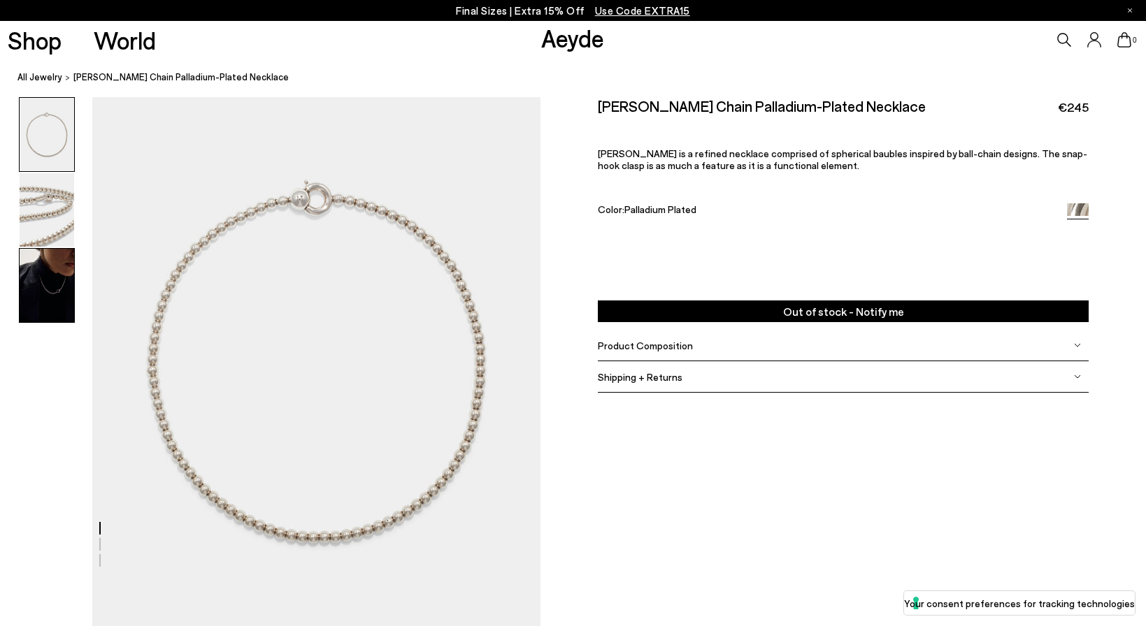
click at [71, 305] on img at bounding box center [47, 285] width 55 height 73
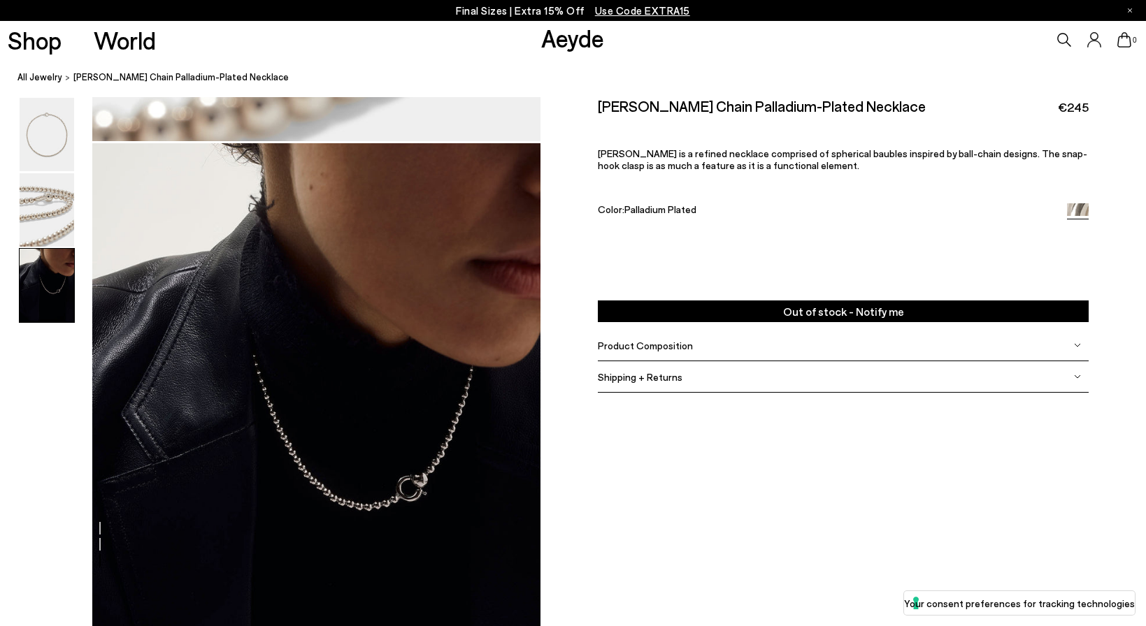
scroll to position [1228, 0]
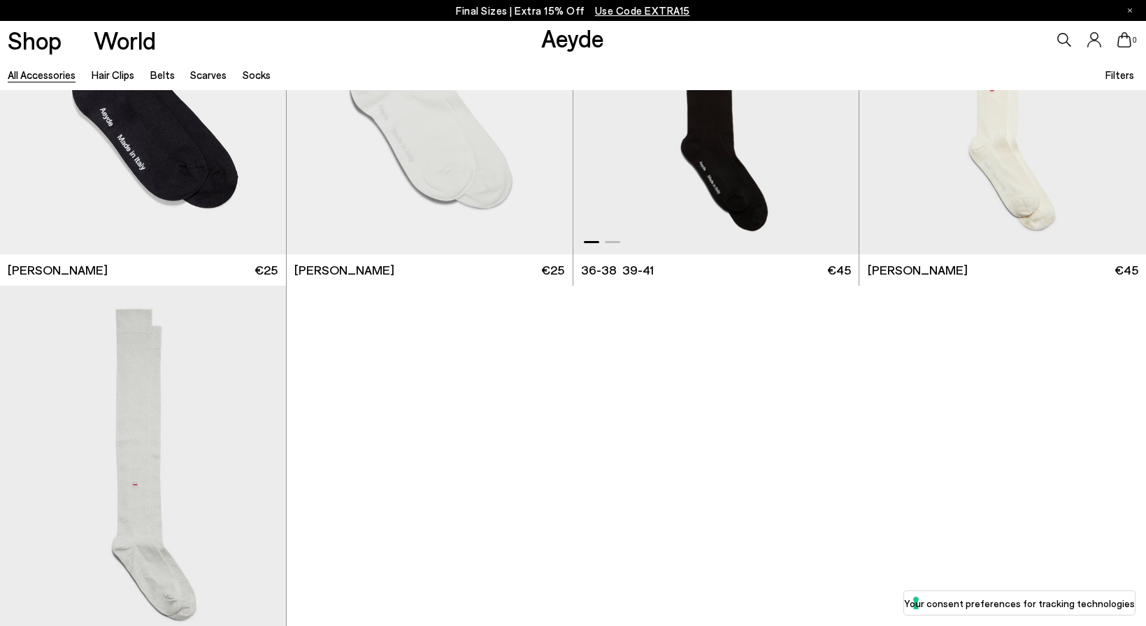
scroll to position [4104, 0]
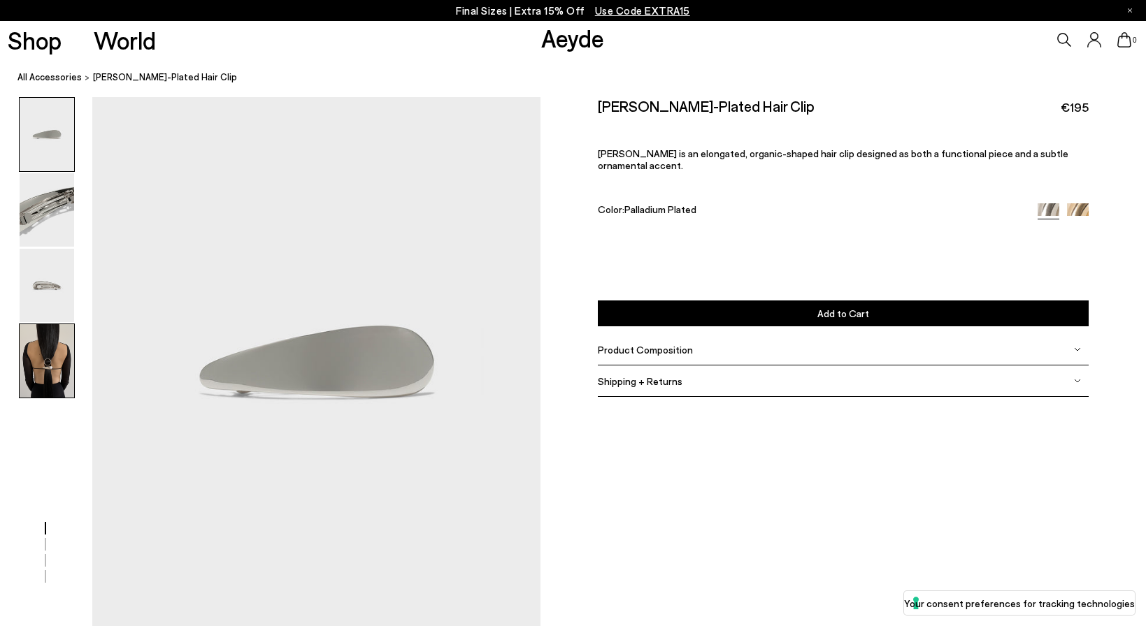
click at [45, 360] on img at bounding box center [47, 360] width 55 height 73
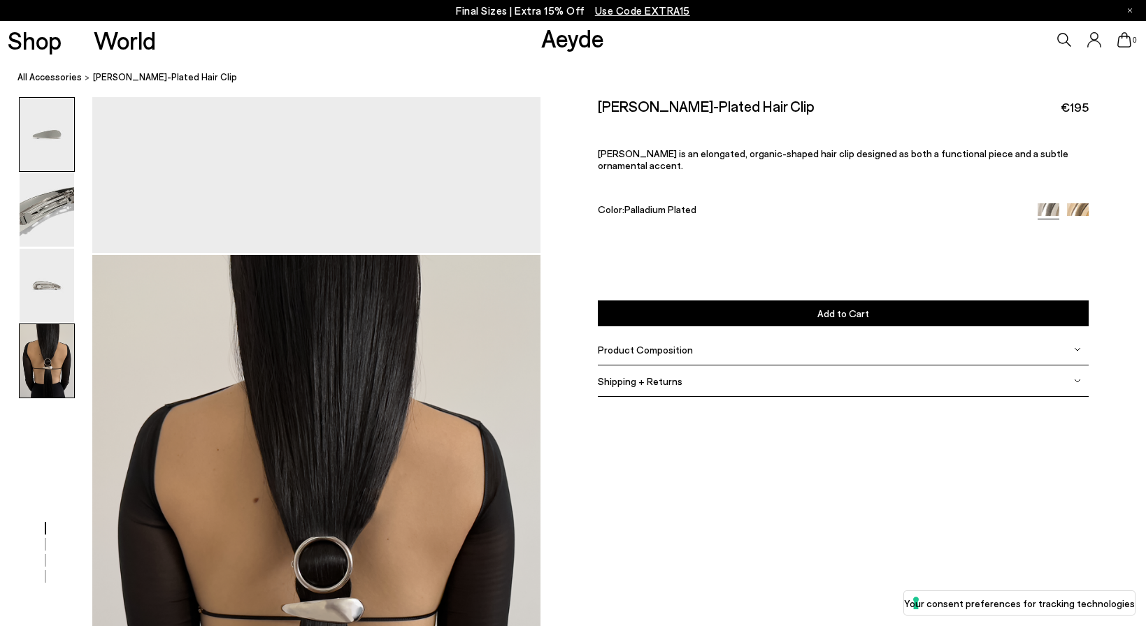
scroll to position [1827, 0]
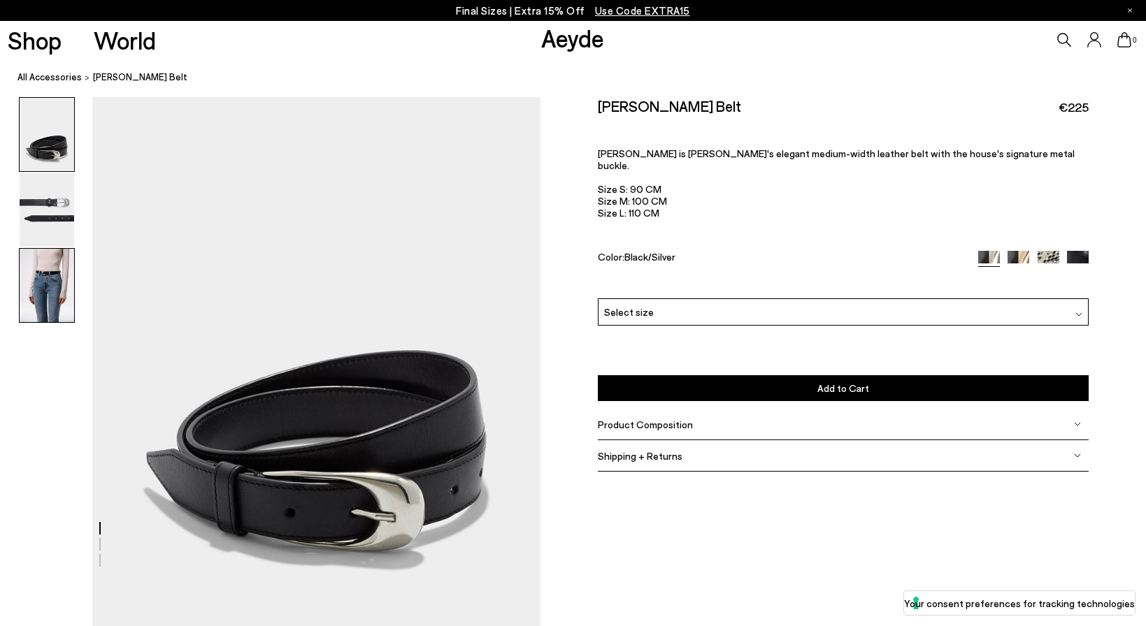
click at [36, 281] on img at bounding box center [47, 285] width 55 height 73
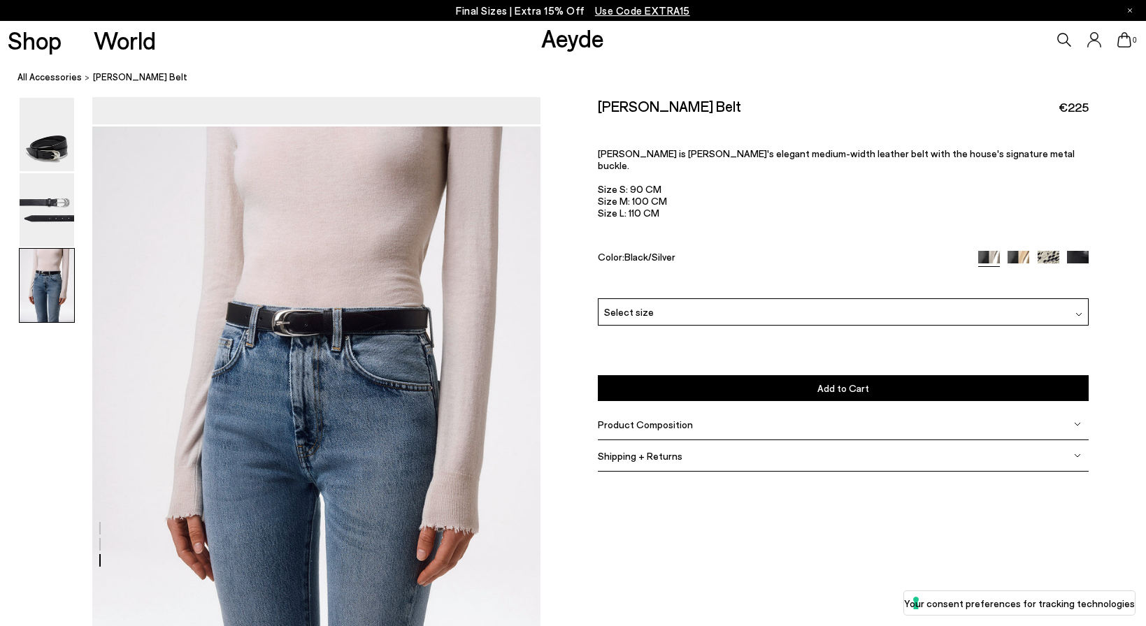
scroll to position [1228, 0]
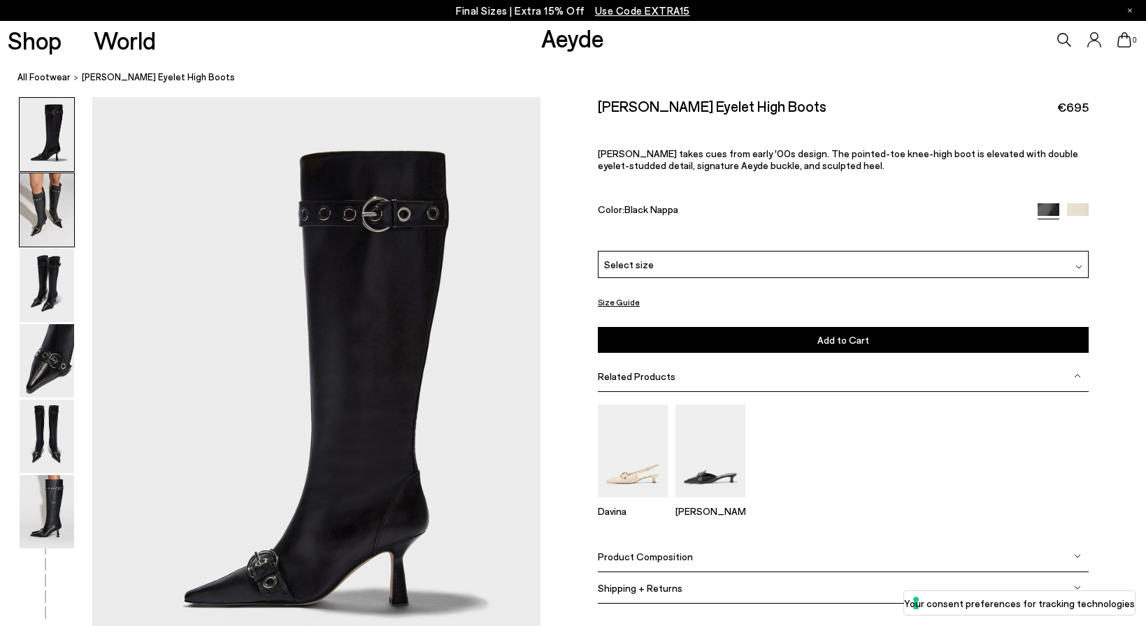
click at [52, 217] on img at bounding box center [47, 209] width 55 height 73
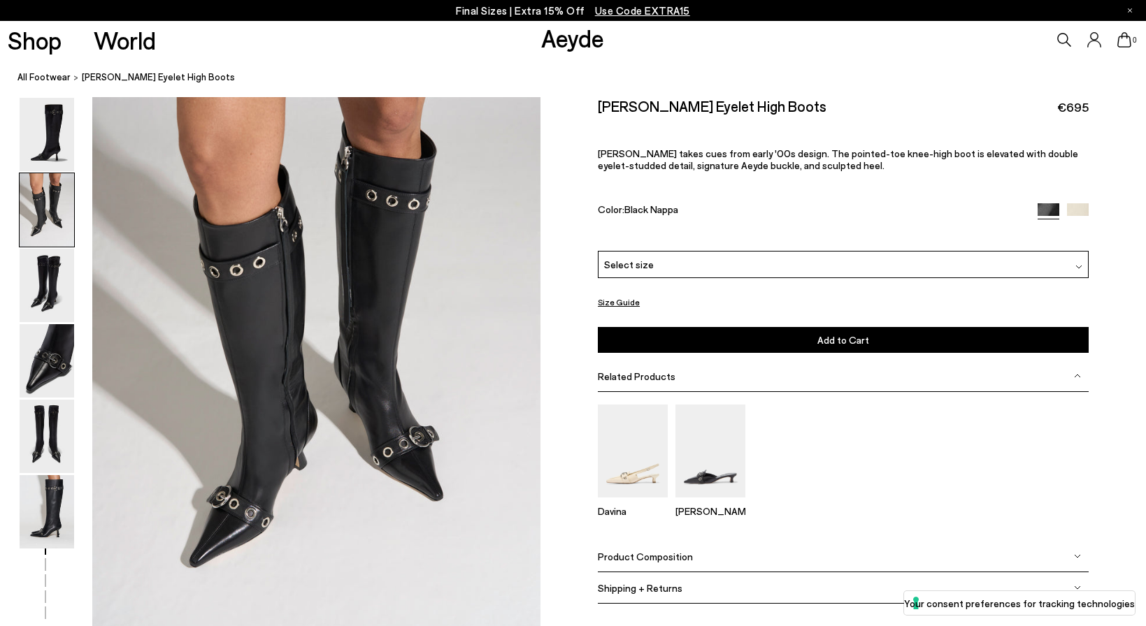
scroll to position [644, 0]
click at [53, 521] on img at bounding box center [47, 511] width 55 height 73
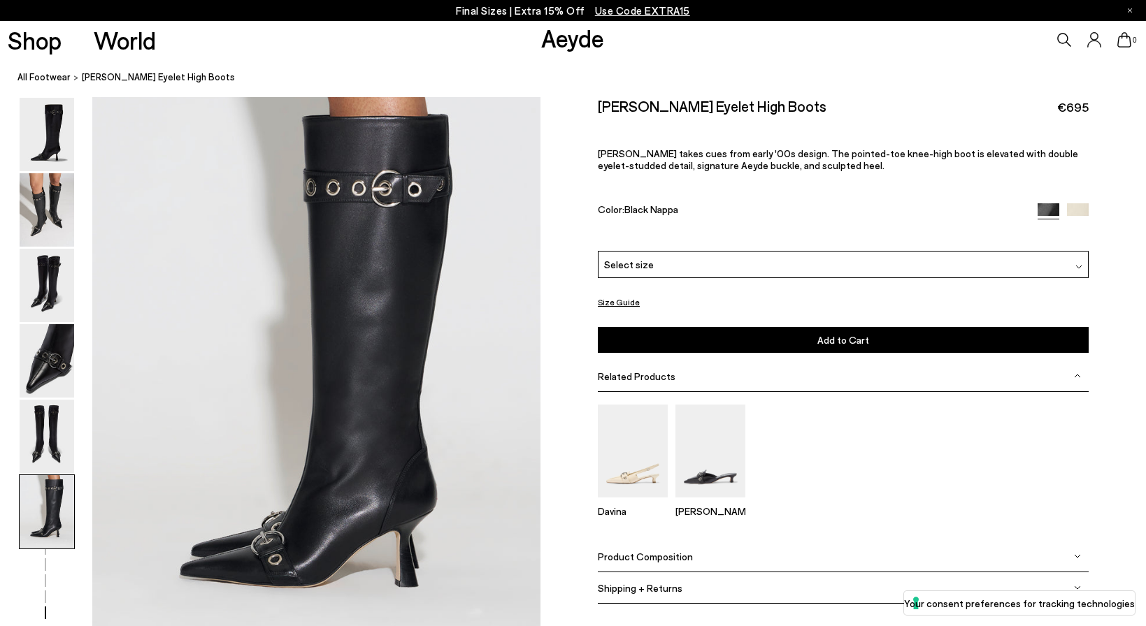
scroll to position [3009, 0]
